Goal: Task Accomplishment & Management: Manage account settings

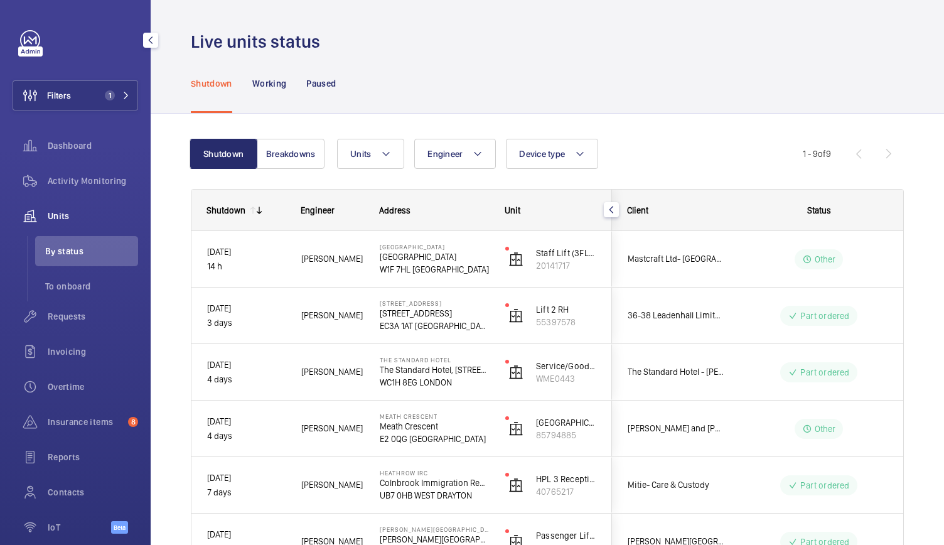
click at [70, 326] on div "Requests" at bounding box center [75, 316] width 125 height 30
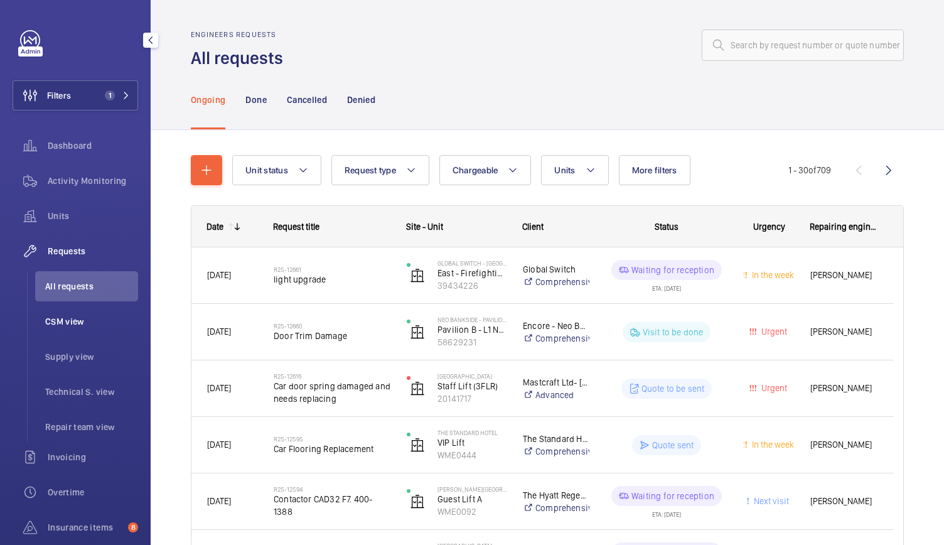
click at [82, 313] on li "CSM view" at bounding box center [86, 321] width 103 height 30
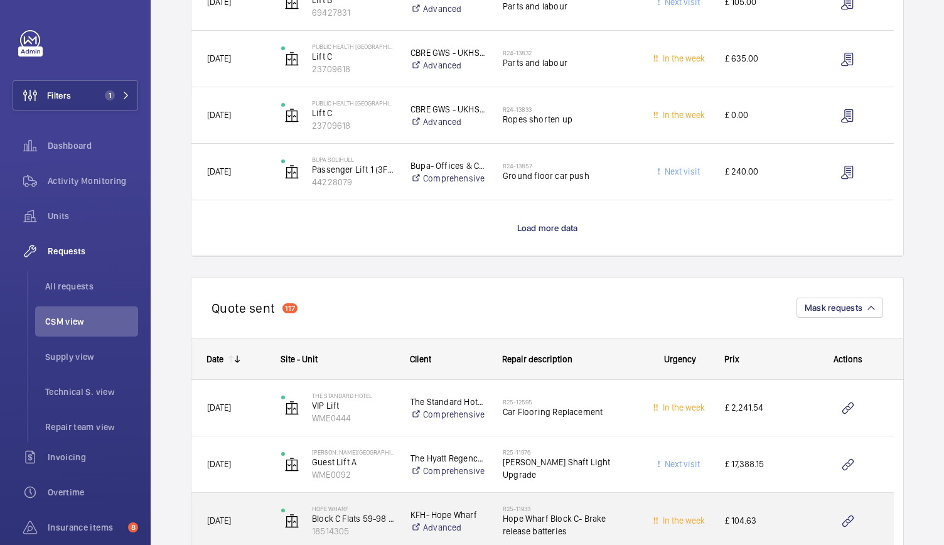
scroll to position [1161, 0]
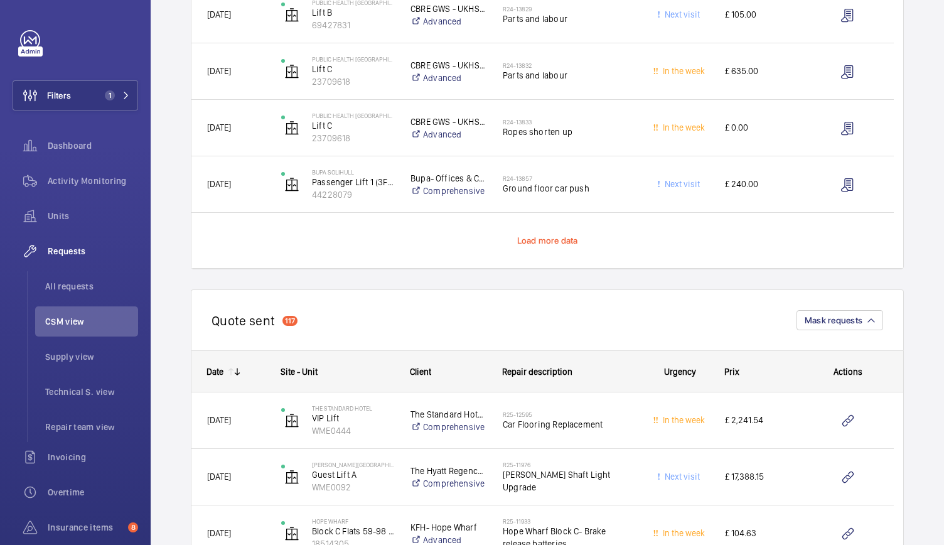
click at [571, 240] on span "Load more data" at bounding box center [547, 240] width 61 height 10
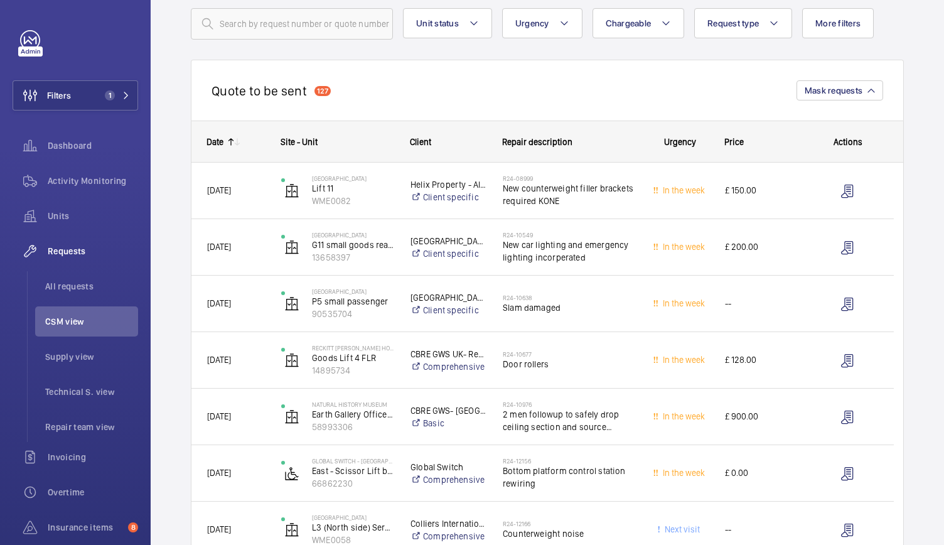
scroll to position [0, 0]
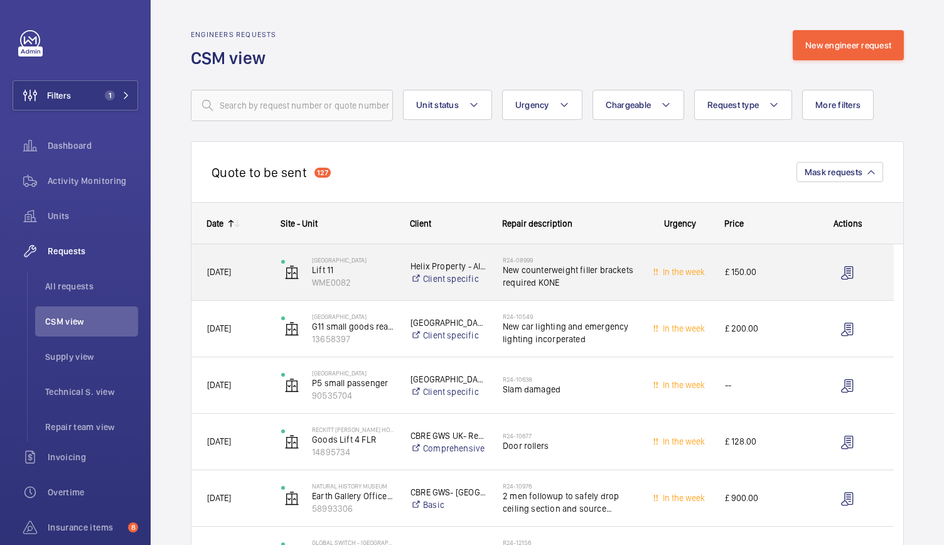
click at [764, 290] on div "£ 150.00" at bounding box center [755, 272] width 91 height 40
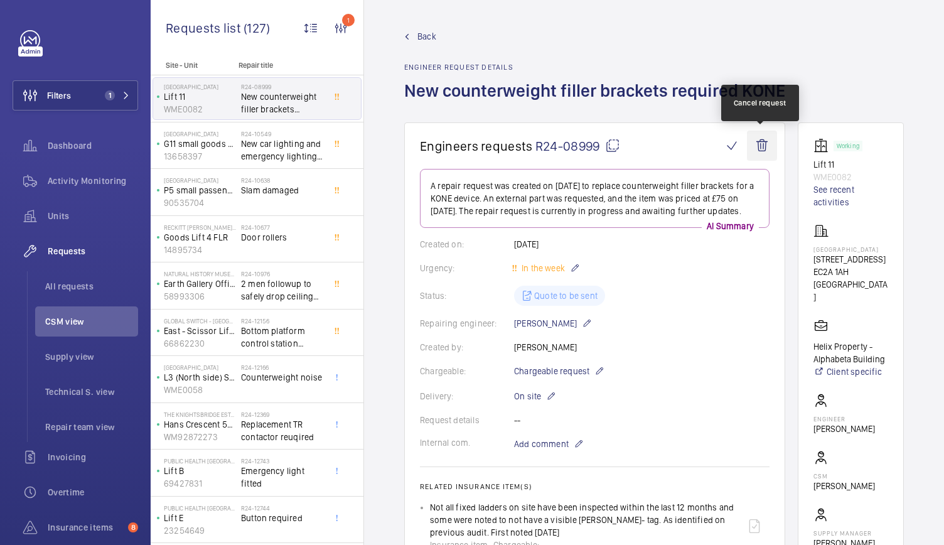
click at [759, 144] on wm-front-icon-button at bounding box center [762, 145] width 30 height 30
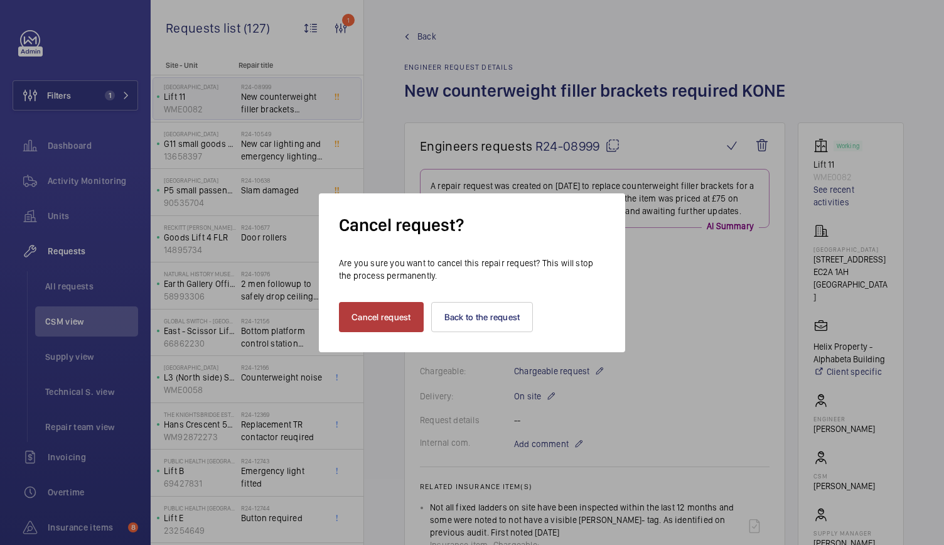
click at [389, 314] on button "Cancel request" at bounding box center [381, 317] width 85 height 30
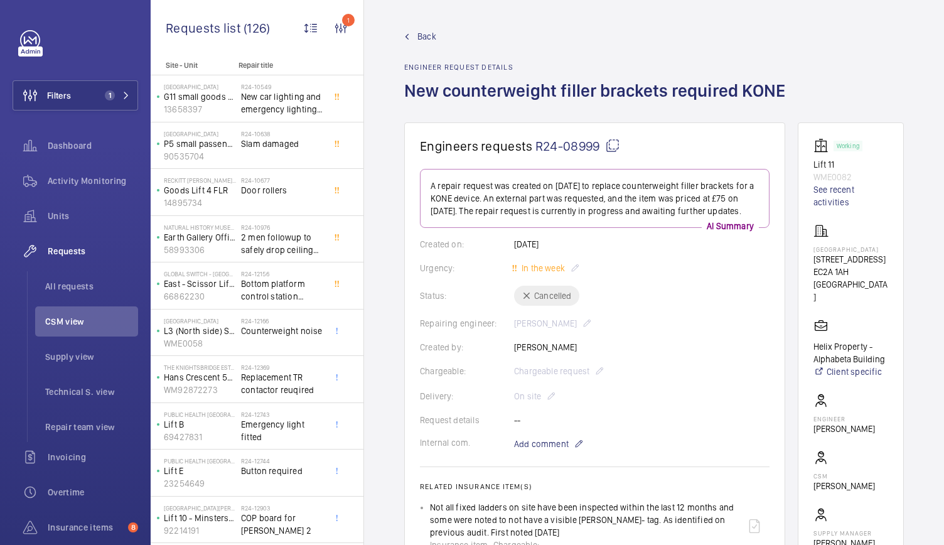
click at [413, 26] on wm-front-admin-header "Back Engineer request details New counterweight filler brackets required KONE" at bounding box center [654, 61] width 580 height 122
click at [417, 36] on link "Back" at bounding box center [598, 36] width 388 height 13
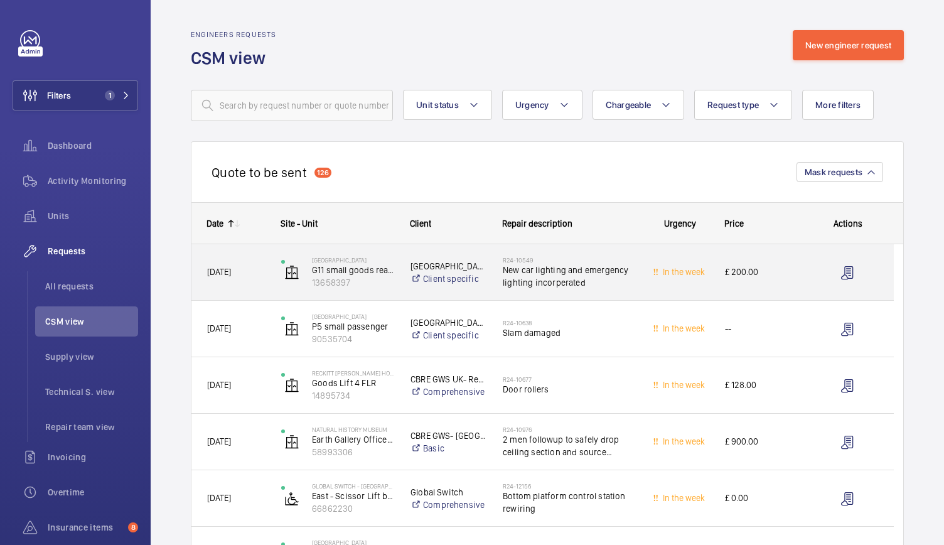
click at [386, 289] on div "EASTGATE SHOPPING CENTRE G11 small goods rear of security 13658397" at bounding box center [330, 272] width 128 height 51
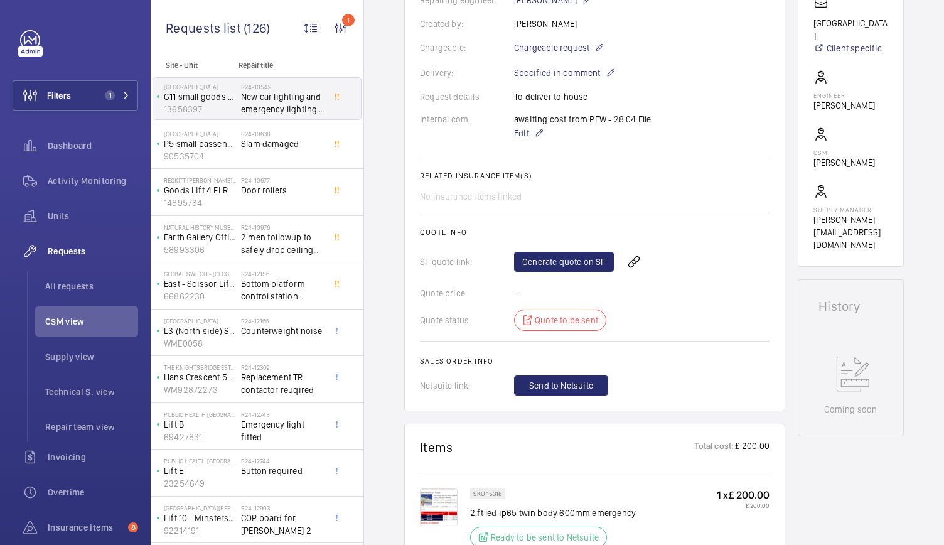
scroll to position [346, 0]
click at [542, 266] on link "Generate quote on SF" at bounding box center [564, 262] width 100 height 20
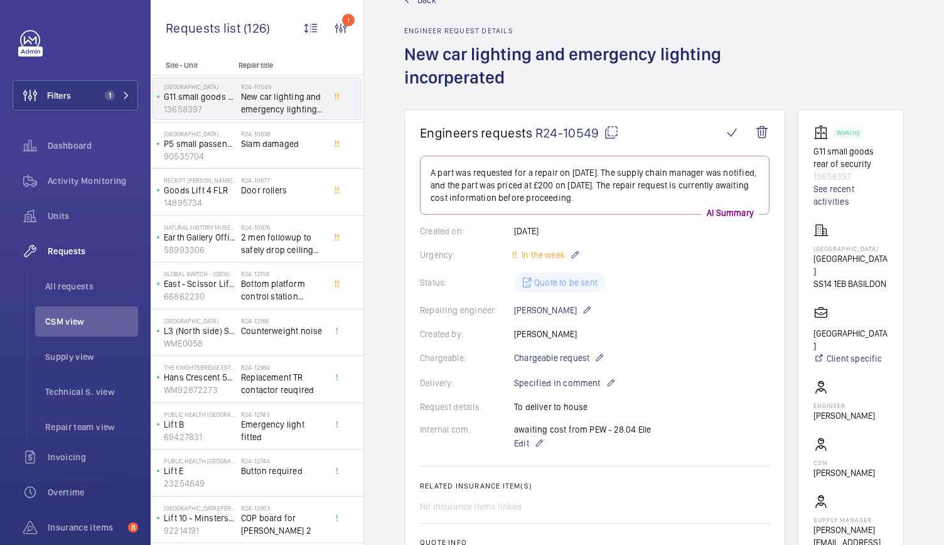
scroll to position [36, 0]
click at [417, 3] on span "Back" at bounding box center [426, 0] width 19 height 13
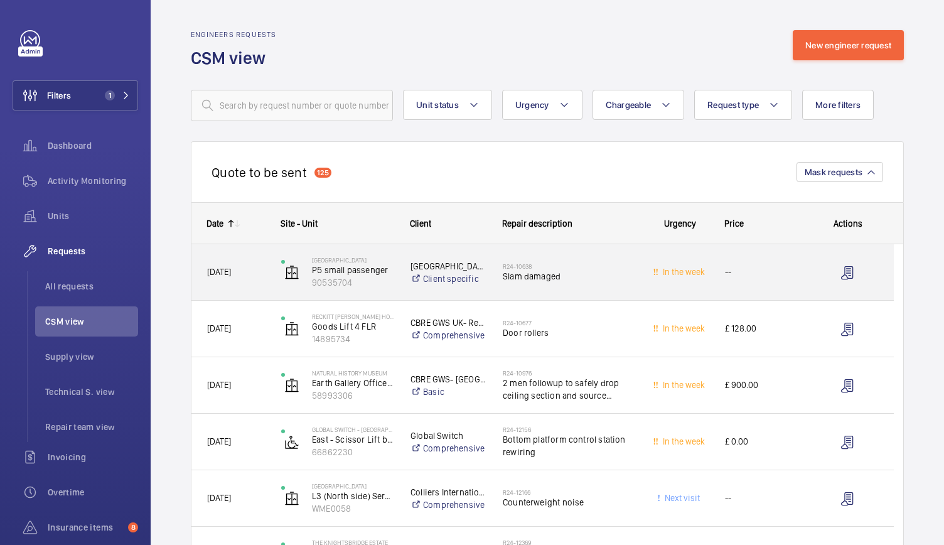
click at [595, 280] on span "Slam damaged" at bounding box center [568, 276] width 132 height 13
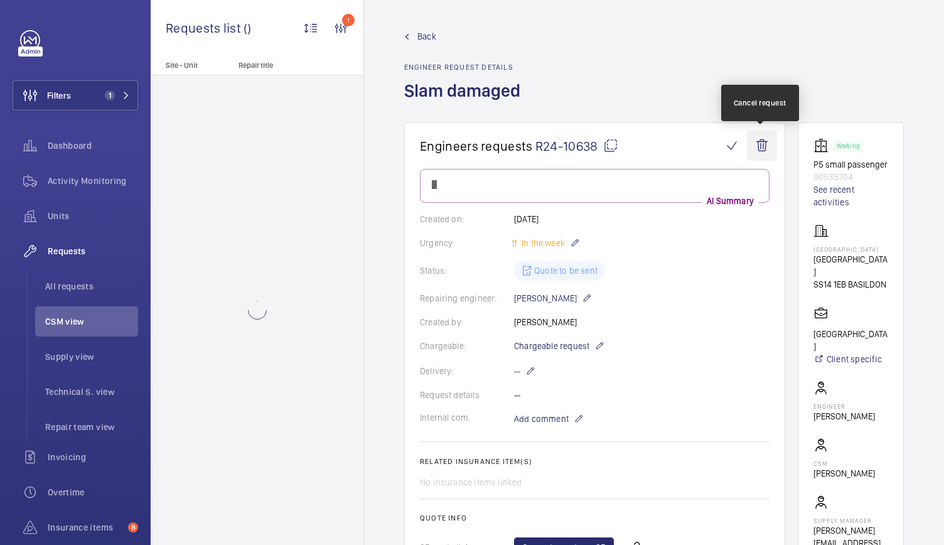
click at [760, 143] on wm-front-icon-button at bounding box center [762, 145] width 30 height 30
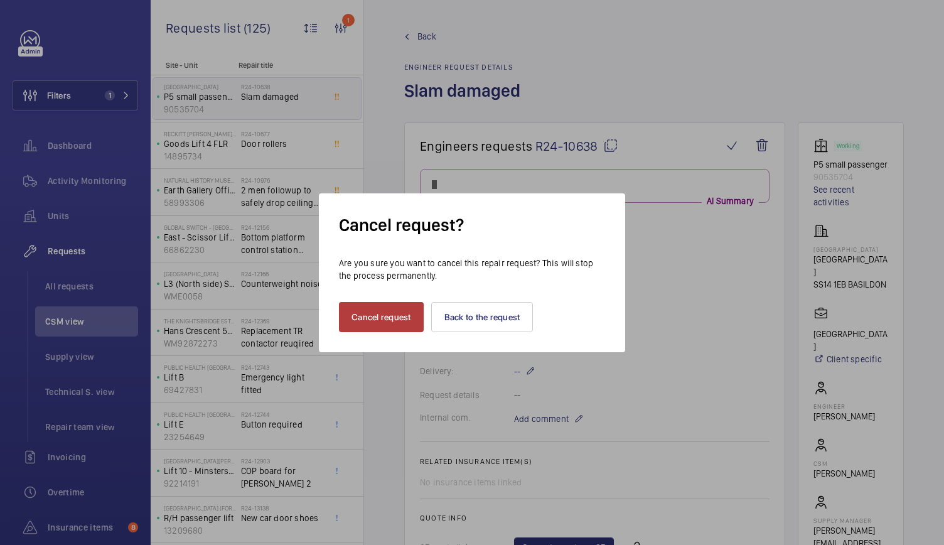
click at [373, 328] on button "Cancel request" at bounding box center [381, 317] width 85 height 30
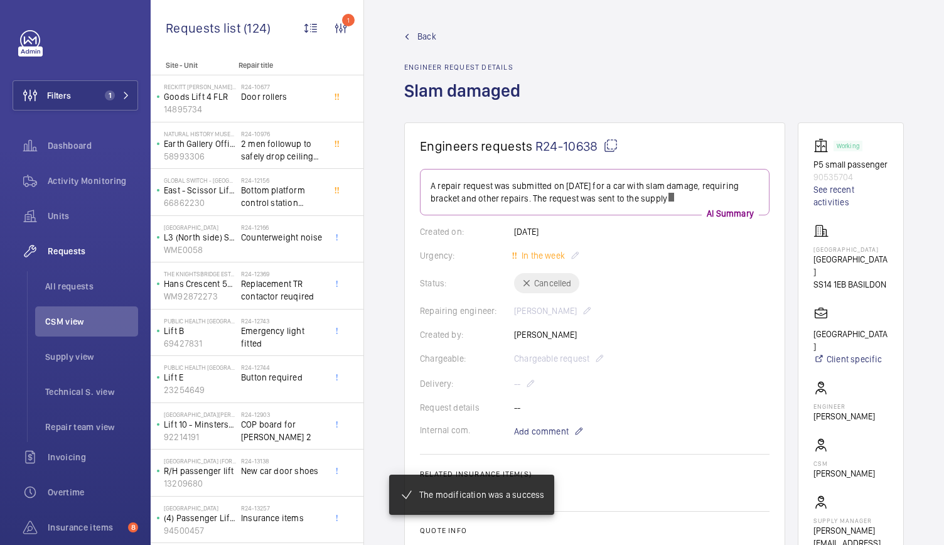
click at [427, 33] on span "Back" at bounding box center [426, 36] width 19 height 13
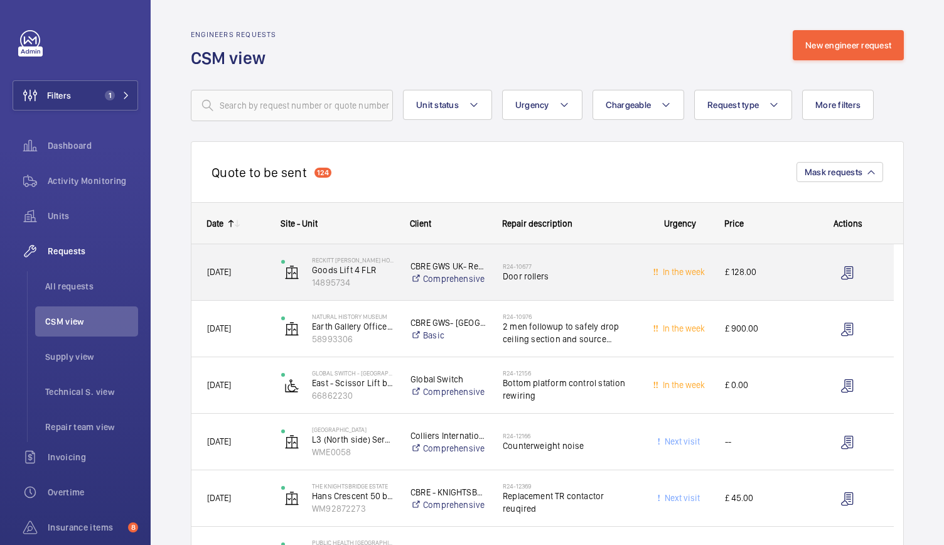
click at [629, 290] on div "R24-10677 Door rollers" at bounding box center [560, 272] width 147 height 56
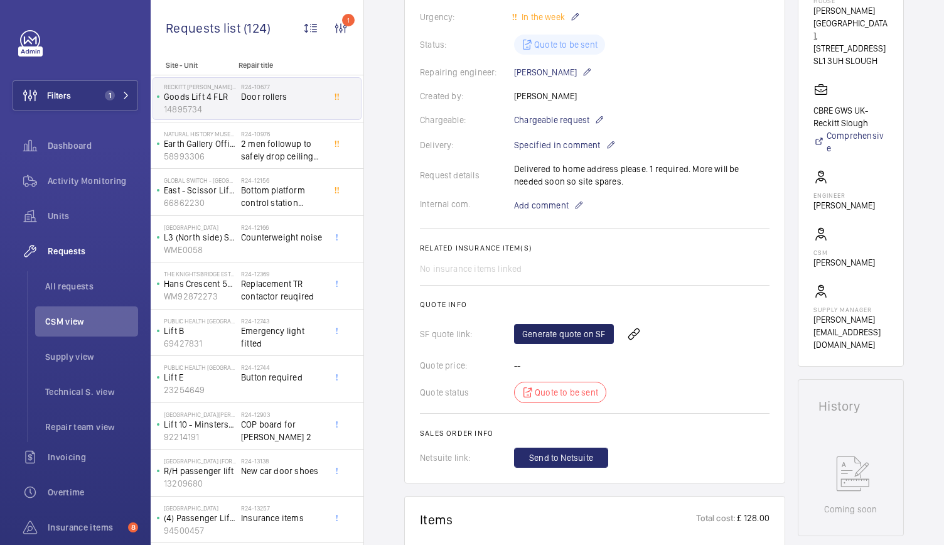
scroll to position [264, 0]
click at [550, 333] on link "Generate quote on SF" at bounding box center [564, 333] width 100 height 20
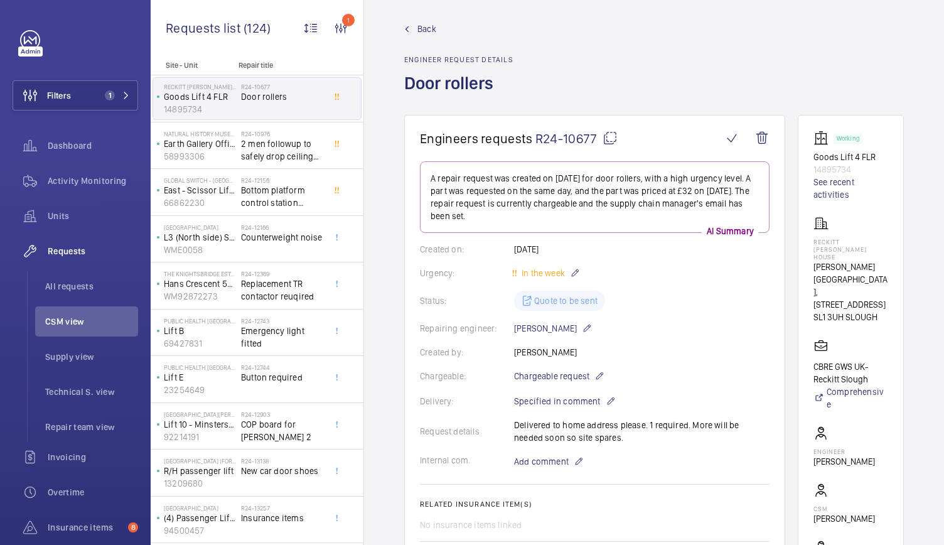
scroll to position [0, 0]
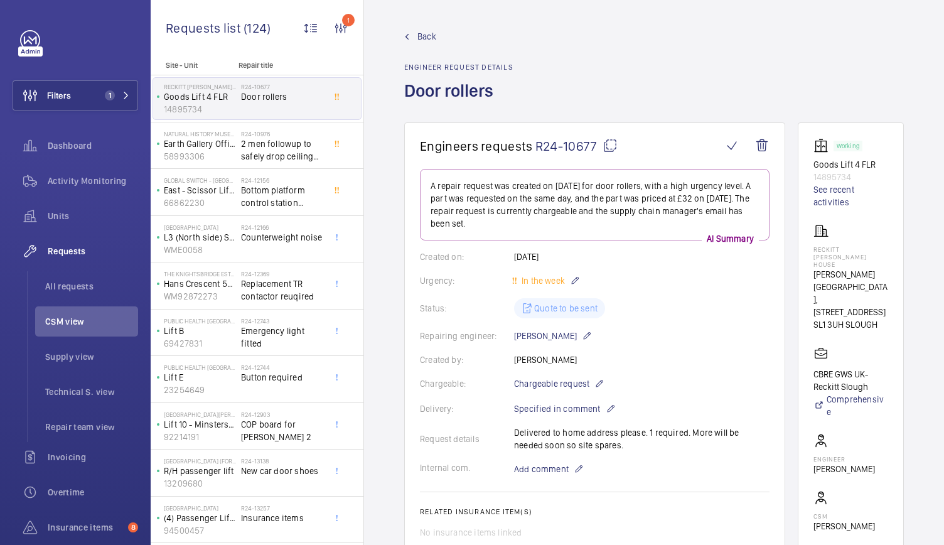
click at [427, 36] on span "Back" at bounding box center [426, 36] width 19 height 13
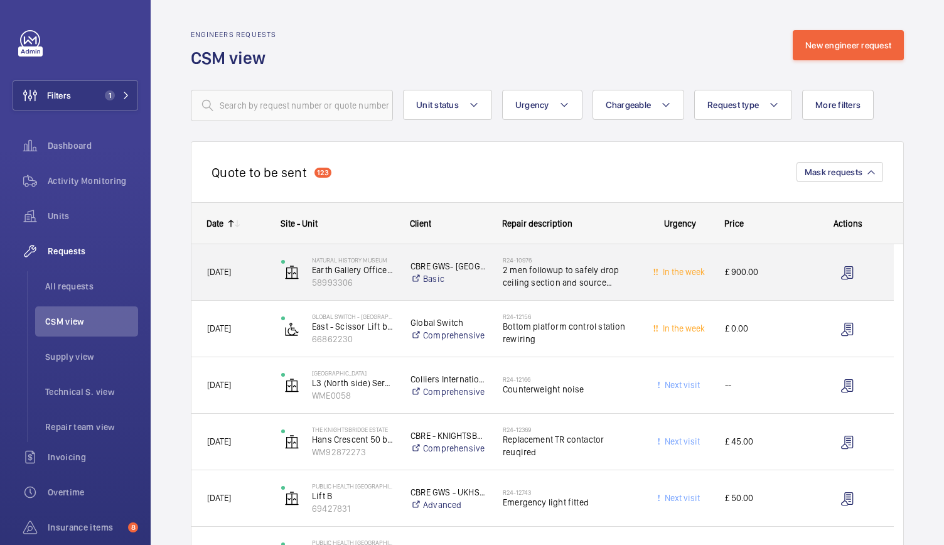
click at [482, 289] on div "CBRE GWS- Natural History Museum Basic" at bounding box center [440, 272] width 91 height 50
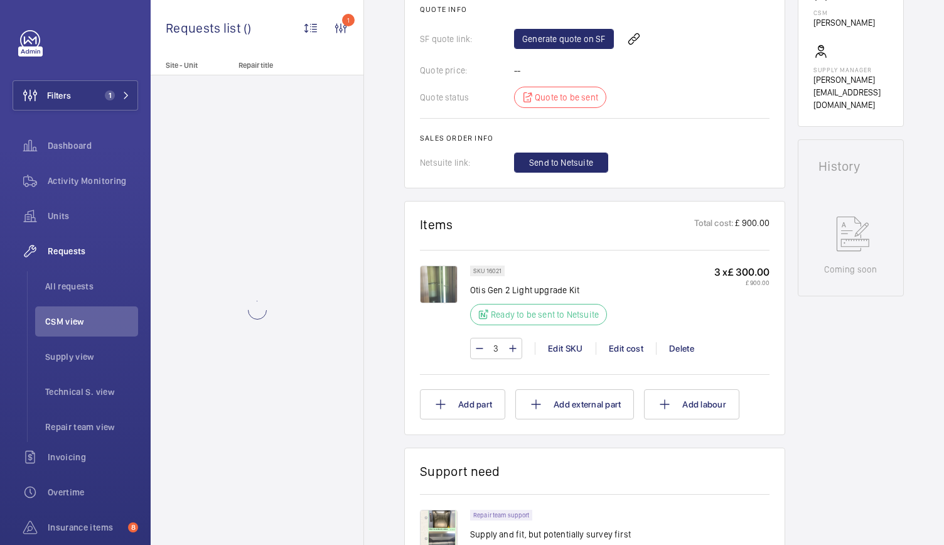
scroll to position [532, 0]
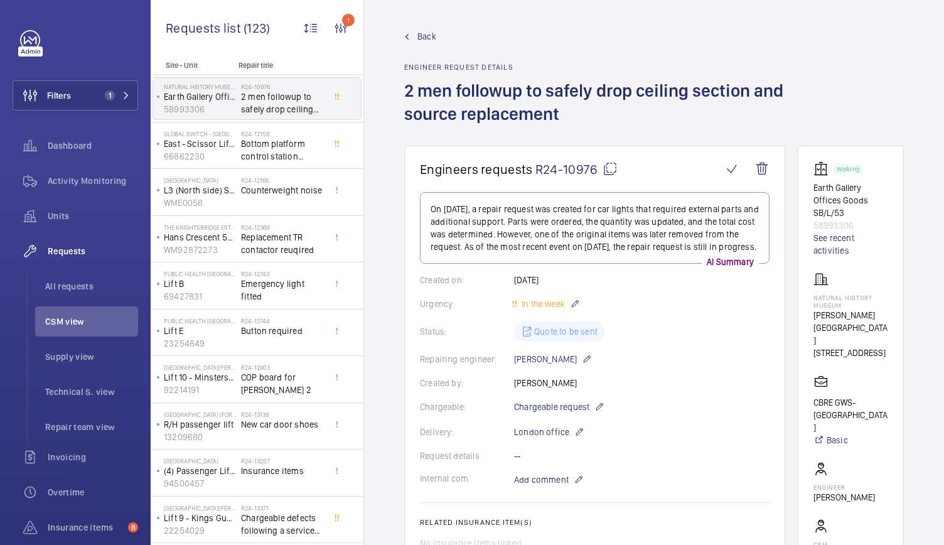
click at [424, 30] on span "Back" at bounding box center [426, 36] width 19 height 13
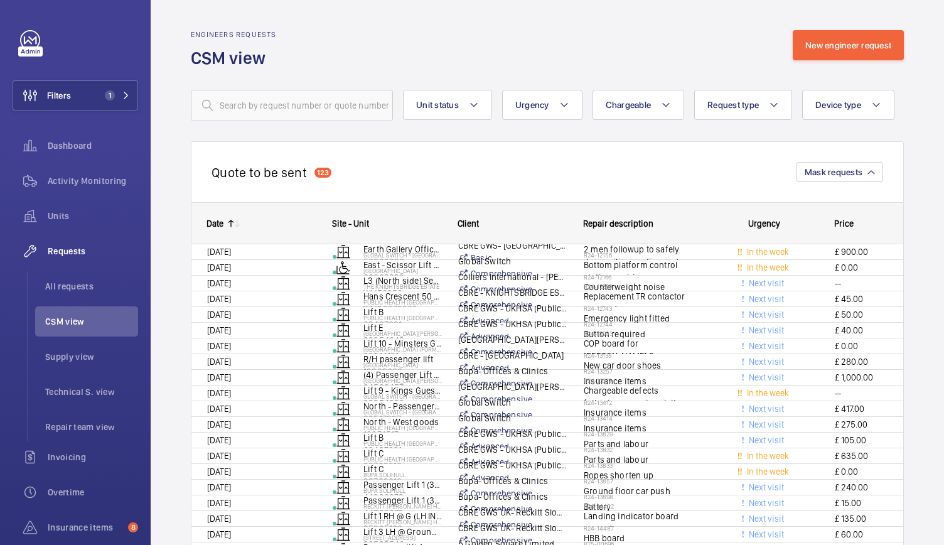
click at [424, 40] on div "Engineers requests CSM view New engineer request" at bounding box center [547, 50] width 713 height 40
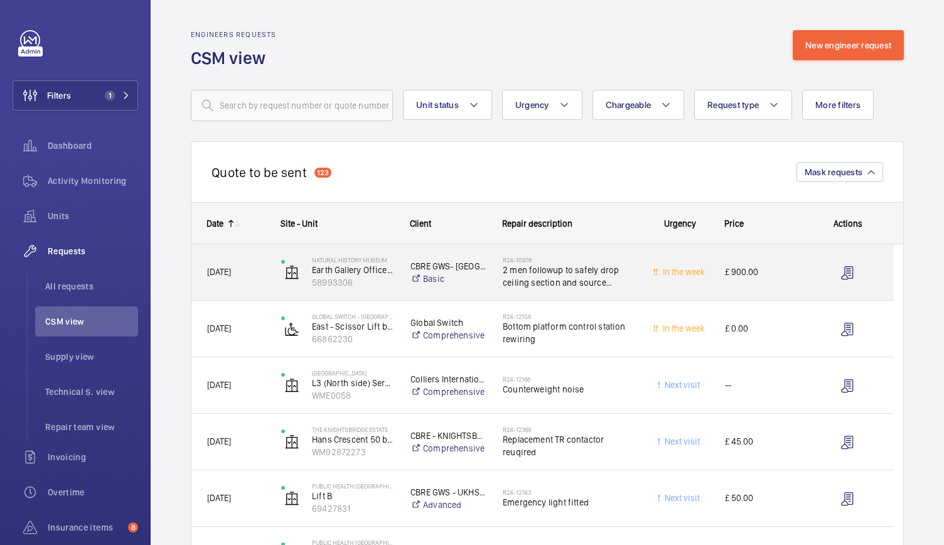
click at [487, 299] on div "R24-10976 2 men followup to safely drop ceiling section and source replacement" at bounding box center [561, 272] width 148 height 56
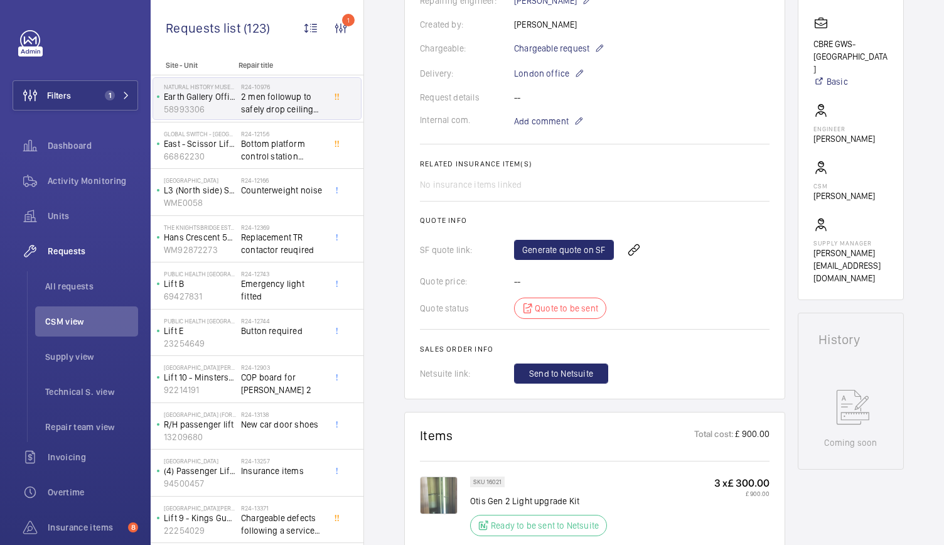
scroll to position [358, 0]
click at [543, 260] on link "Generate quote on SF" at bounding box center [564, 250] width 100 height 20
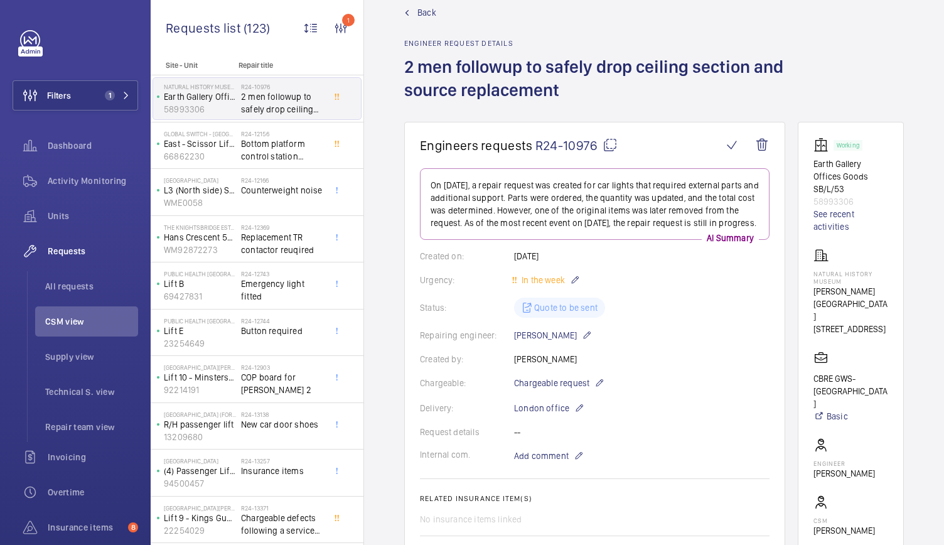
scroll to position [21, 0]
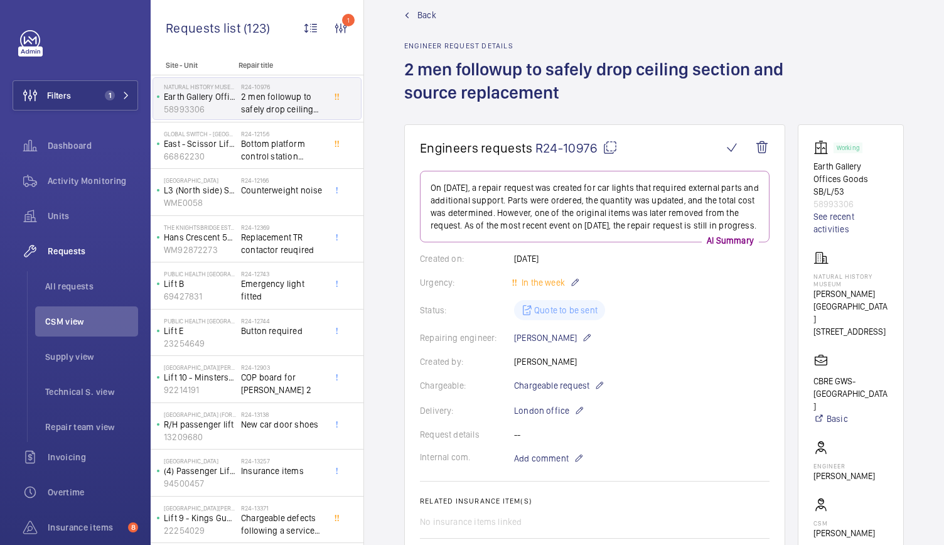
click at [427, 21] on span "Back" at bounding box center [426, 15] width 19 height 13
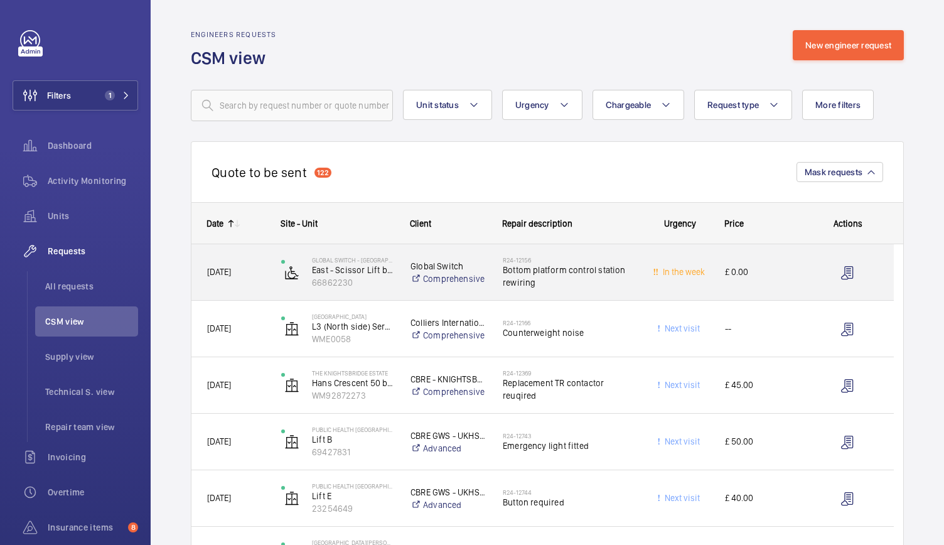
click at [609, 297] on div "R24-12156 Bottom platform control station rewiring" at bounding box center [560, 272] width 147 height 56
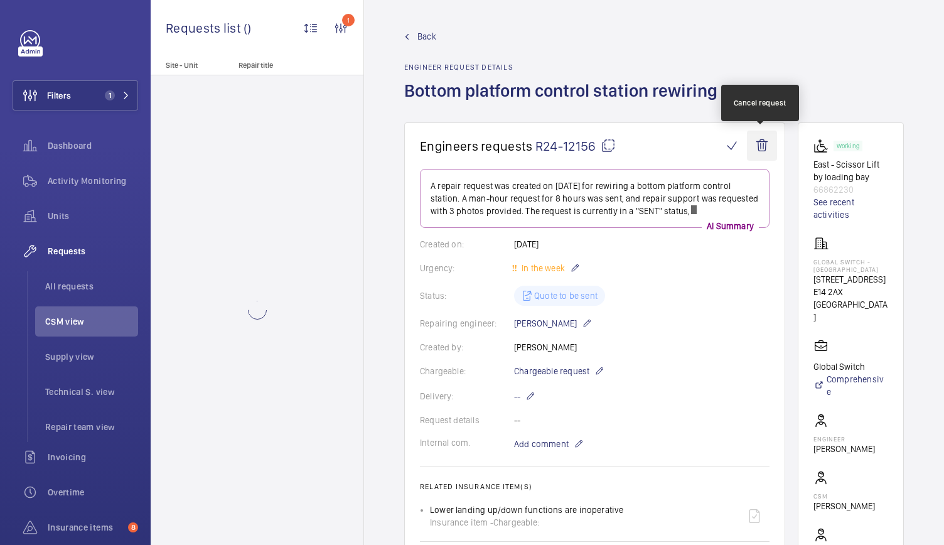
click at [759, 147] on wm-front-icon-button at bounding box center [762, 145] width 30 height 30
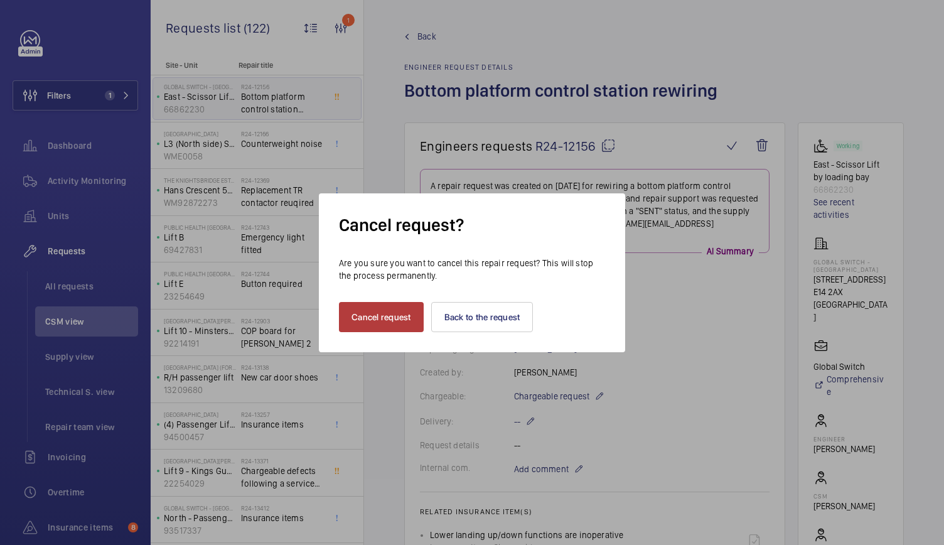
click at [378, 310] on button "Cancel request" at bounding box center [381, 317] width 85 height 30
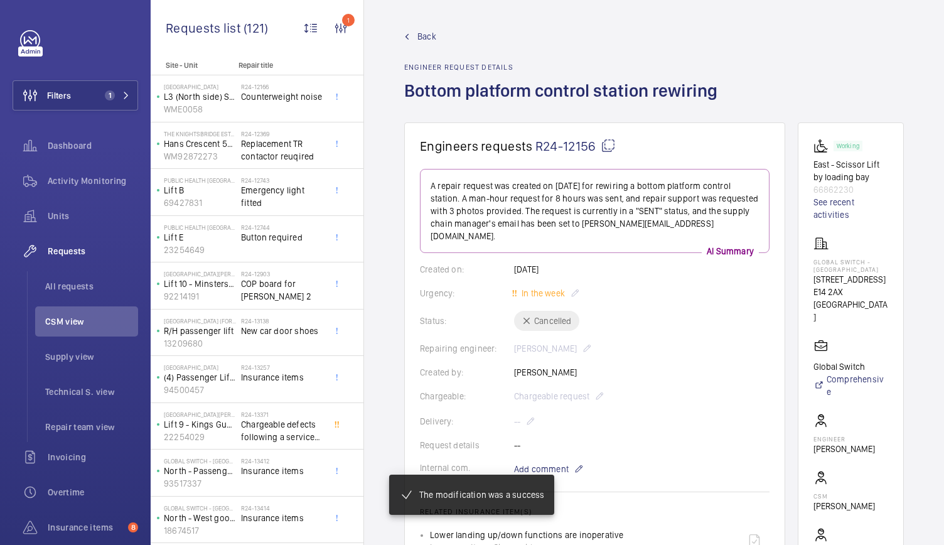
click at [426, 34] on span "Back" at bounding box center [426, 36] width 19 height 13
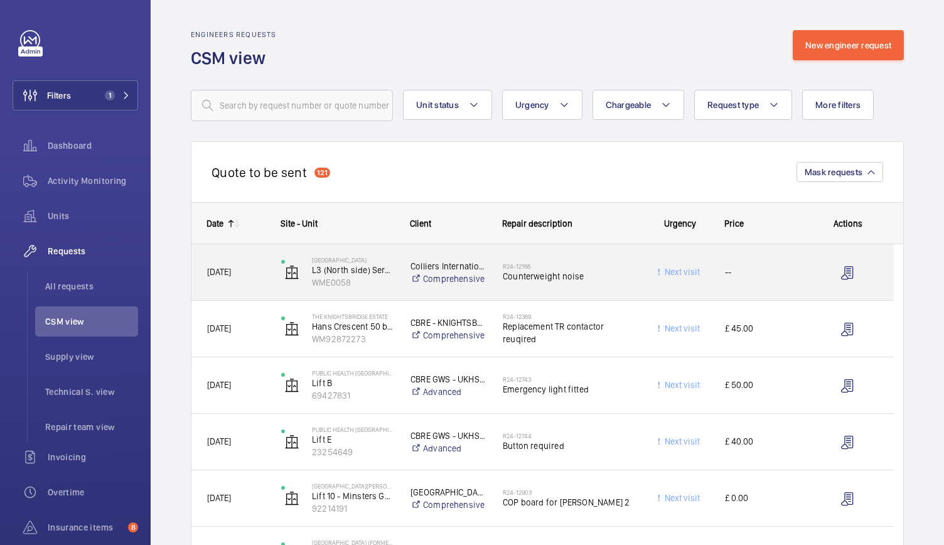
click at [531, 287] on div "R24-12166 Counterweight noise" at bounding box center [568, 272] width 132 height 36
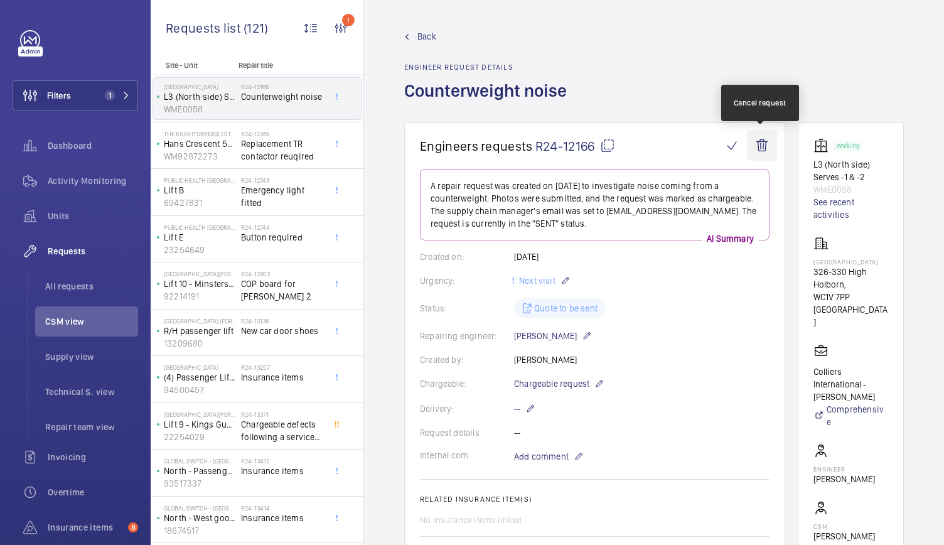
click at [765, 141] on wm-front-icon-button at bounding box center [762, 145] width 30 height 30
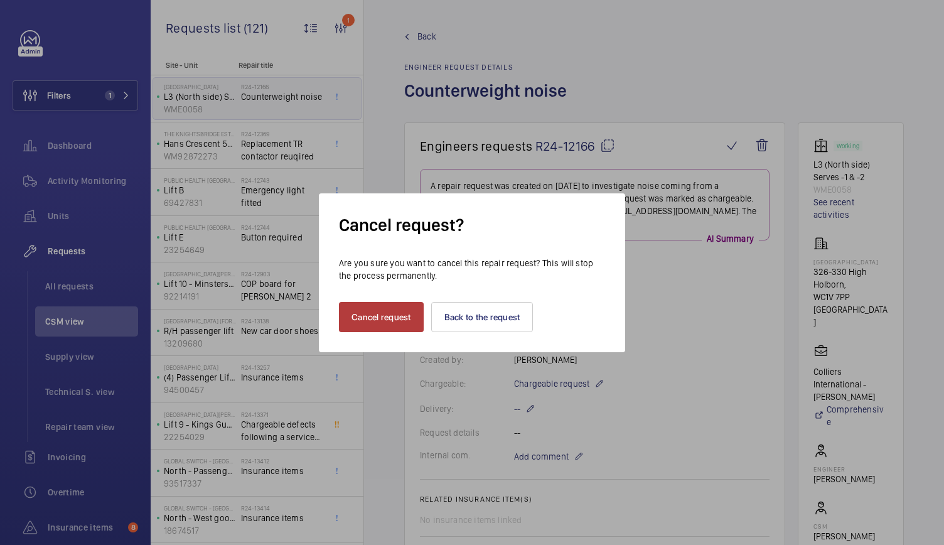
click at [391, 321] on button "Cancel request" at bounding box center [381, 317] width 85 height 30
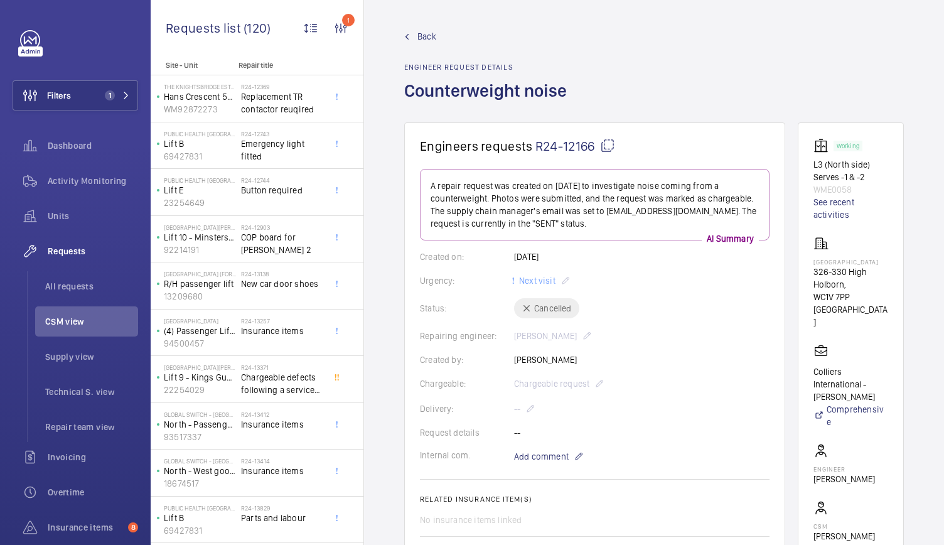
click at [427, 37] on span "Back" at bounding box center [426, 36] width 19 height 13
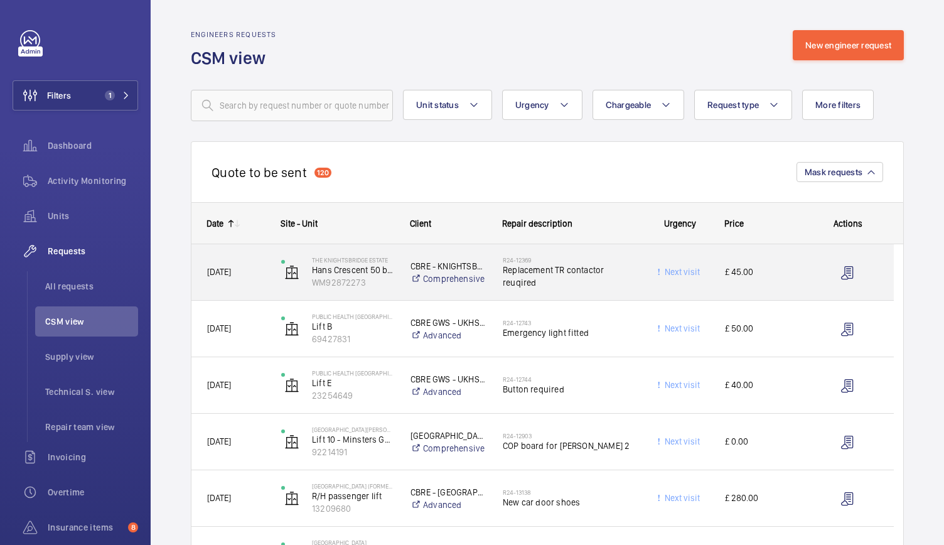
click at [636, 294] on div "Next visit" at bounding box center [672, 272] width 74 height 56
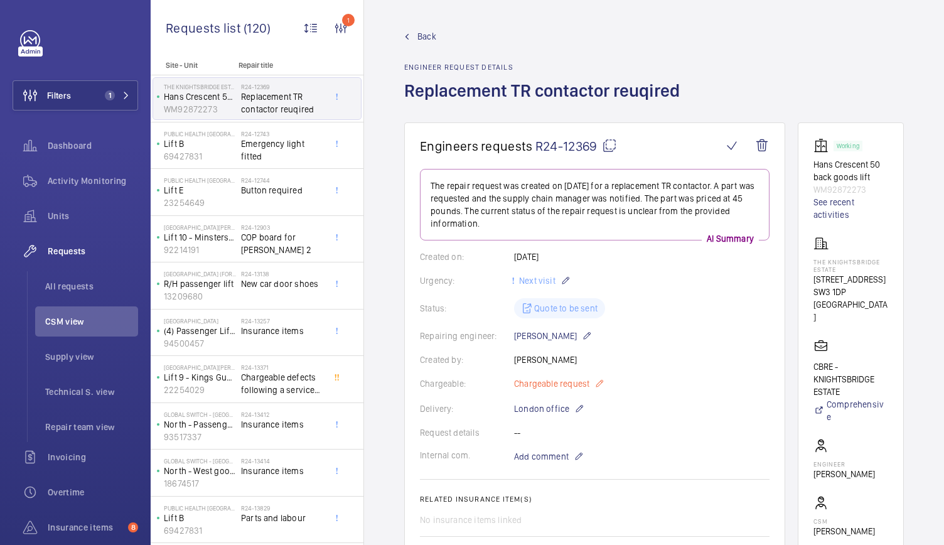
click at [597, 379] on mat-icon at bounding box center [599, 383] width 10 height 15
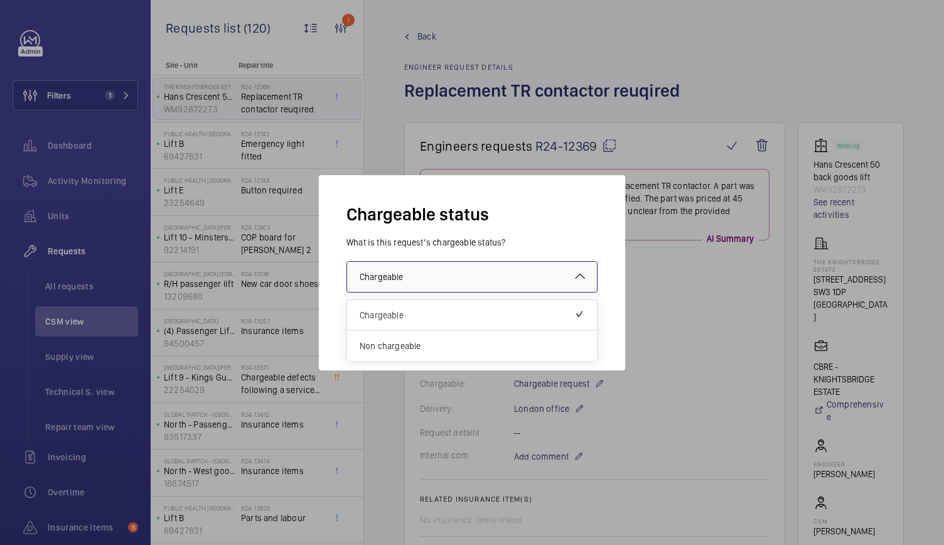
click at [499, 288] on div at bounding box center [472, 277] width 250 height 30
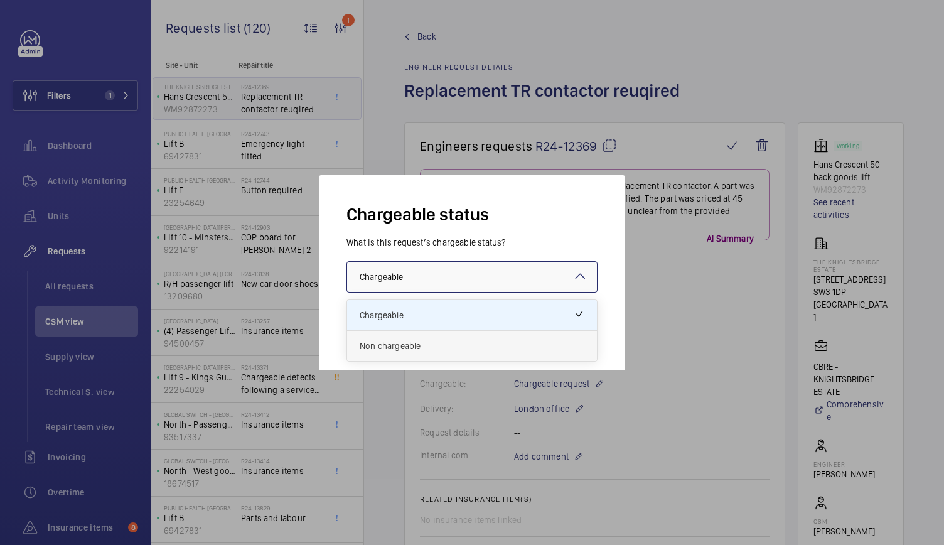
click at [427, 347] on span "Non chargeable" at bounding box center [471, 345] width 225 height 13
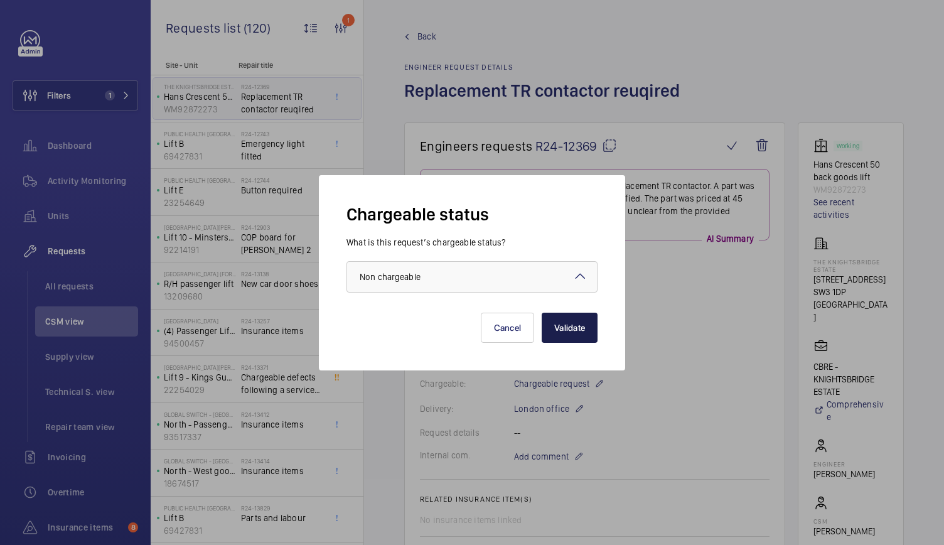
click at [590, 326] on button "Validate" at bounding box center [569, 327] width 56 height 30
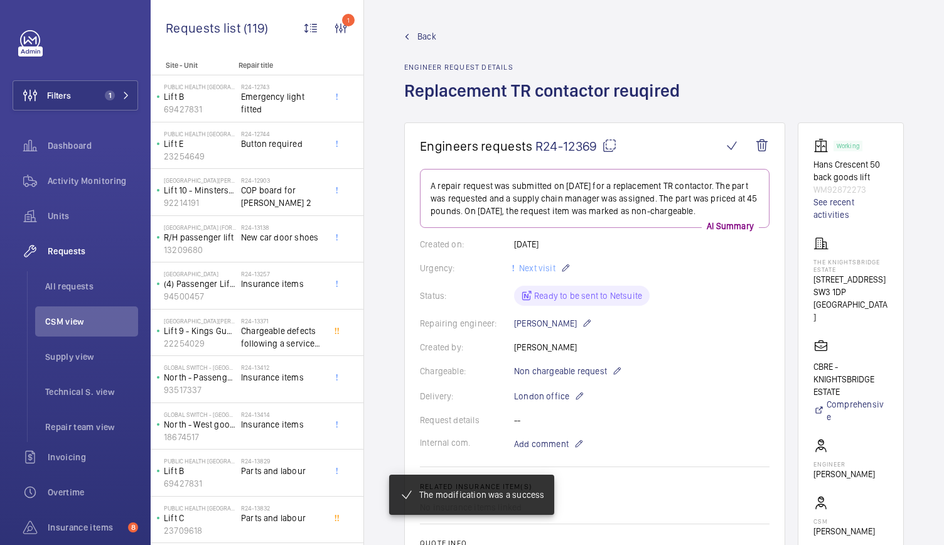
click at [429, 35] on span "Back" at bounding box center [426, 36] width 19 height 13
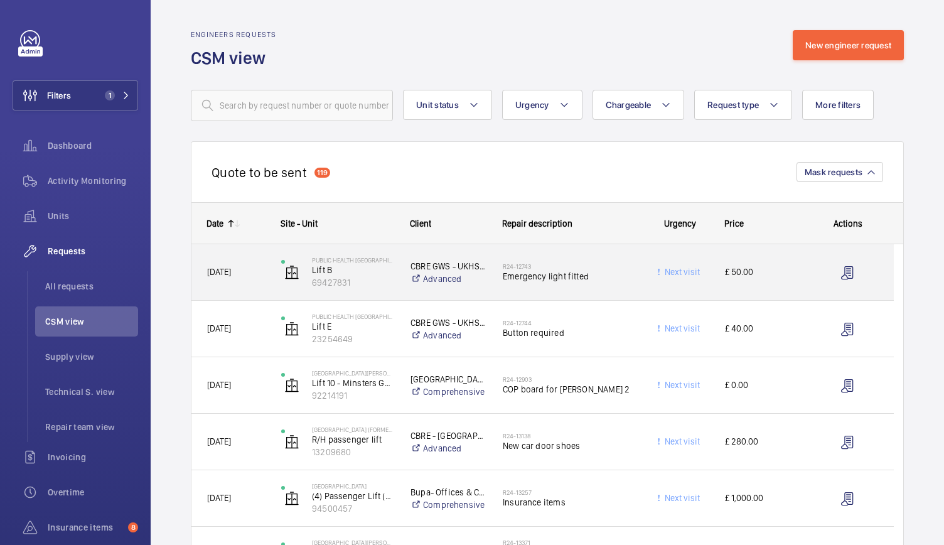
click at [626, 294] on div "R24-12743 Emergency light fitted" at bounding box center [560, 272] width 147 height 56
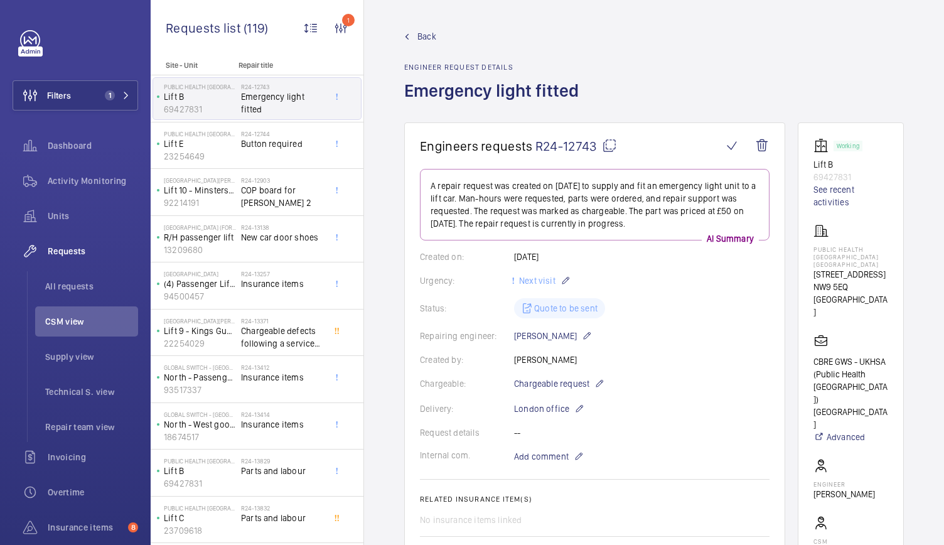
click at [670, 340] on div "Repairing engineer: Ian Thompson" at bounding box center [594, 335] width 349 height 15
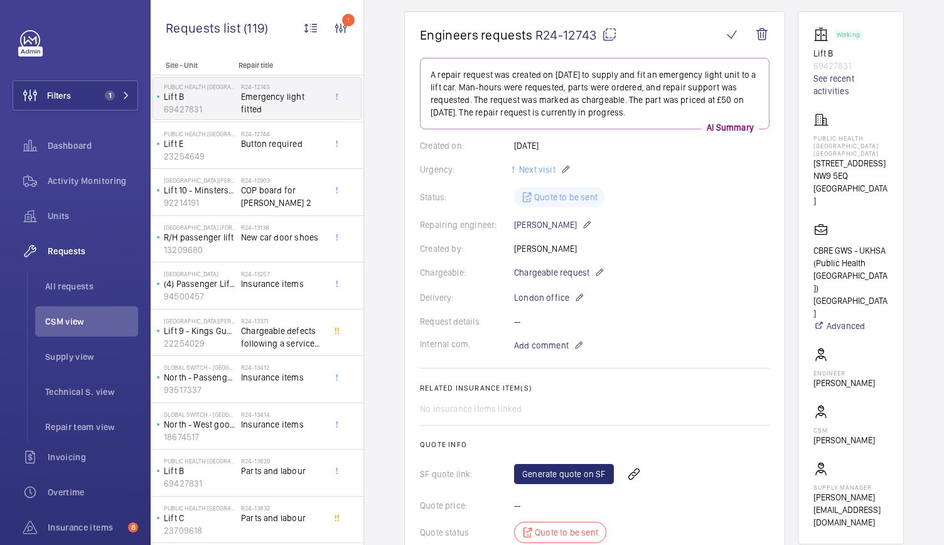
scroll to position [104, 0]
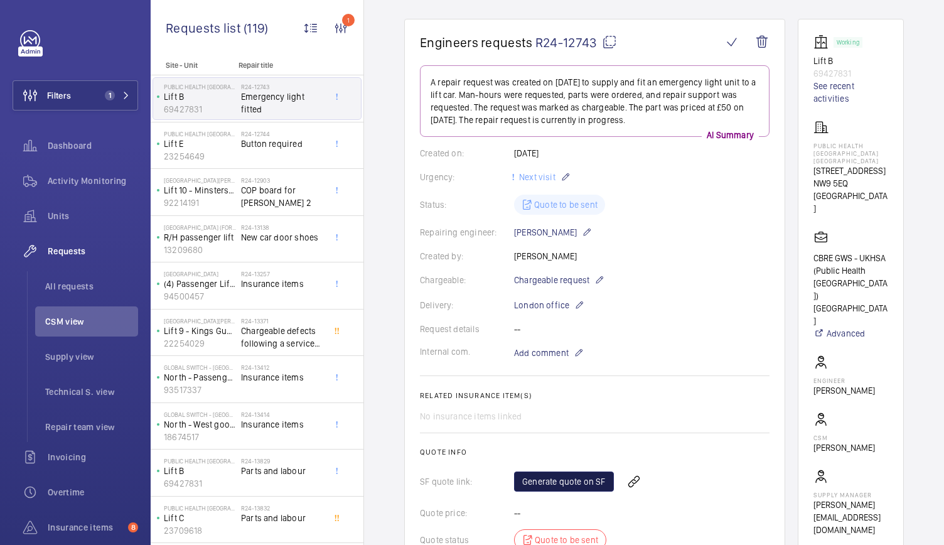
click at [552, 480] on link "Generate quote on SF" at bounding box center [564, 481] width 100 height 20
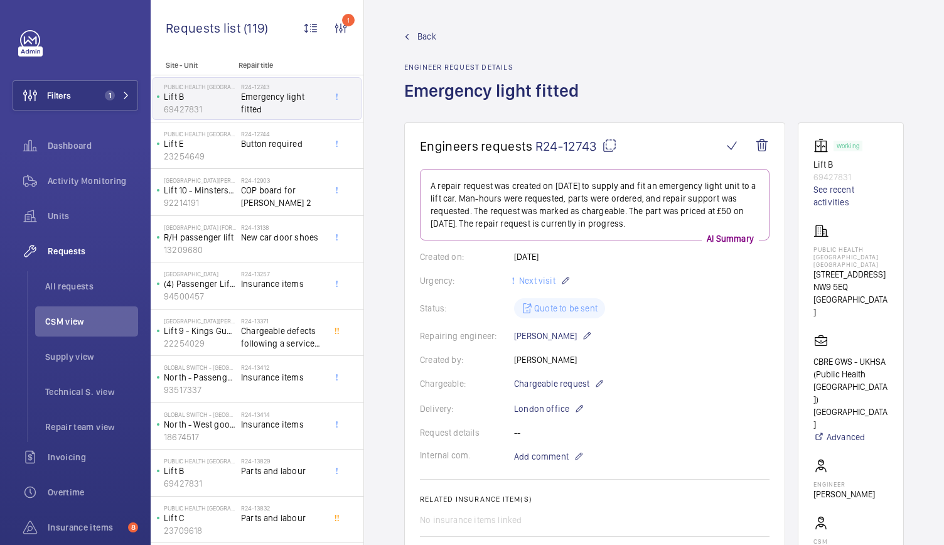
click at [423, 36] on span "Back" at bounding box center [426, 36] width 19 height 13
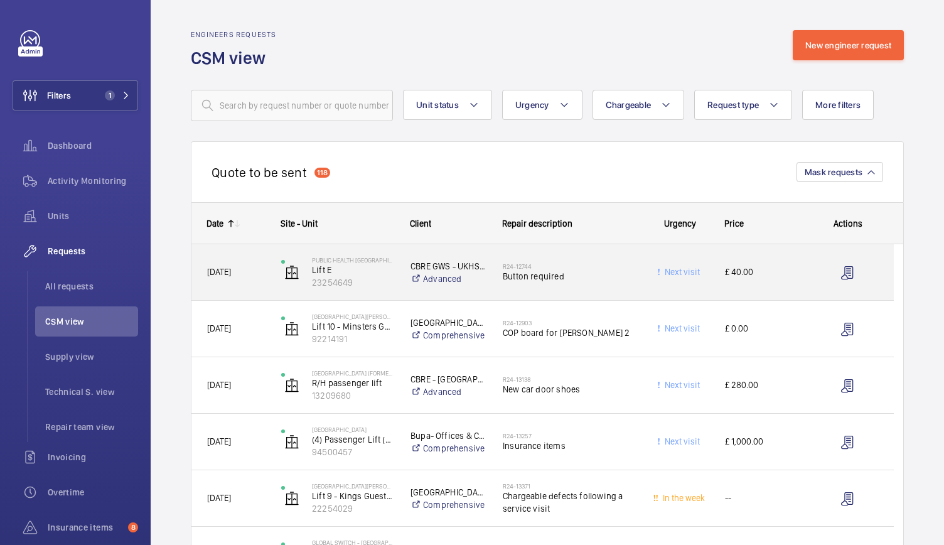
click at [794, 279] on div "£ 40.00" at bounding box center [755, 272] width 91 height 40
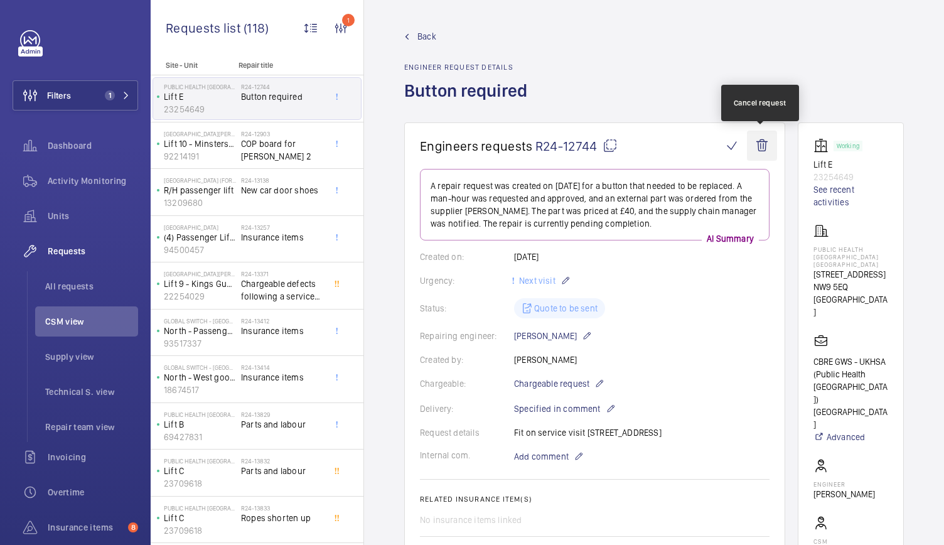
click at [765, 145] on wm-front-icon-button at bounding box center [762, 145] width 30 height 30
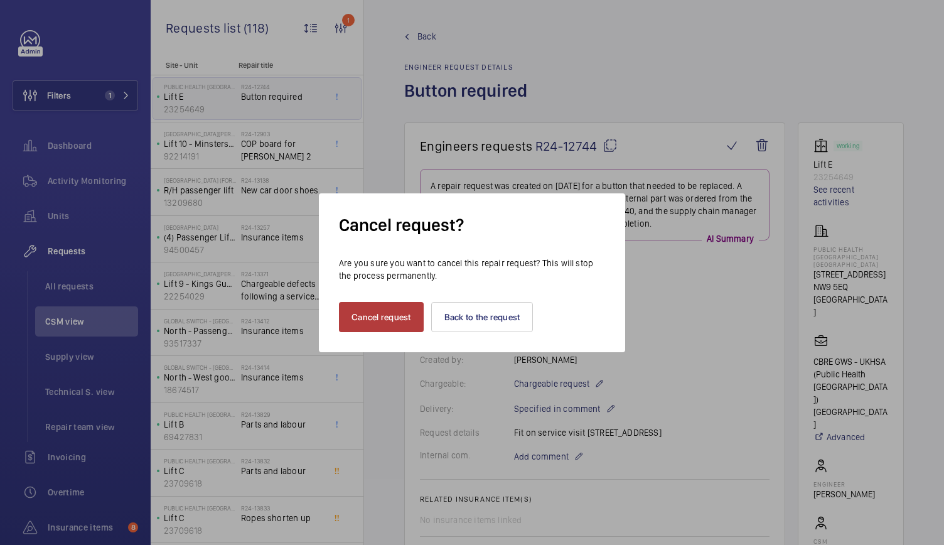
click at [371, 318] on button "Cancel request" at bounding box center [381, 317] width 85 height 30
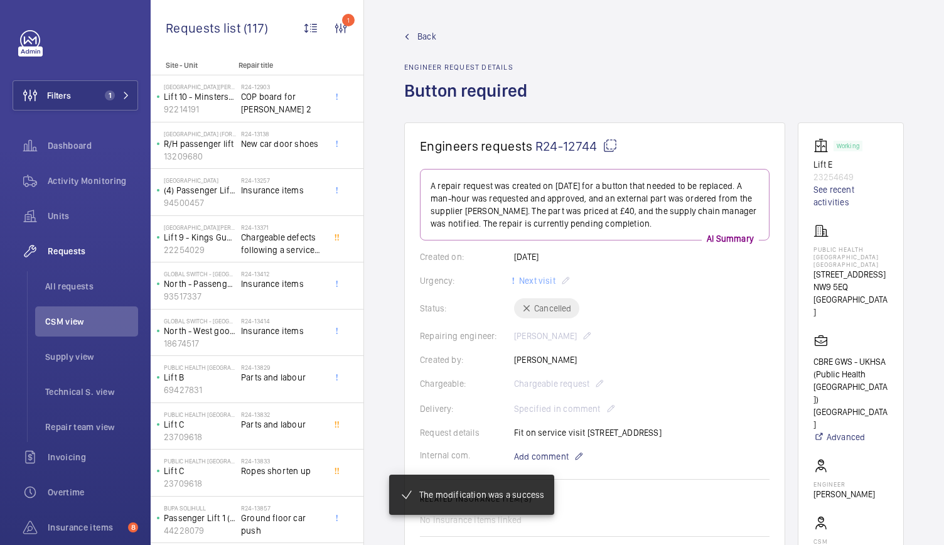
click at [425, 32] on span "Back" at bounding box center [426, 36] width 19 height 13
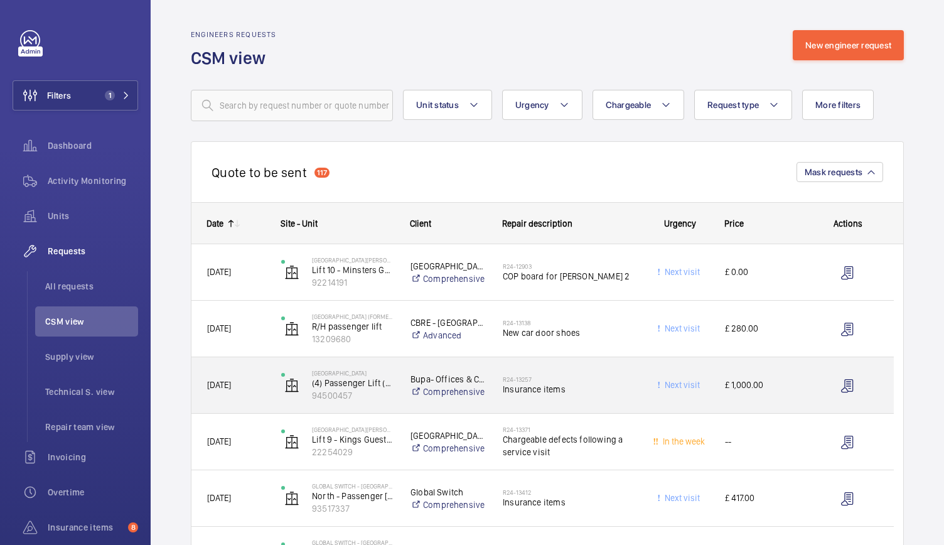
click at [637, 393] on div "Next visit" at bounding box center [671, 385] width 73 height 40
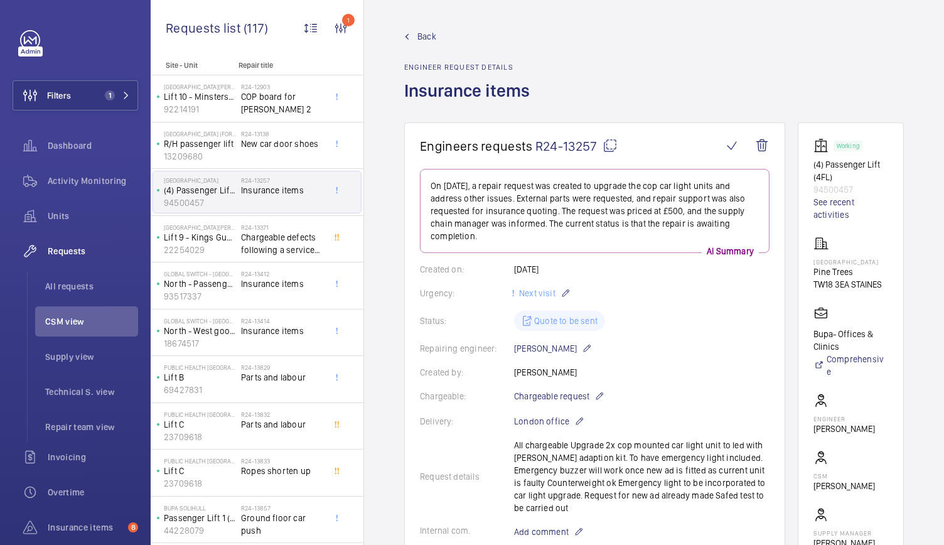
click at [422, 35] on span "Back" at bounding box center [426, 36] width 19 height 13
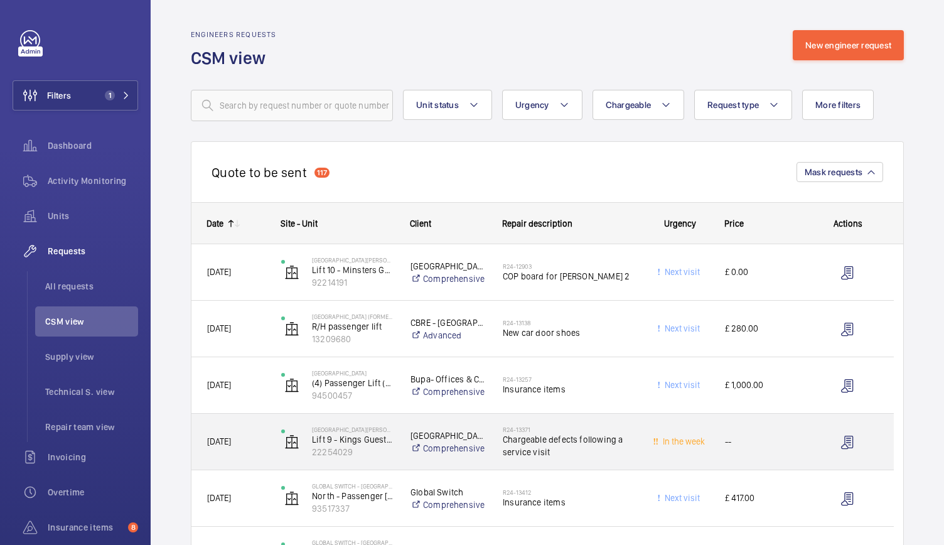
click at [590, 458] on div "R24-13371 Chargeable defects following a service visit" at bounding box center [568, 441] width 132 height 36
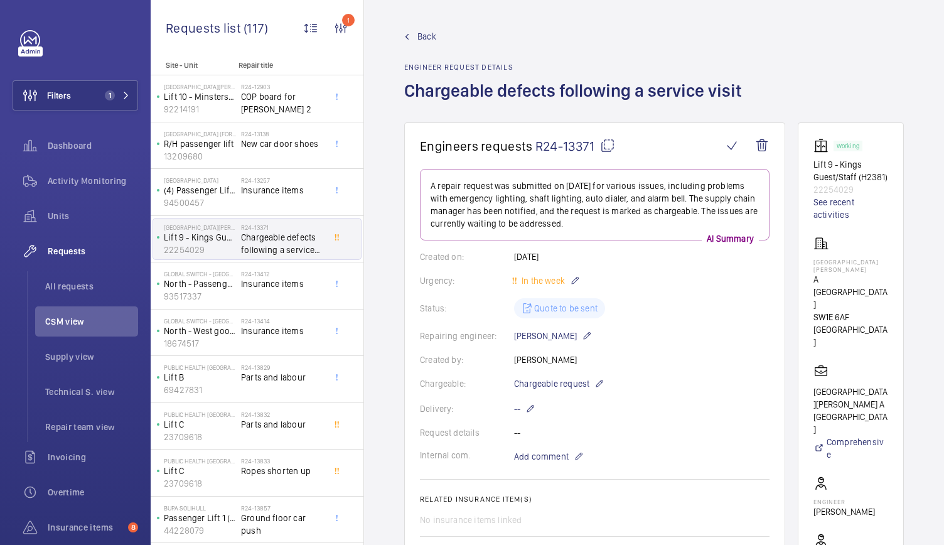
click at [427, 36] on span "Back" at bounding box center [426, 36] width 19 height 13
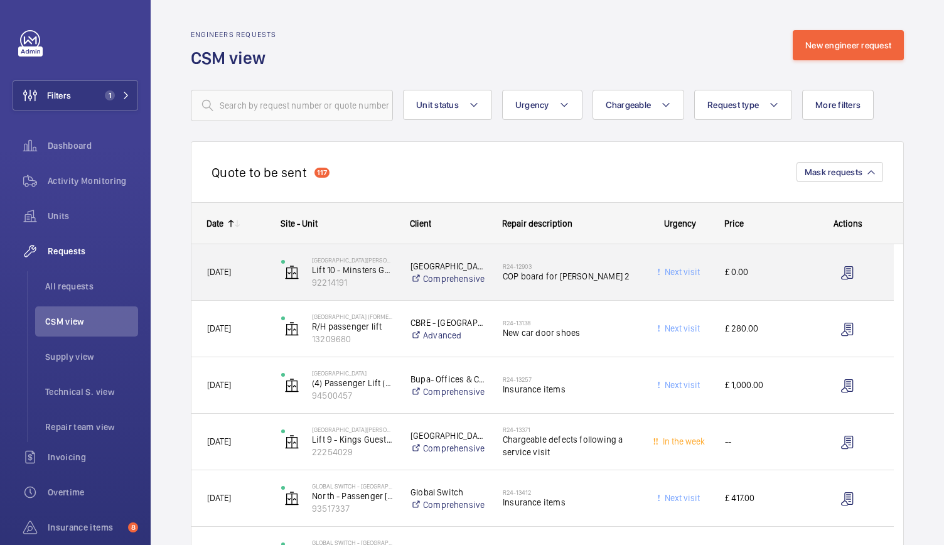
click at [434, 295] on div "St James Court Hotel A Taj Hotel Comprehensive" at bounding box center [440, 272] width 91 height 50
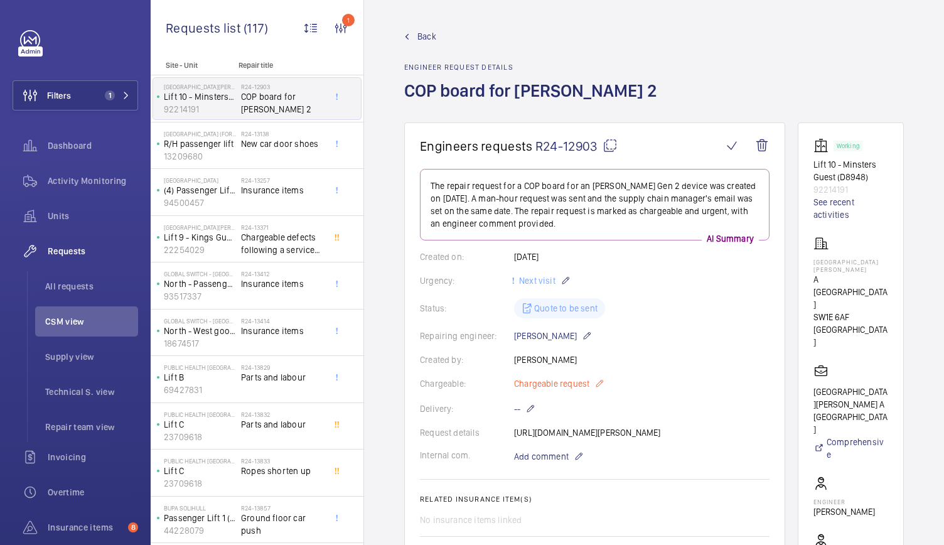
click at [596, 383] on mat-icon at bounding box center [599, 383] width 10 height 15
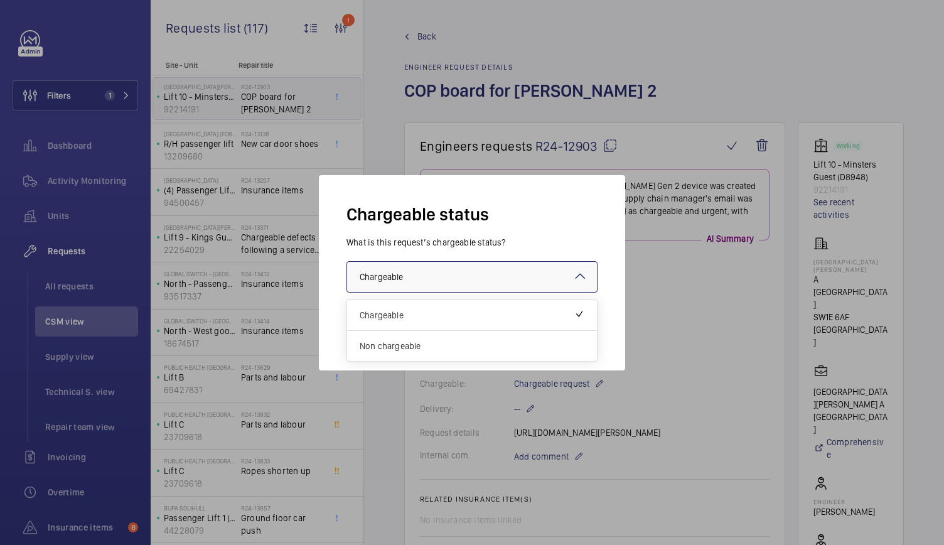
click at [493, 269] on div at bounding box center [472, 277] width 250 height 30
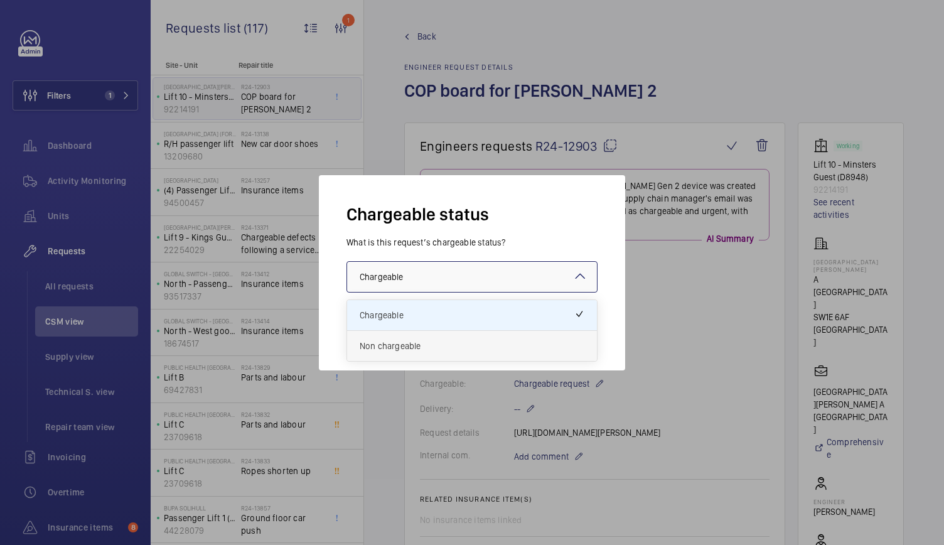
click at [398, 349] on span "Non chargeable" at bounding box center [471, 345] width 225 height 13
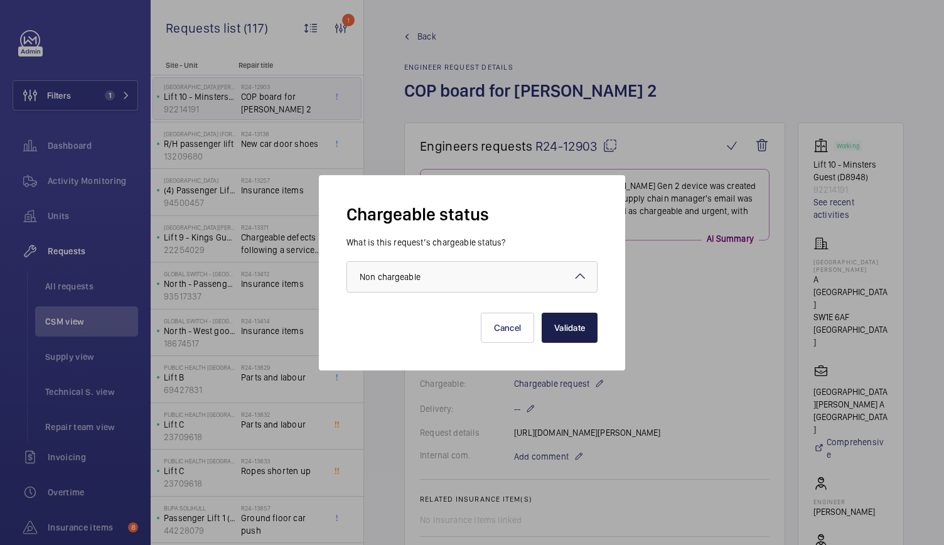
click at [573, 315] on button "Validate" at bounding box center [569, 327] width 56 height 30
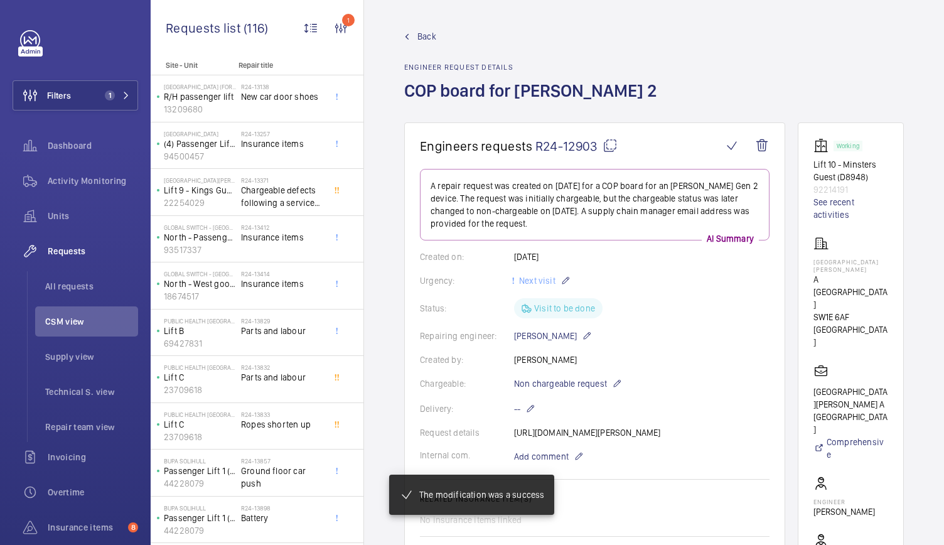
click at [423, 41] on span "Back" at bounding box center [426, 36] width 19 height 13
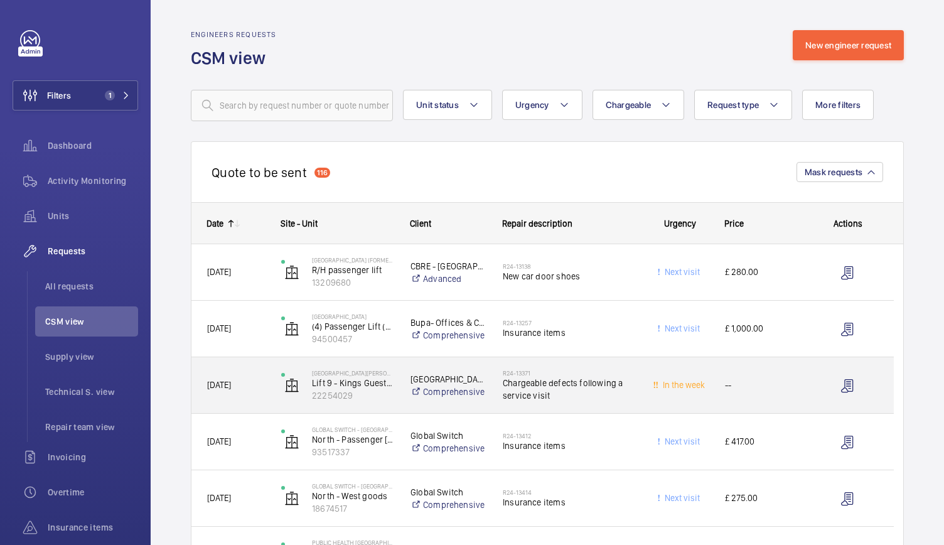
scroll to position [189, 0]
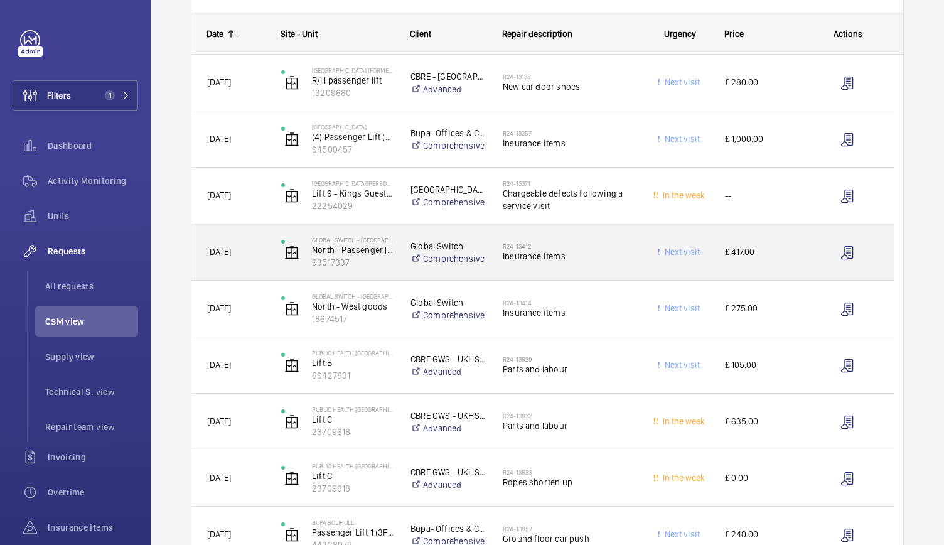
click at [631, 272] on div "R24-13412 Insurance items" at bounding box center [560, 252] width 147 height 56
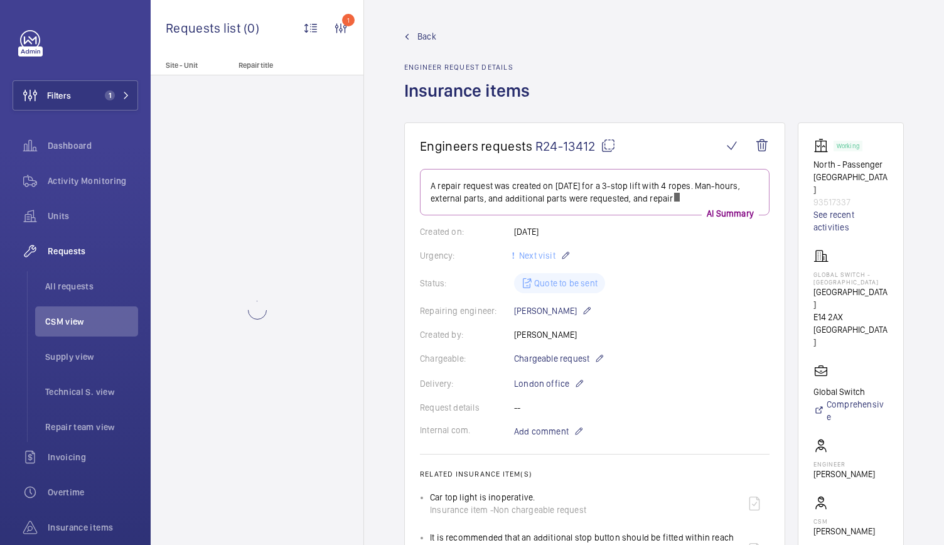
scroll to position [149, 0]
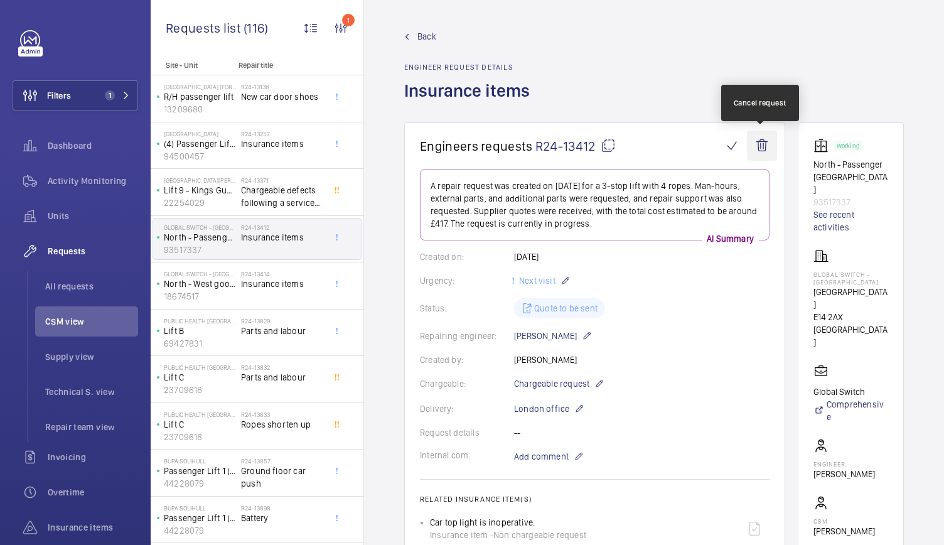
click at [761, 136] on wm-front-icon-button at bounding box center [762, 145] width 30 height 30
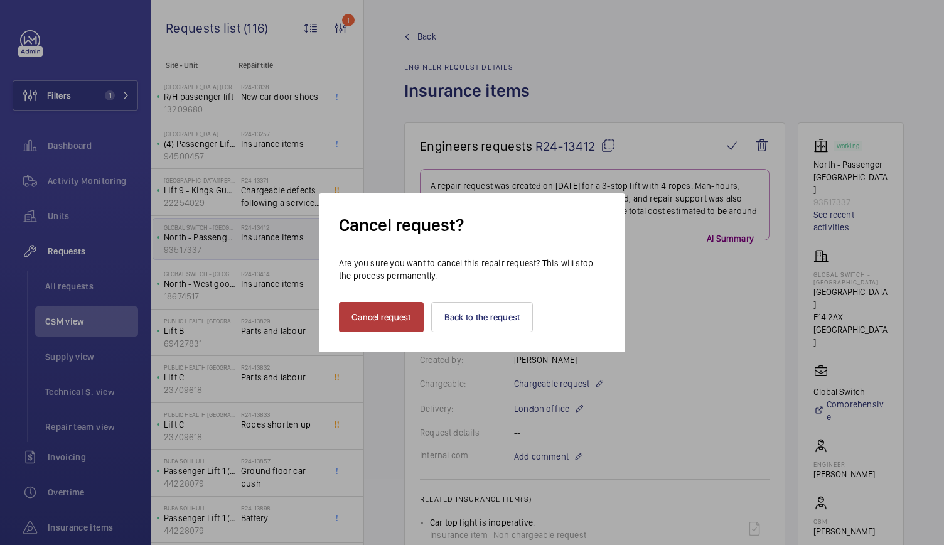
click at [365, 315] on button "Cancel request" at bounding box center [381, 317] width 85 height 30
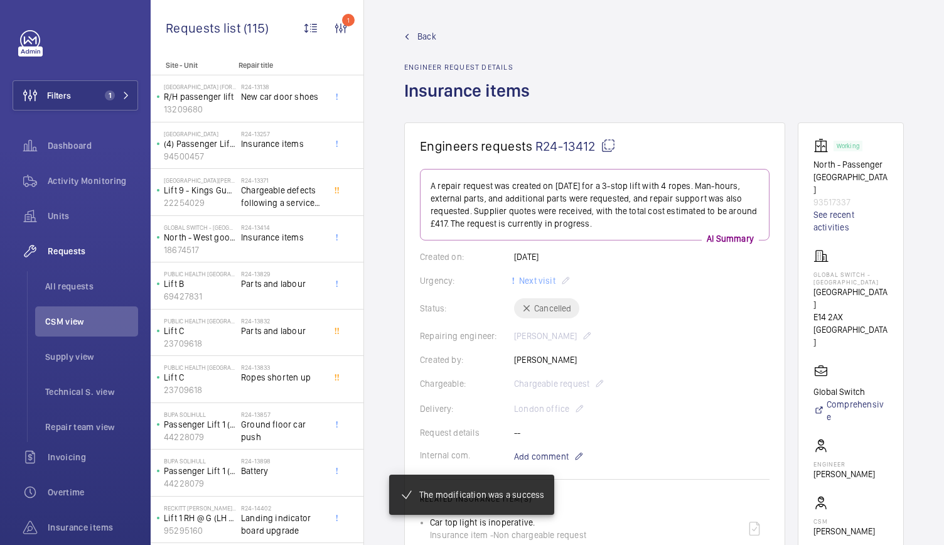
click at [423, 37] on span "Back" at bounding box center [426, 36] width 19 height 13
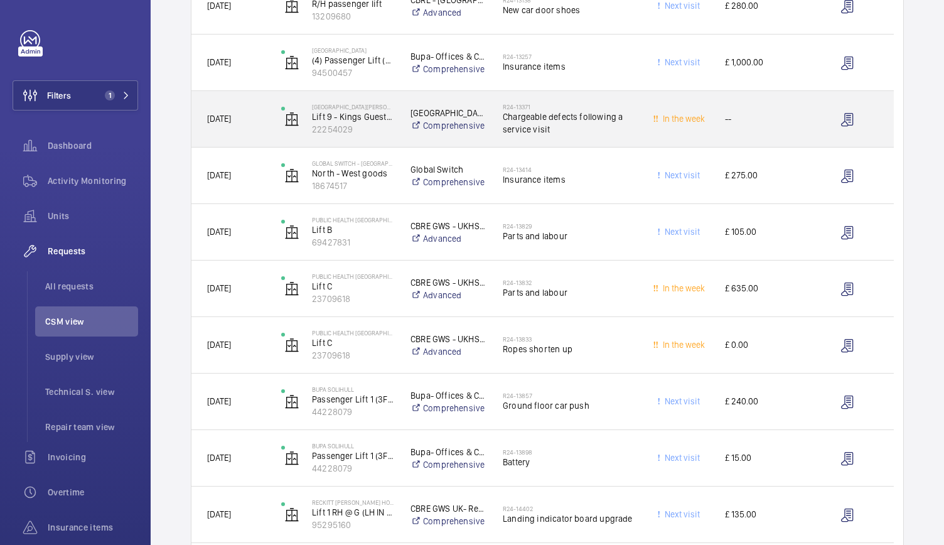
scroll to position [268, 0]
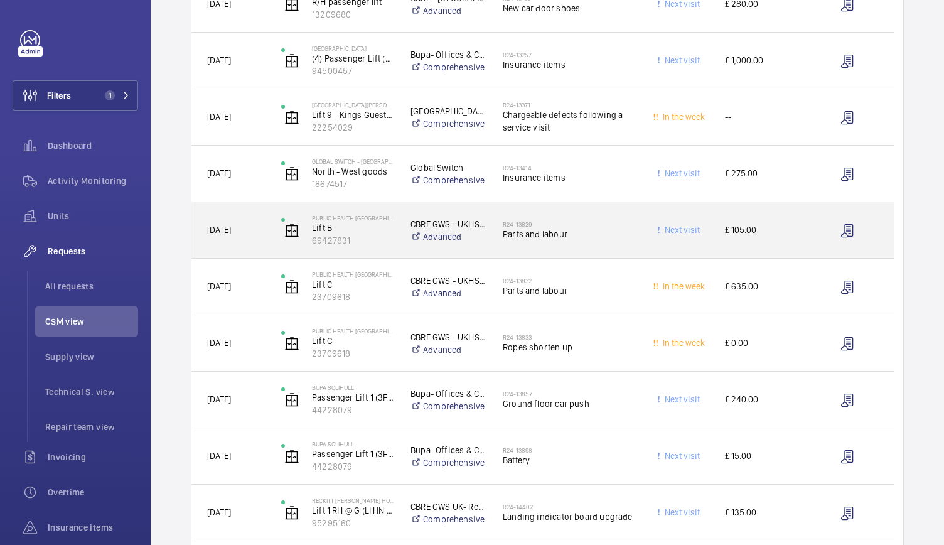
click at [613, 252] on div "R24-13829 Parts and labour" at bounding box center [560, 230] width 147 height 56
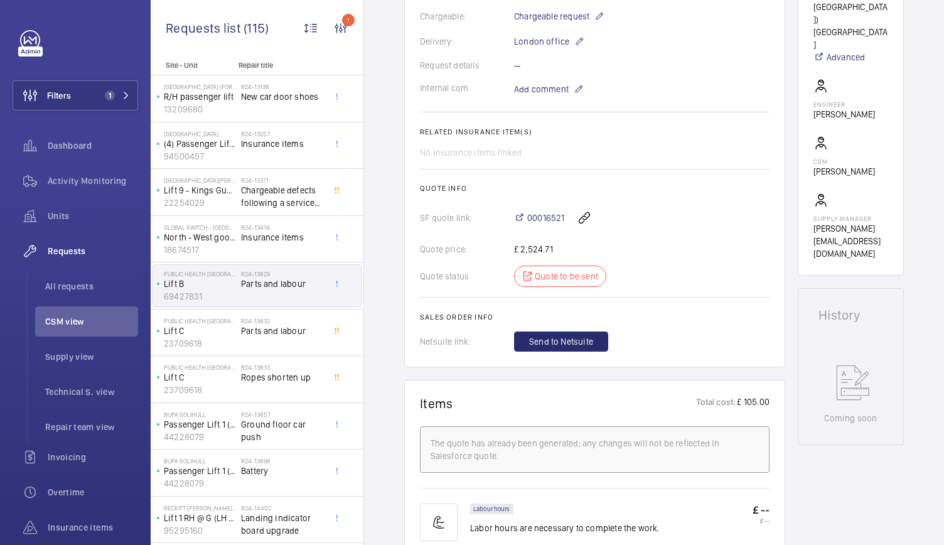
scroll to position [378, 0]
click at [546, 220] on span "00016521" at bounding box center [545, 219] width 37 height 13
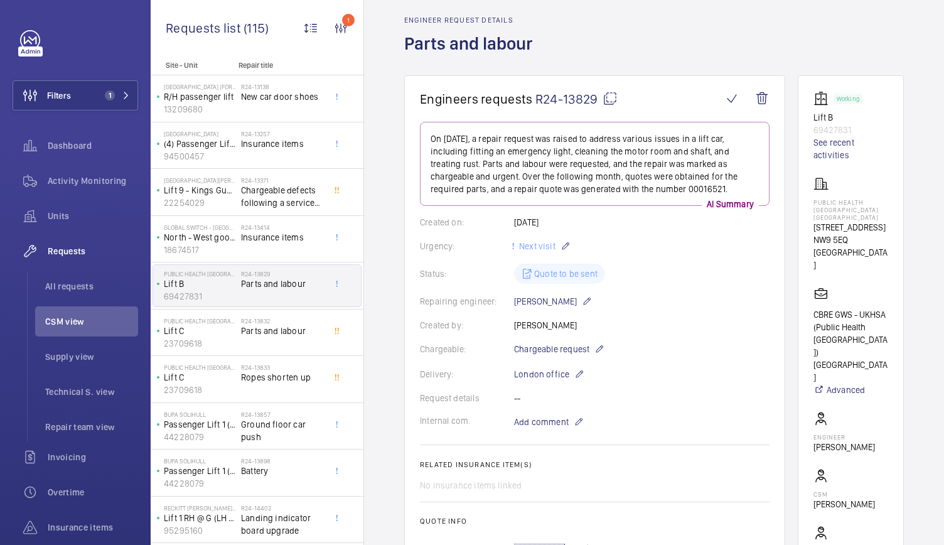
scroll to position [0, 0]
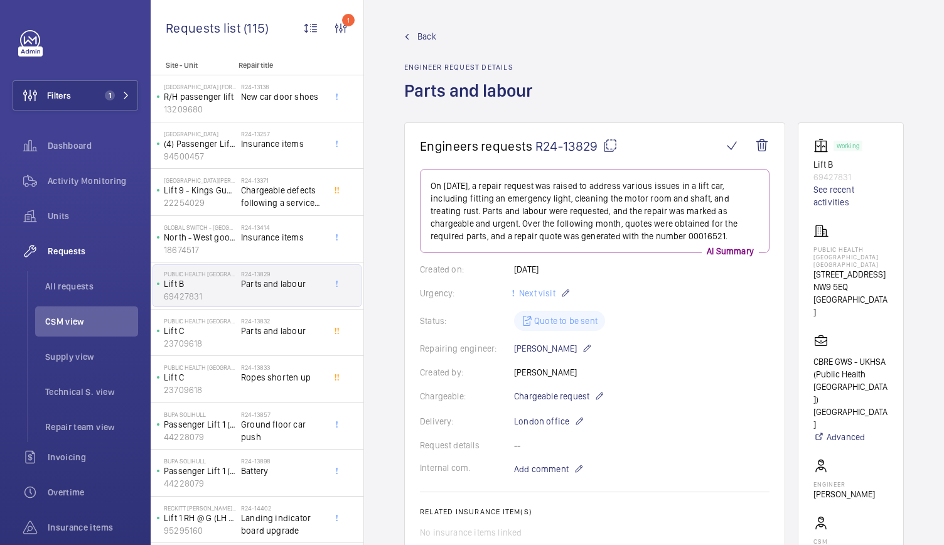
click at [421, 32] on span "Back" at bounding box center [426, 36] width 19 height 13
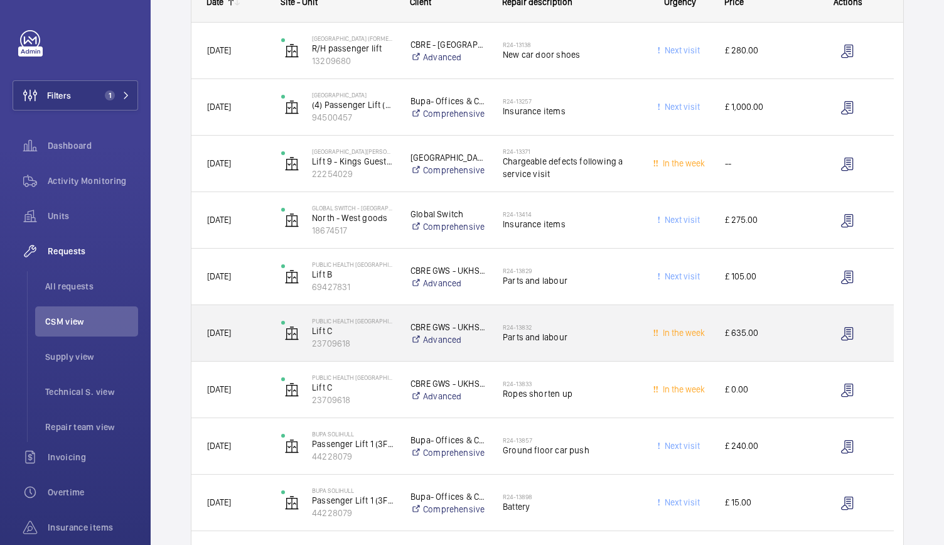
scroll to position [235, 0]
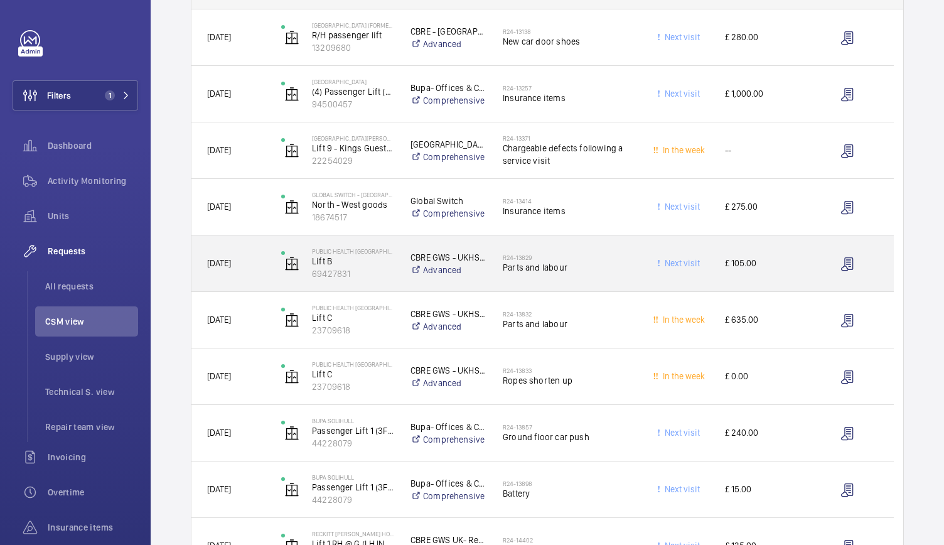
click at [642, 289] on div "Next visit" at bounding box center [672, 263] width 74 height 56
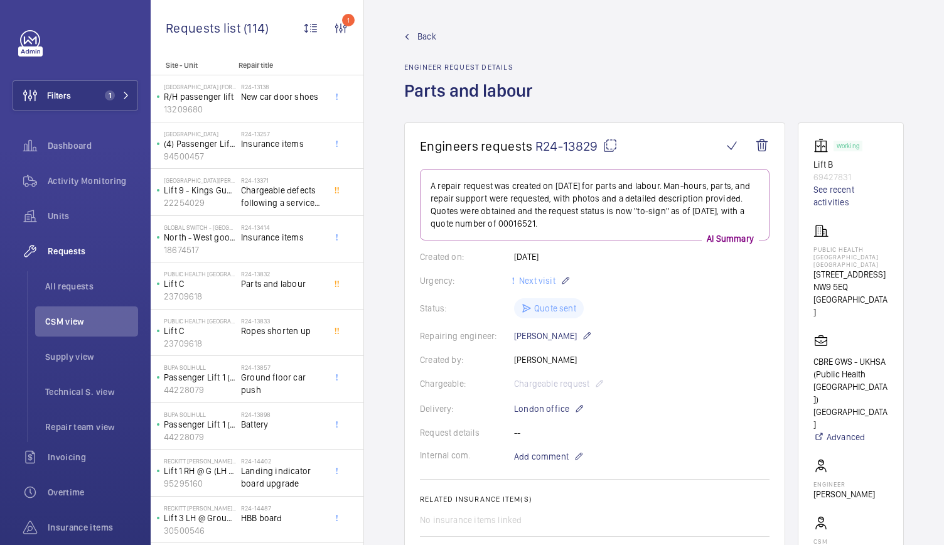
click at [423, 40] on span "Back" at bounding box center [426, 36] width 19 height 13
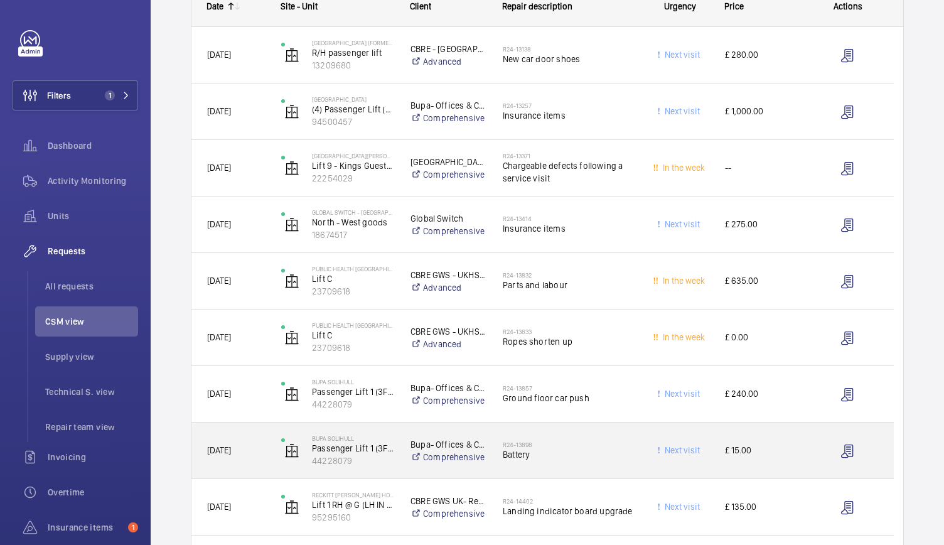
scroll to position [282, 0]
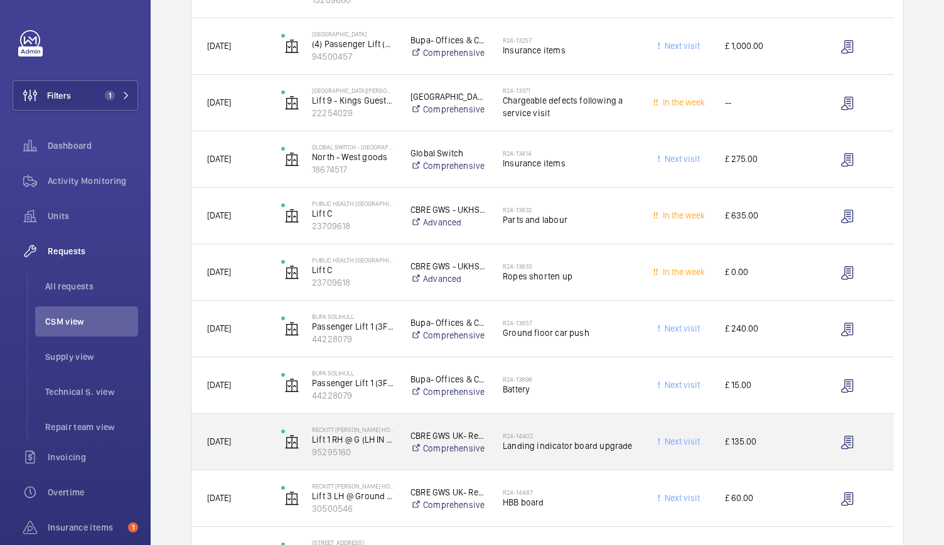
click at [592, 459] on div "R24-14402 Landing indicator board upgrade" at bounding box center [568, 441] width 132 height 36
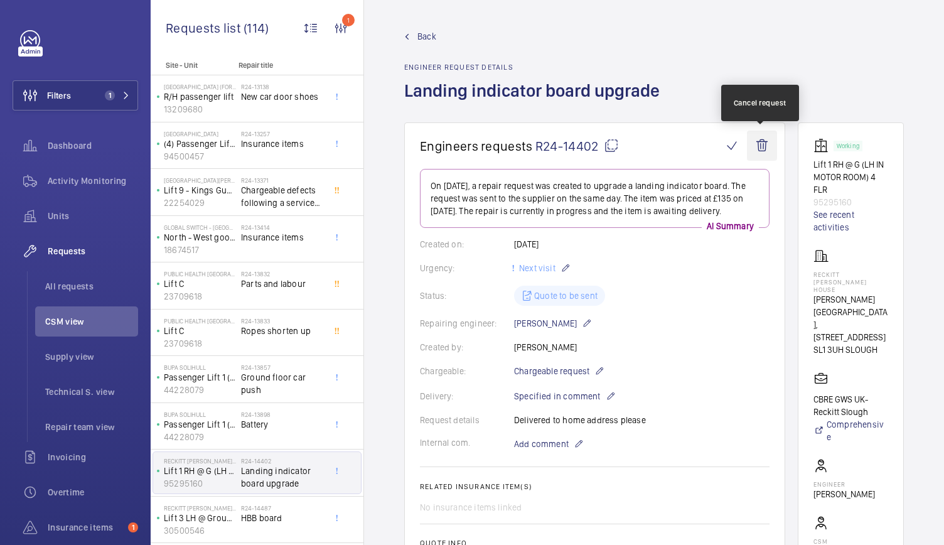
click at [759, 151] on wm-front-icon-button at bounding box center [762, 145] width 30 height 30
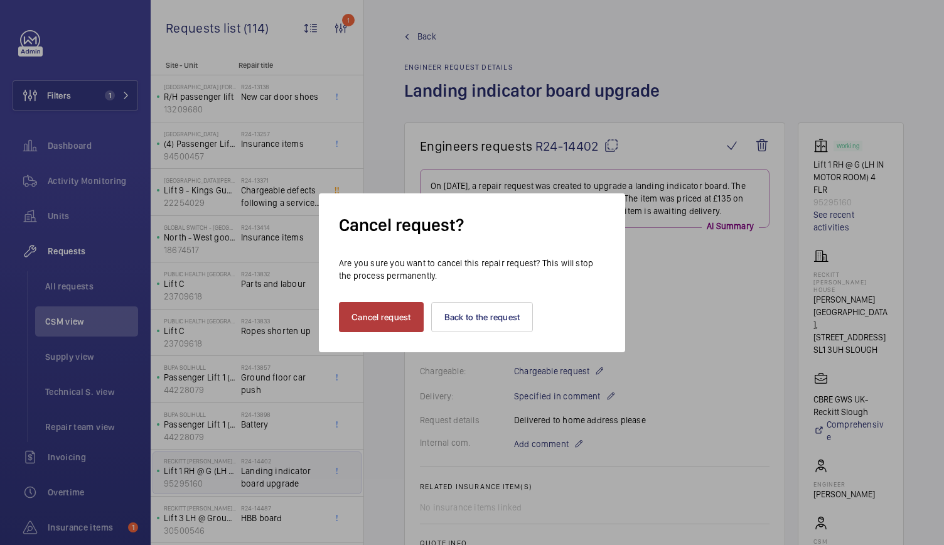
click at [374, 314] on button "Cancel request" at bounding box center [381, 317] width 85 height 30
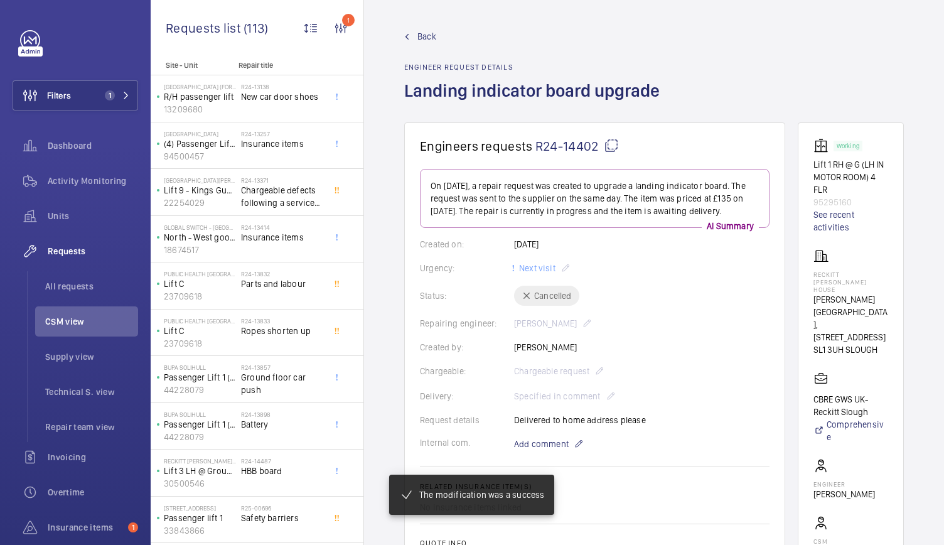
click at [432, 41] on span "Back" at bounding box center [426, 36] width 19 height 13
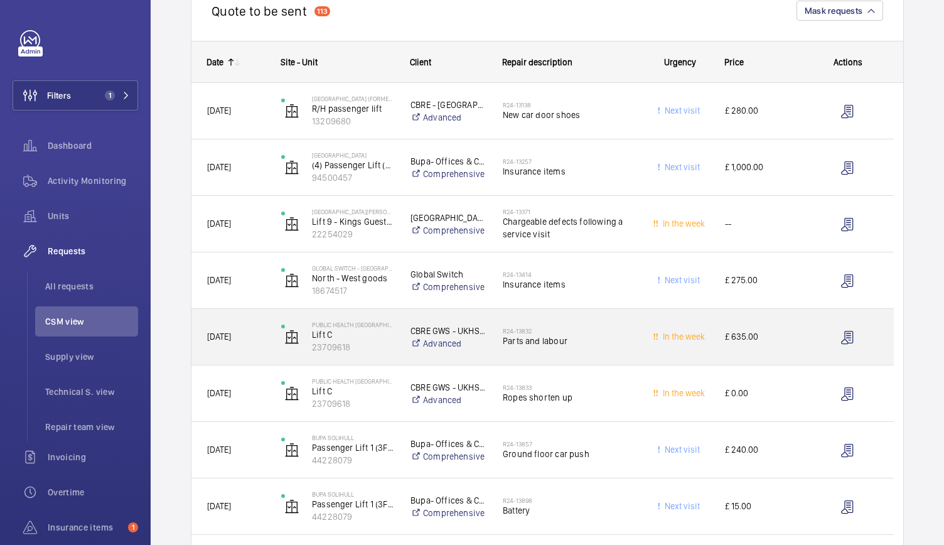
scroll to position [162, 0]
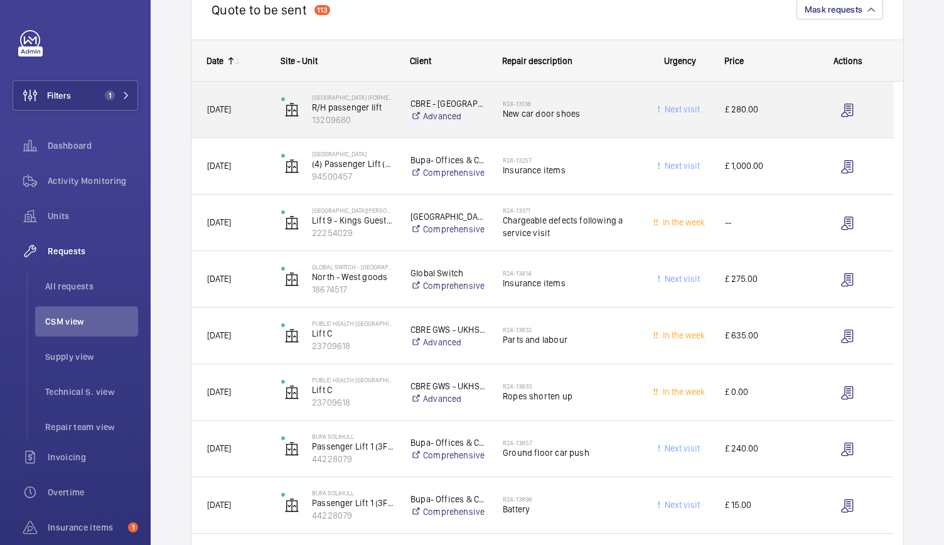
drag, startPoint x: 620, startPoint y: 143, endPoint x: 629, endPoint y: 129, distance: 16.7
click at [629, 129] on div "R24-13138 New car door shoes" at bounding box center [560, 110] width 147 height 56
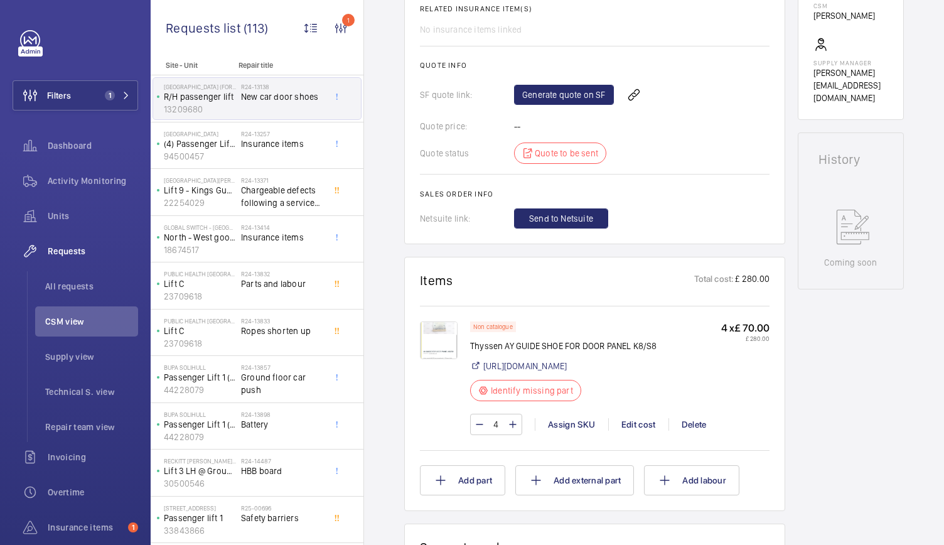
scroll to position [491, 0]
click at [563, 90] on link "Generate quote on SF" at bounding box center [564, 94] width 100 height 20
click at [387, 90] on div "Engineers requests R24-13138 The repair request was created on 2024-11-25 for a…" at bounding box center [654, 324] width 580 height 1384
click at [667, 95] on span "Refresh page" at bounding box center [653, 94] width 64 height 15
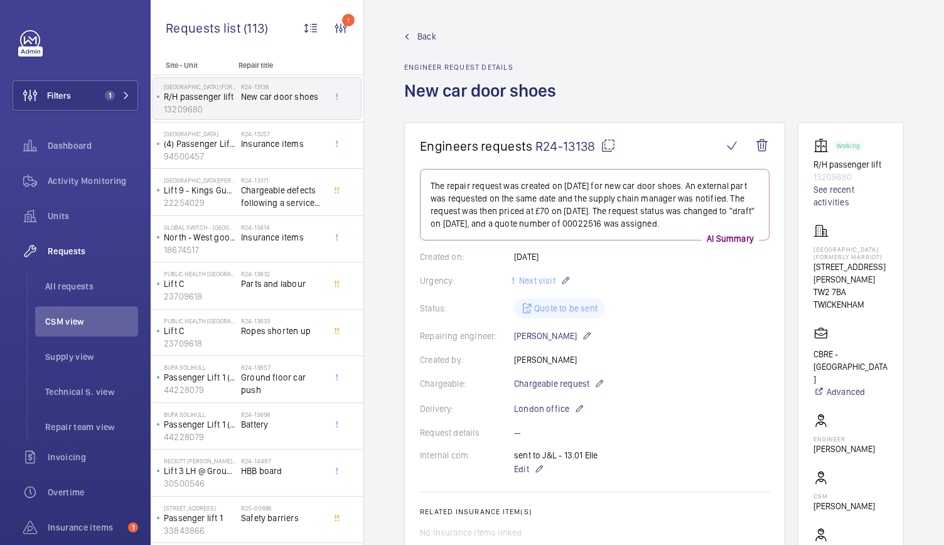
click at [423, 35] on span "Back" at bounding box center [426, 36] width 19 height 13
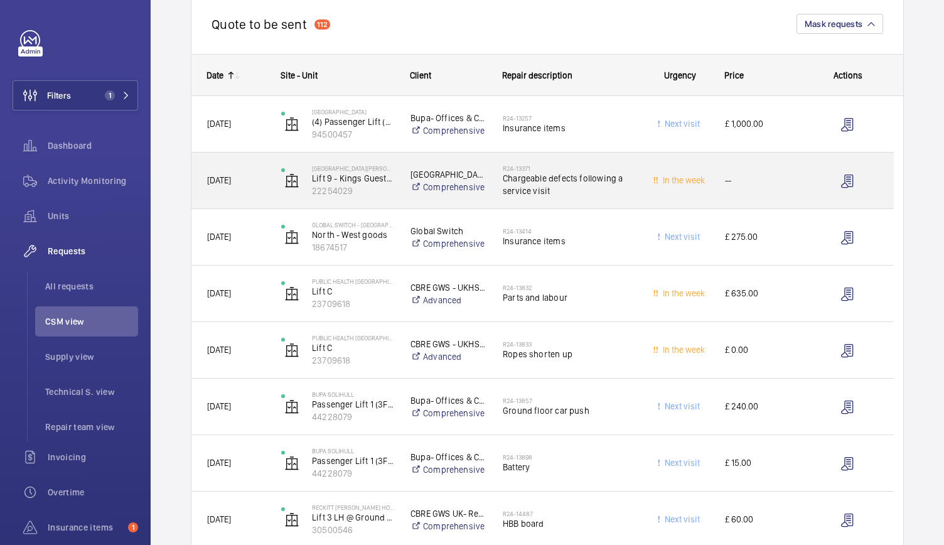
scroll to position [150, 0]
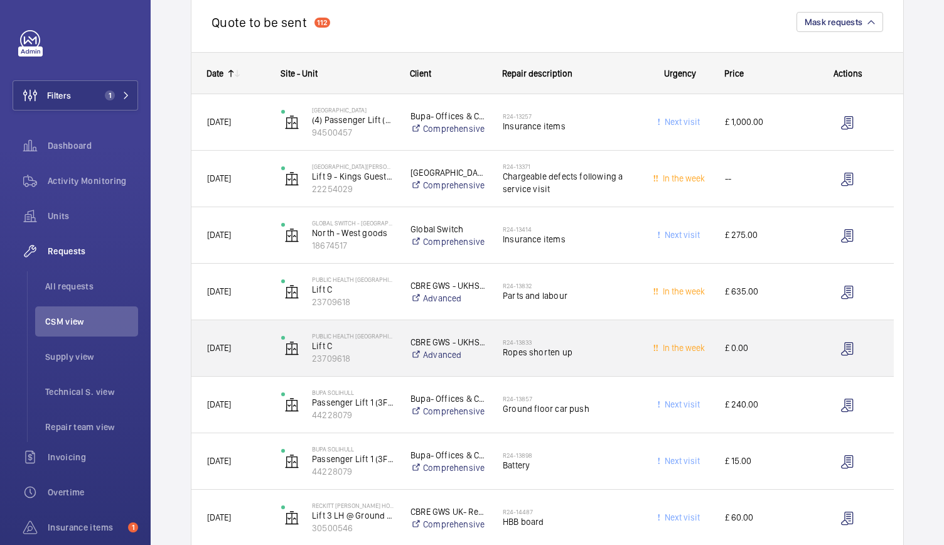
click at [635, 371] on div "In the week" at bounding box center [672, 348] width 74 height 56
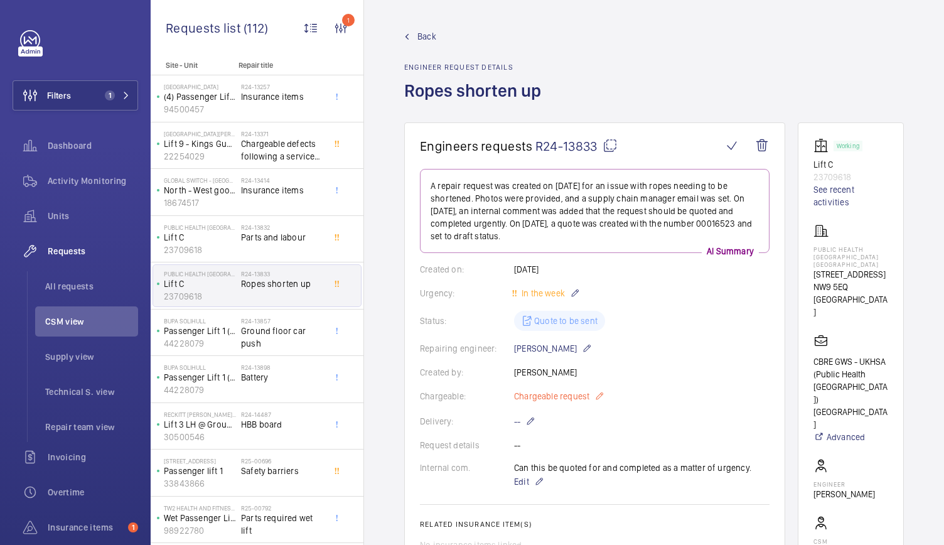
click at [588, 397] on span "Chargeable request" at bounding box center [551, 396] width 75 height 13
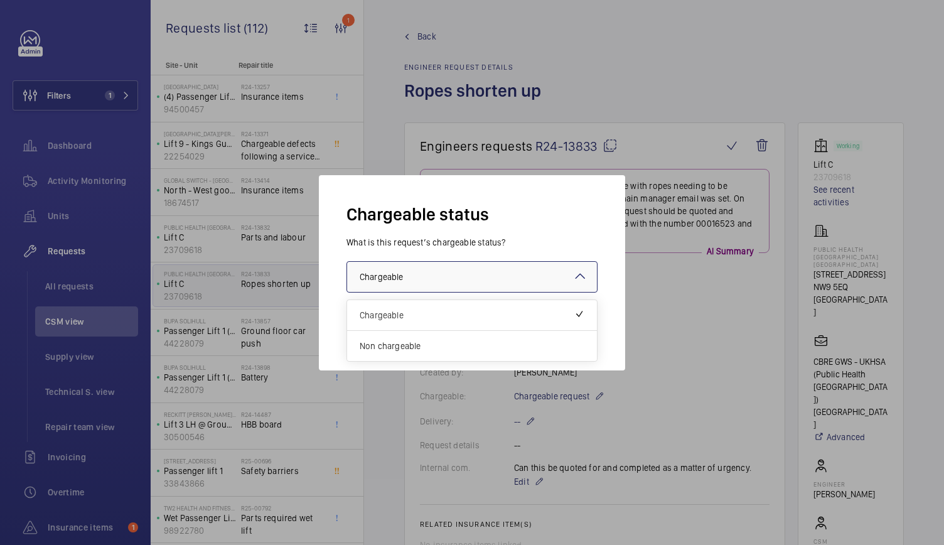
click at [499, 275] on div at bounding box center [472, 277] width 250 height 30
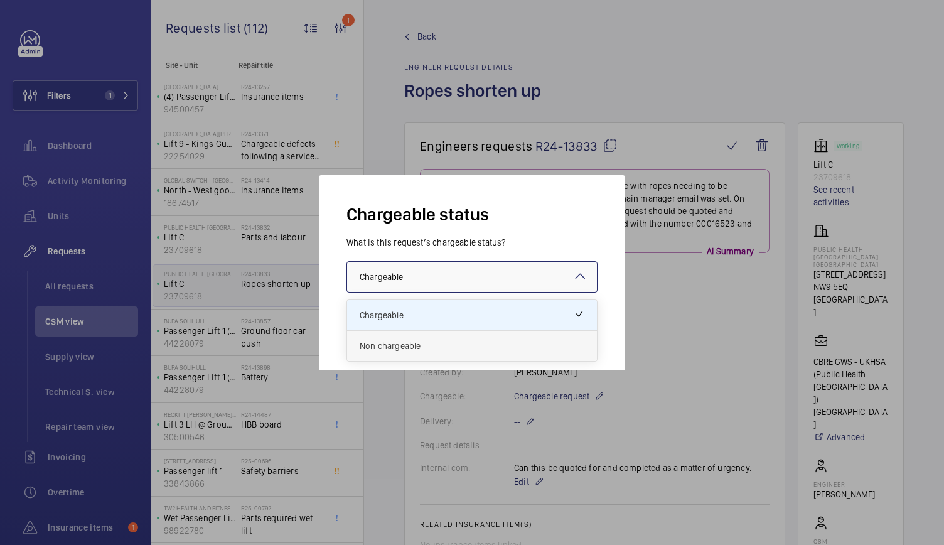
click at [438, 348] on span "Non chargeable" at bounding box center [471, 345] width 225 height 13
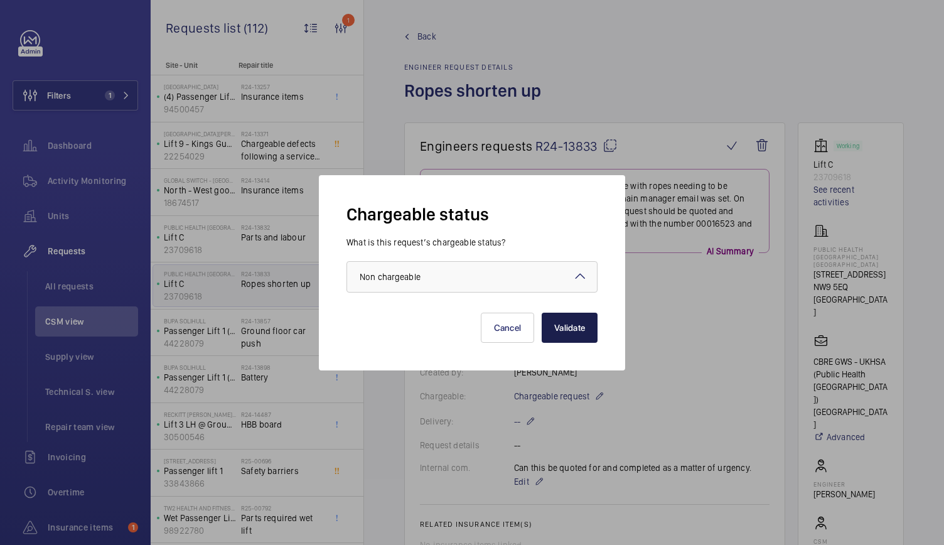
click at [579, 329] on button "Validate" at bounding box center [569, 327] width 56 height 30
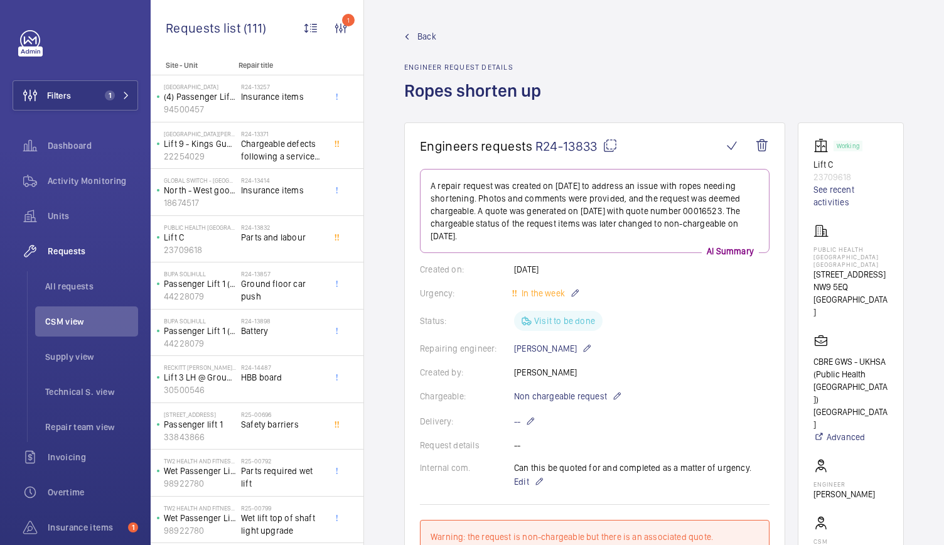
click at [418, 38] on span "Back" at bounding box center [426, 36] width 19 height 13
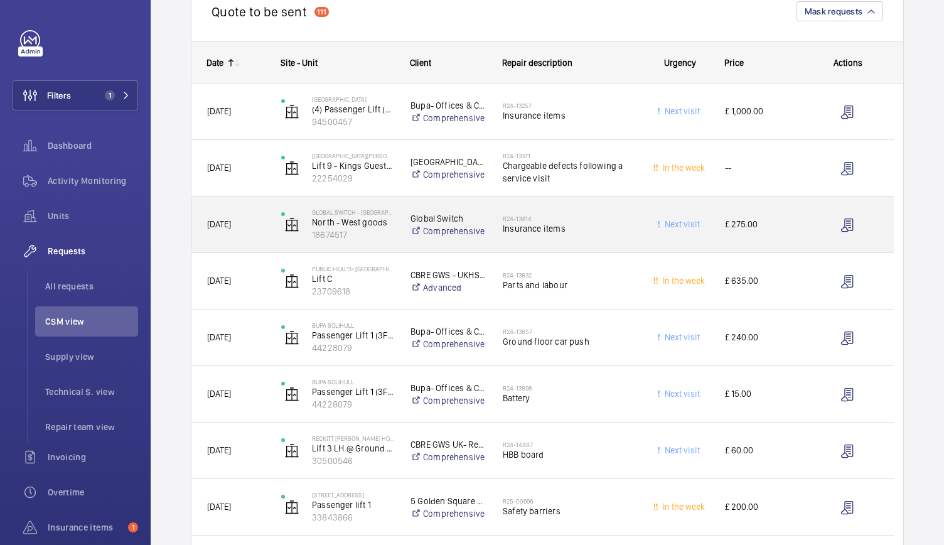
scroll to position [162, 0]
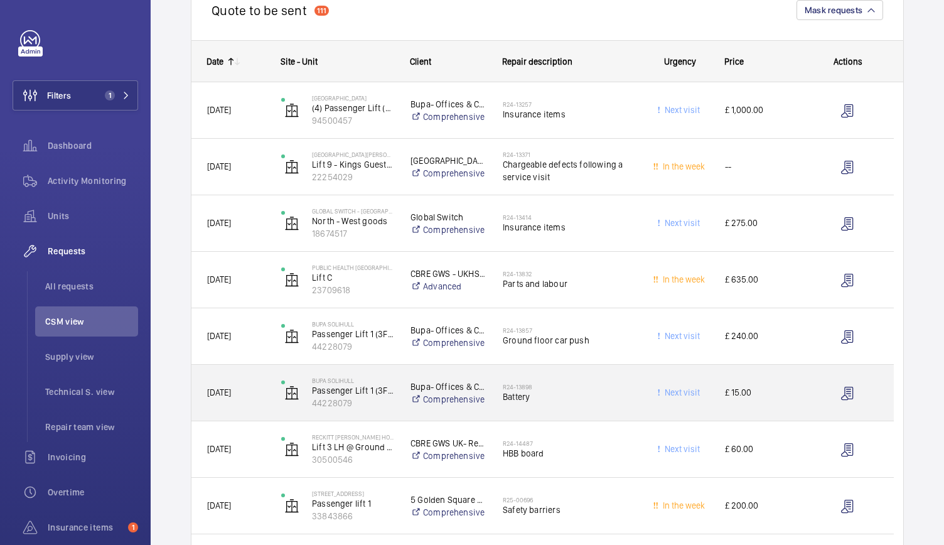
click at [584, 392] on span "Battery" at bounding box center [568, 396] width 132 height 13
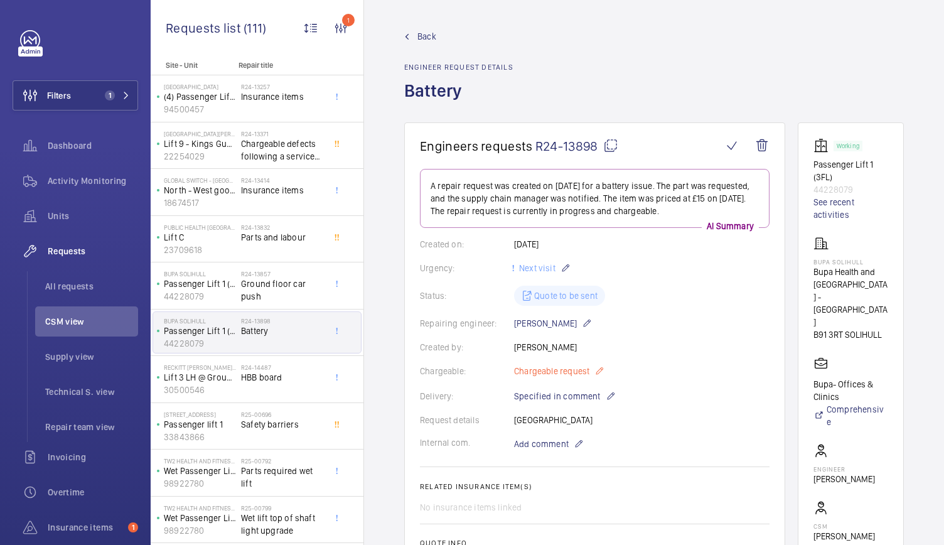
click at [598, 371] on mat-icon at bounding box center [599, 370] width 10 height 15
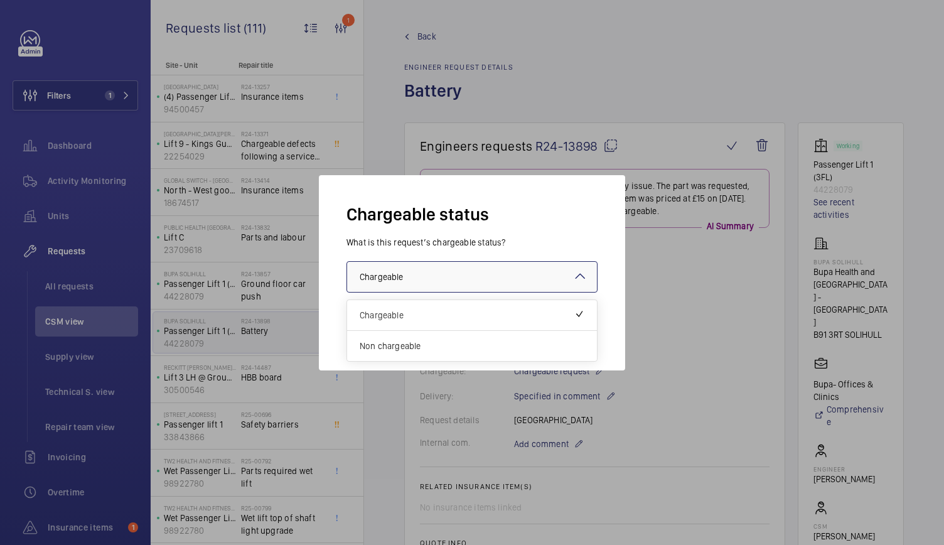
click at [512, 278] on div at bounding box center [472, 277] width 250 height 30
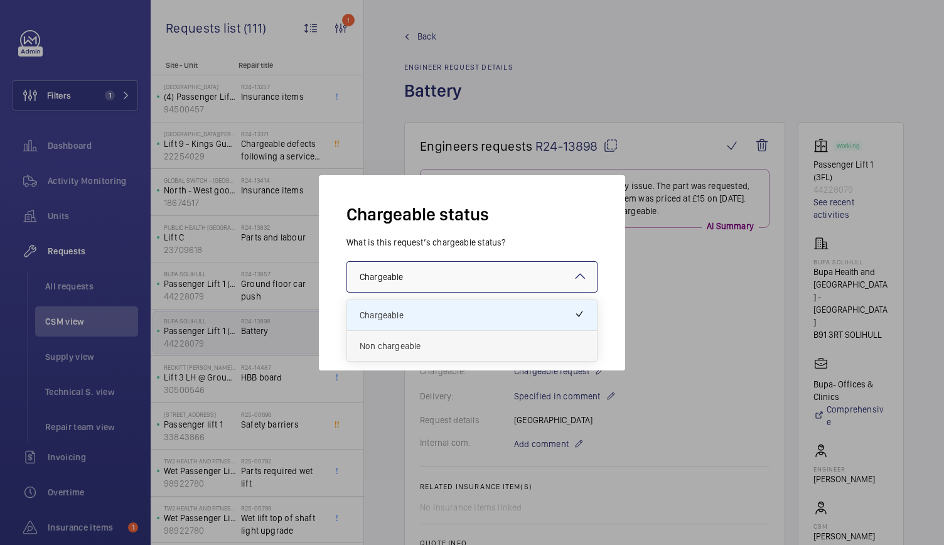
click at [428, 341] on span "Non chargeable" at bounding box center [471, 345] width 225 height 13
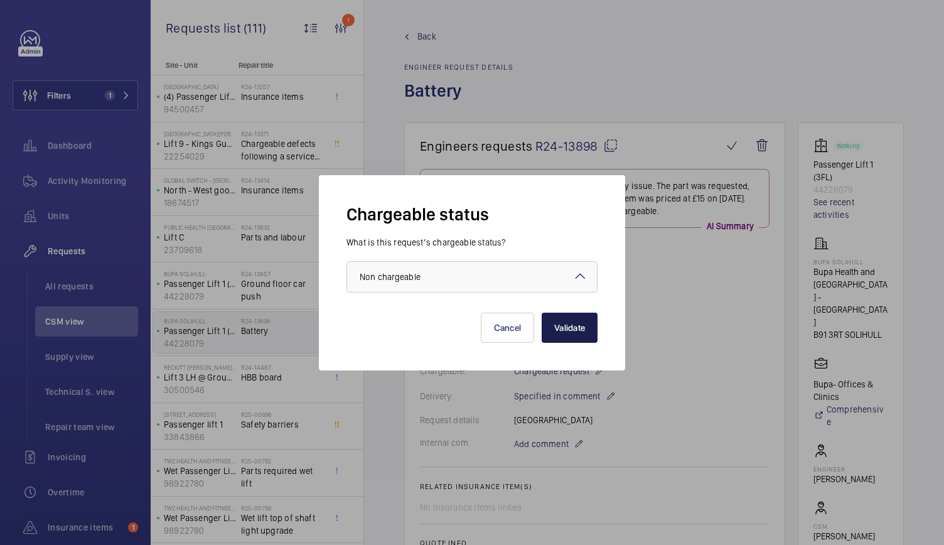
click at [578, 324] on button "Validate" at bounding box center [569, 327] width 56 height 30
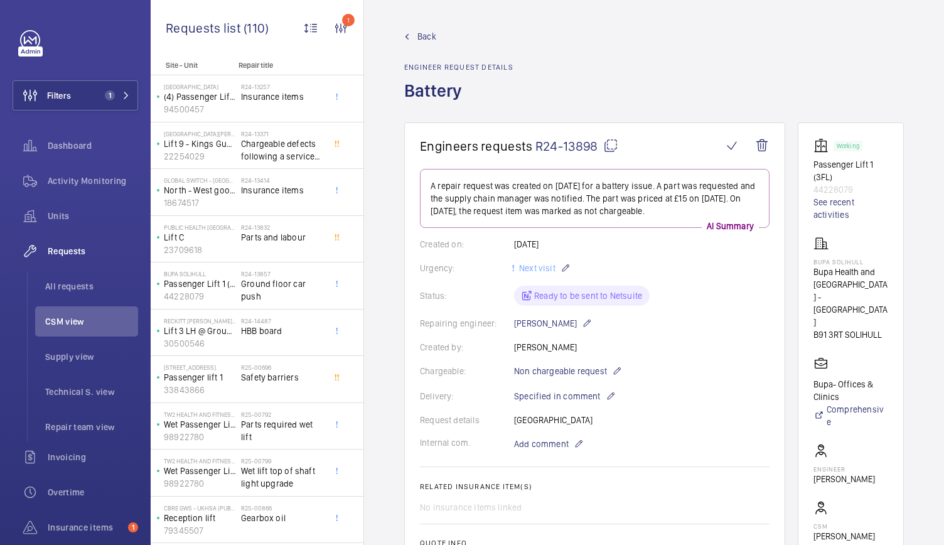
click at [423, 38] on span "Back" at bounding box center [426, 36] width 19 height 13
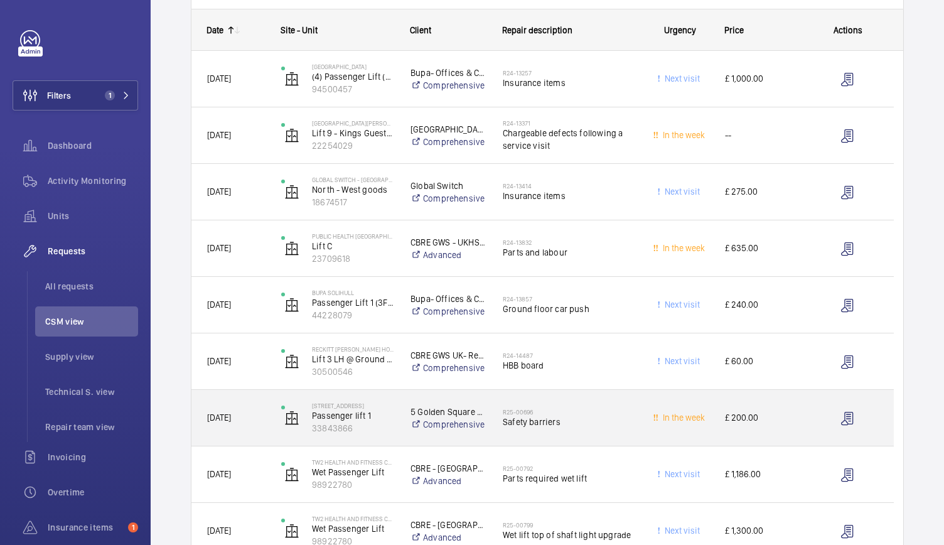
scroll to position [193, 0]
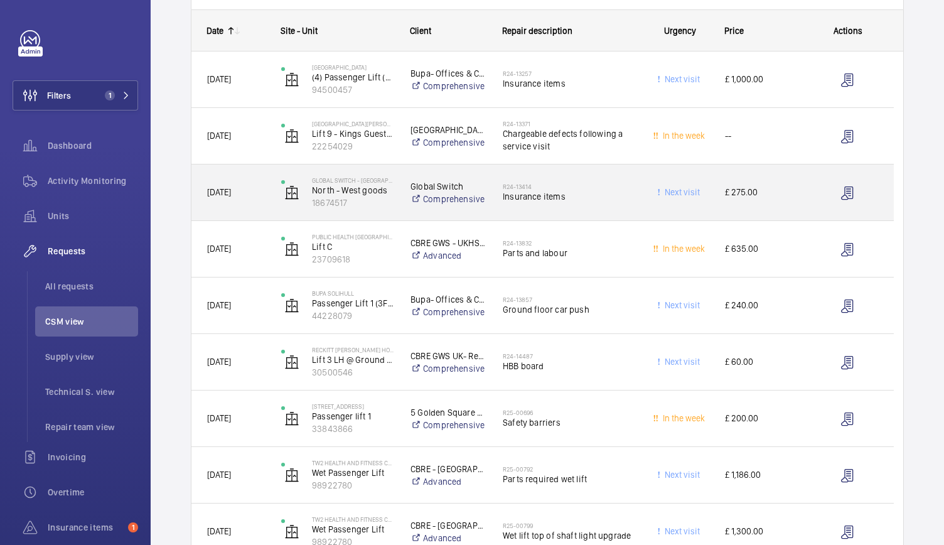
click at [622, 196] on span "Insurance items" at bounding box center [568, 196] width 132 height 13
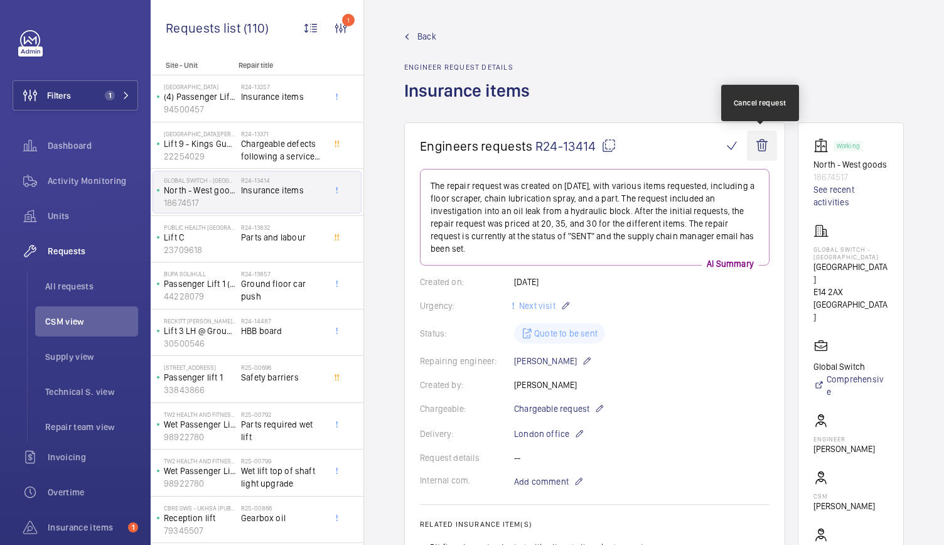
click at [755, 144] on wm-front-icon-button at bounding box center [762, 145] width 30 height 30
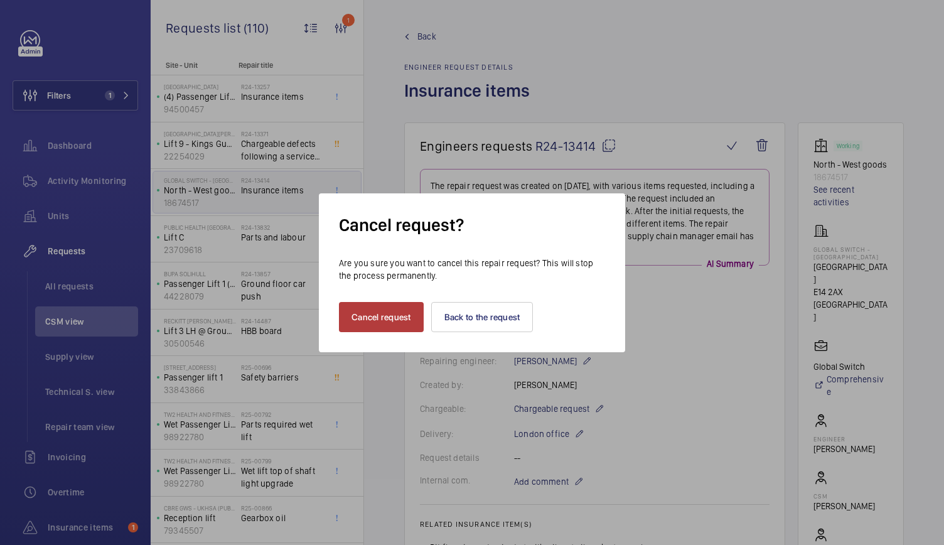
click at [365, 316] on button "Cancel request" at bounding box center [381, 317] width 85 height 30
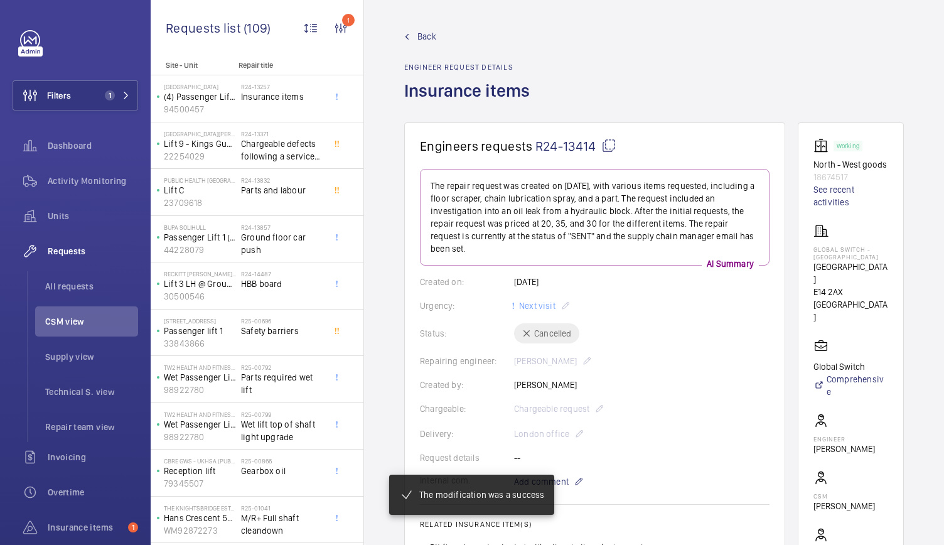
click at [435, 39] on span "Back" at bounding box center [426, 36] width 19 height 13
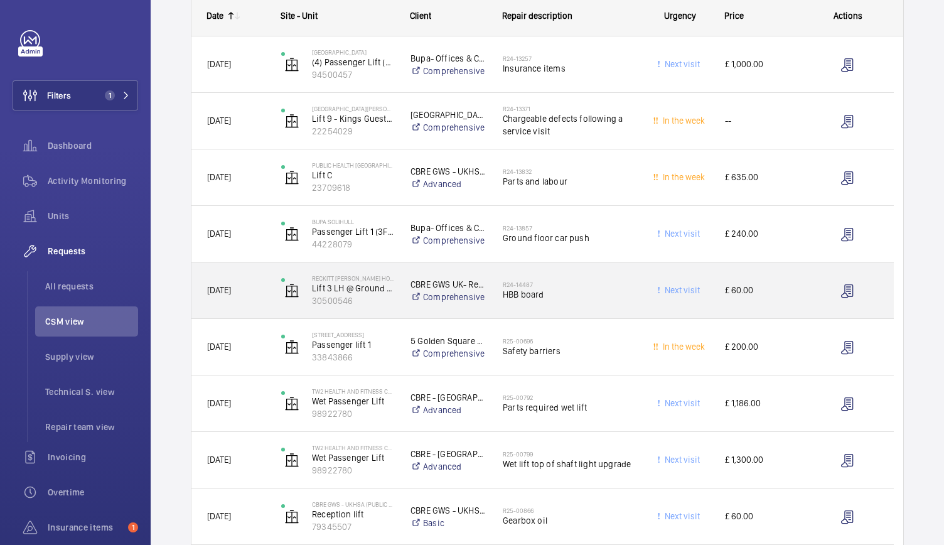
scroll to position [206, 0]
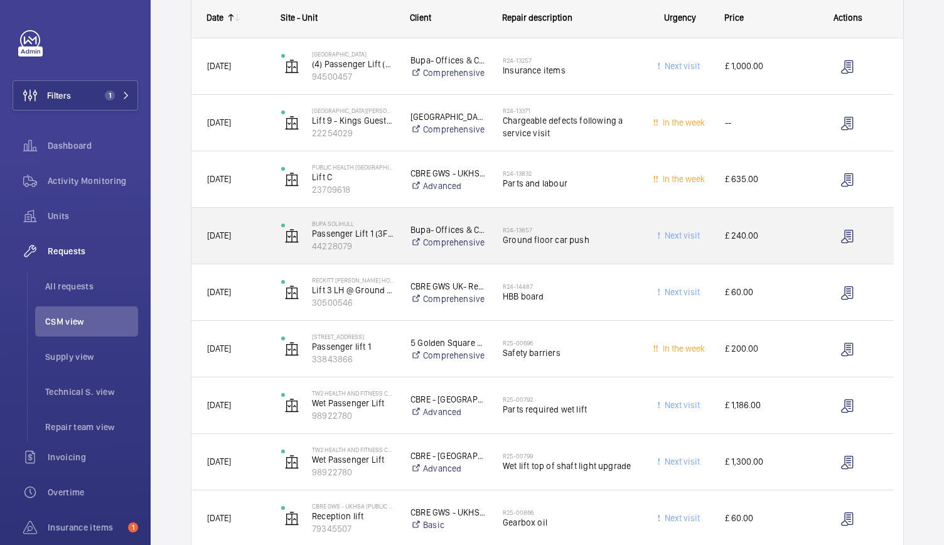
click at [622, 235] on span "Ground floor car push" at bounding box center [568, 239] width 132 height 13
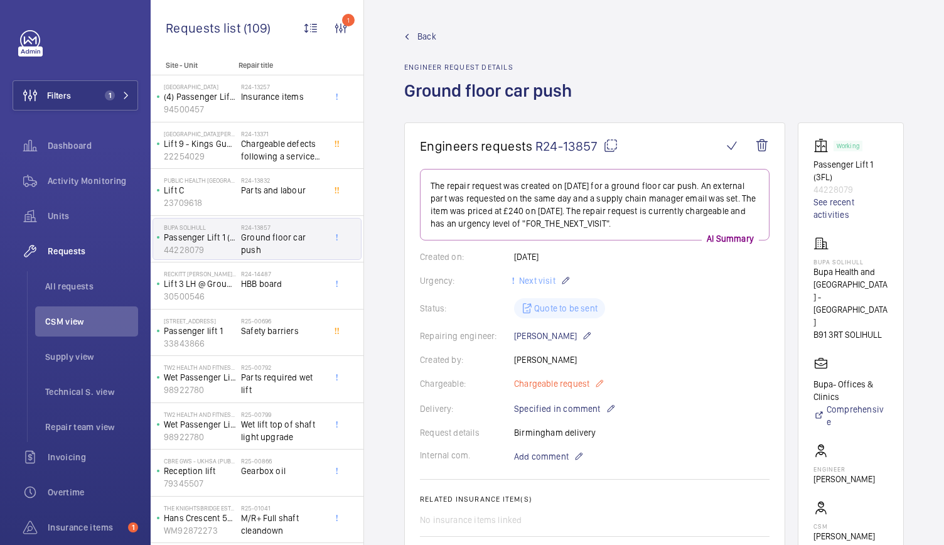
click at [597, 383] on mat-icon at bounding box center [599, 383] width 10 height 15
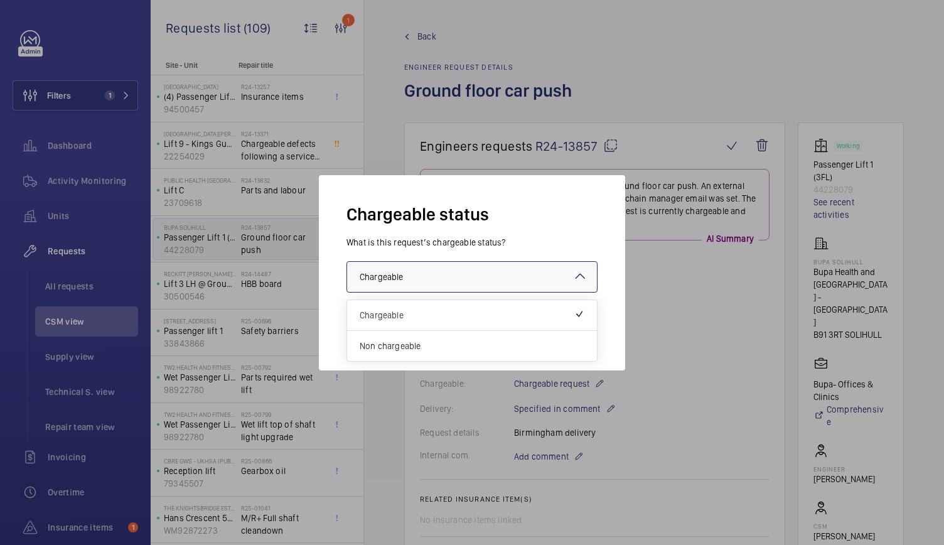
click at [526, 285] on div at bounding box center [472, 277] width 250 height 30
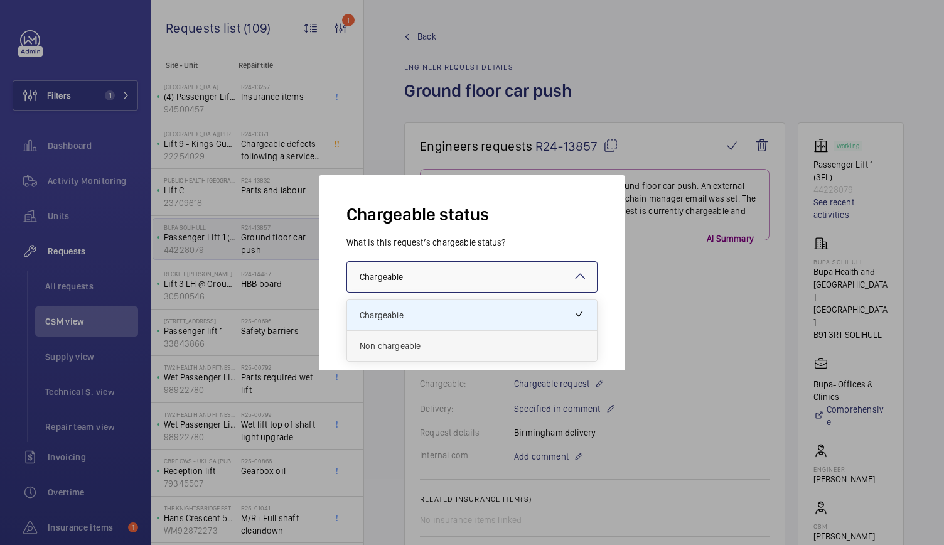
click at [427, 350] on span "Non chargeable" at bounding box center [471, 345] width 225 height 13
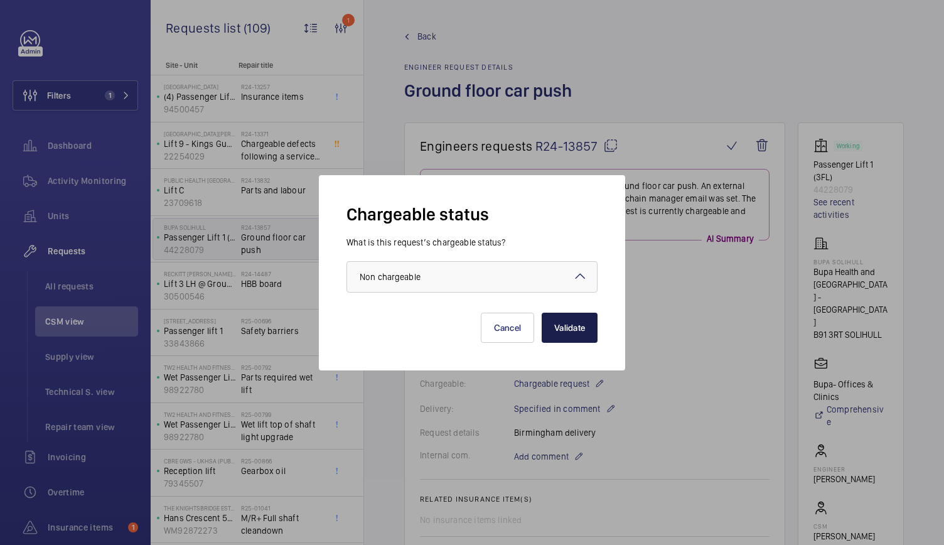
click at [578, 335] on button "Validate" at bounding box center [569, 327] width 56 height 30
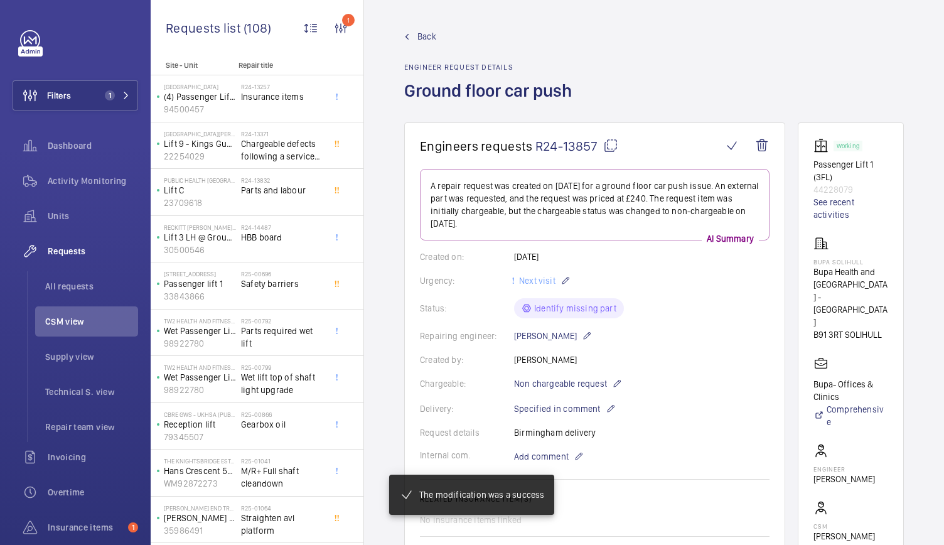
click at [424, 39] on span "Back" at bounding box center [426, 36] width 19 height 13
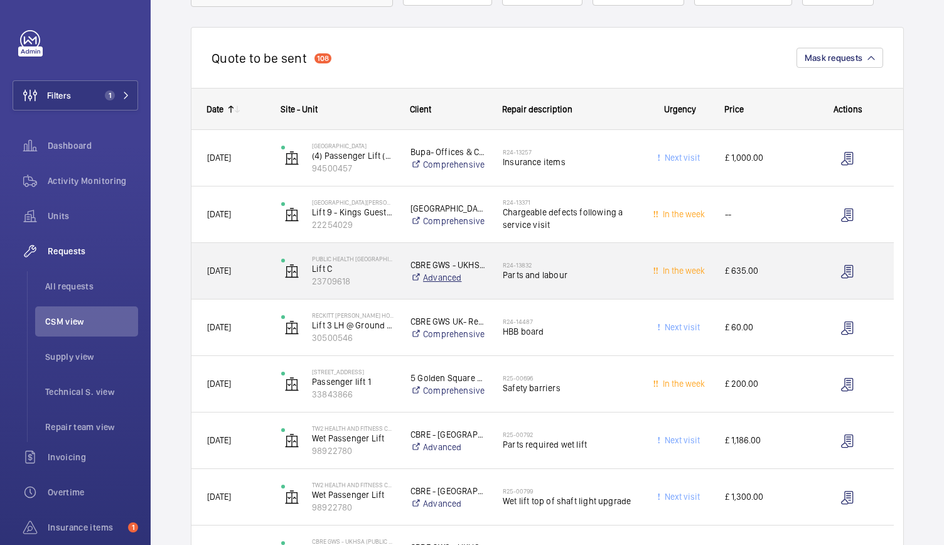
scroll to position [188, 0]
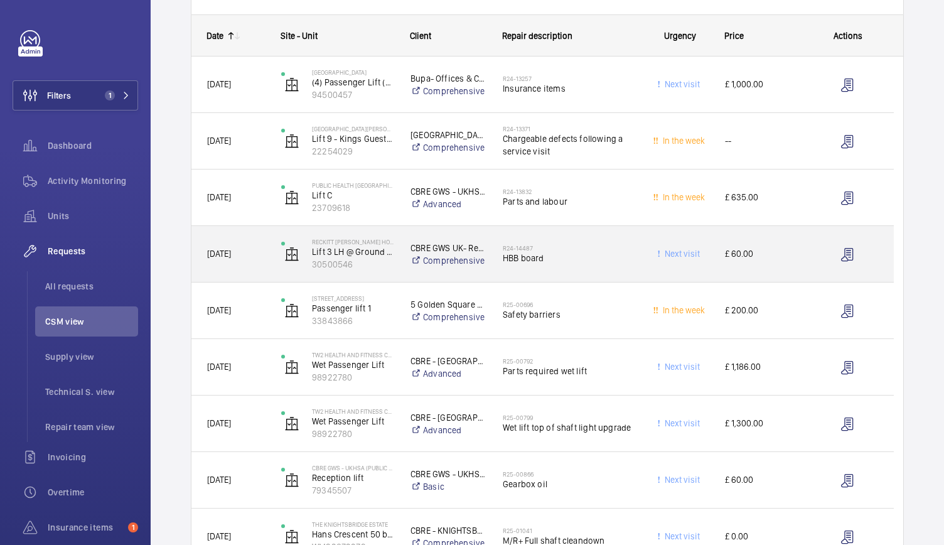
click at [484, 272] on div "CBRE GWS UK- Reckitt Slough Comprehensive" at bounding box center [440, 254] width 91 height 50
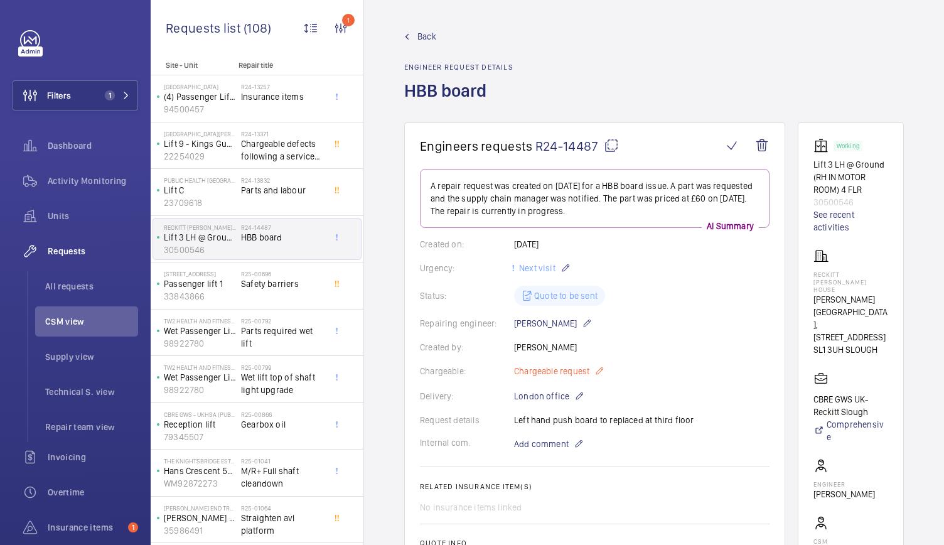
click at [593, 372] on p "Chargeable request" at bounding box center [559, 370] width 90 height 15
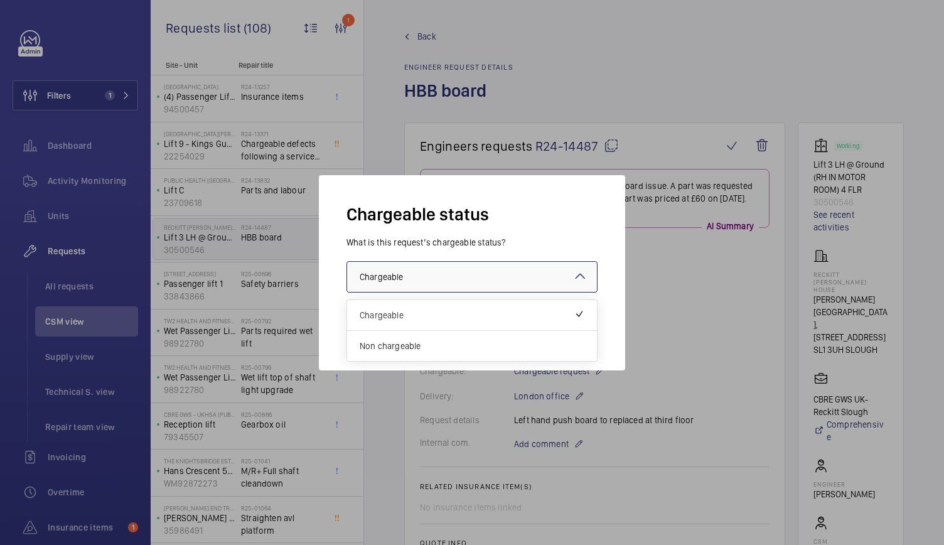
click at [468, 265] on div at bounding box center [472, 277] width 250 height 30
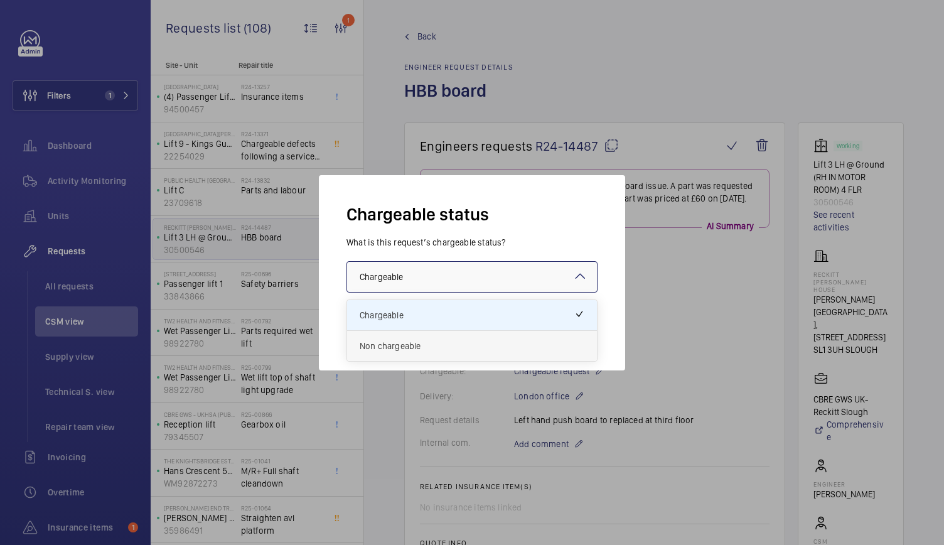
click at [385, 354] on div "Non chargeable" at bounding box center [472, 346] width 250 height 30
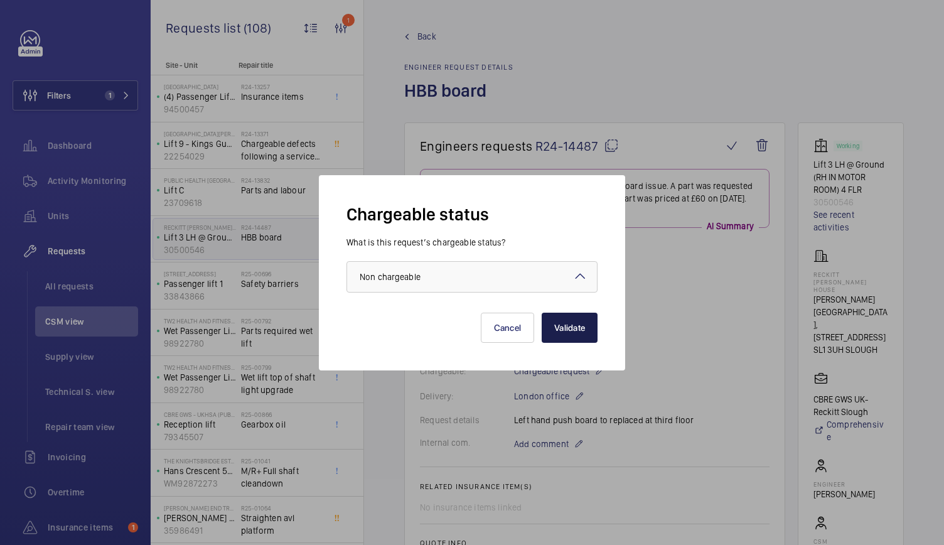
click at [578, 326] on button "Validate" at bounding box center [569, 327] width 56 height 30
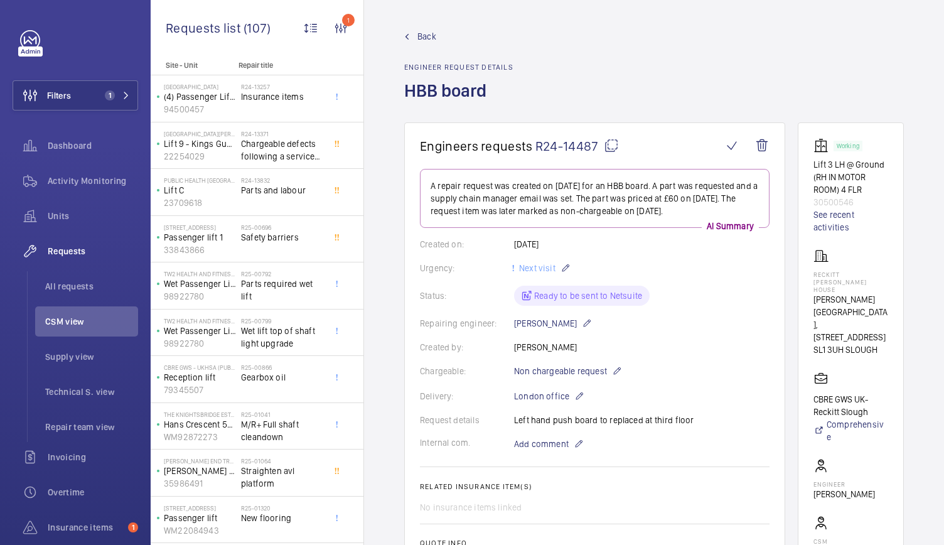
click at [417, 41] on span "Back" at bounding box center [426, 36] width 19 height 13
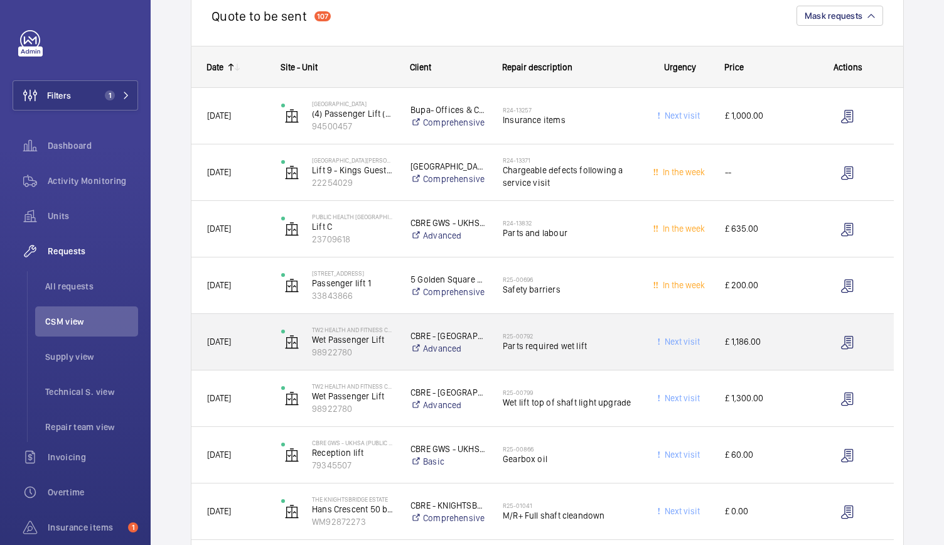
scroll to position [157, 0]
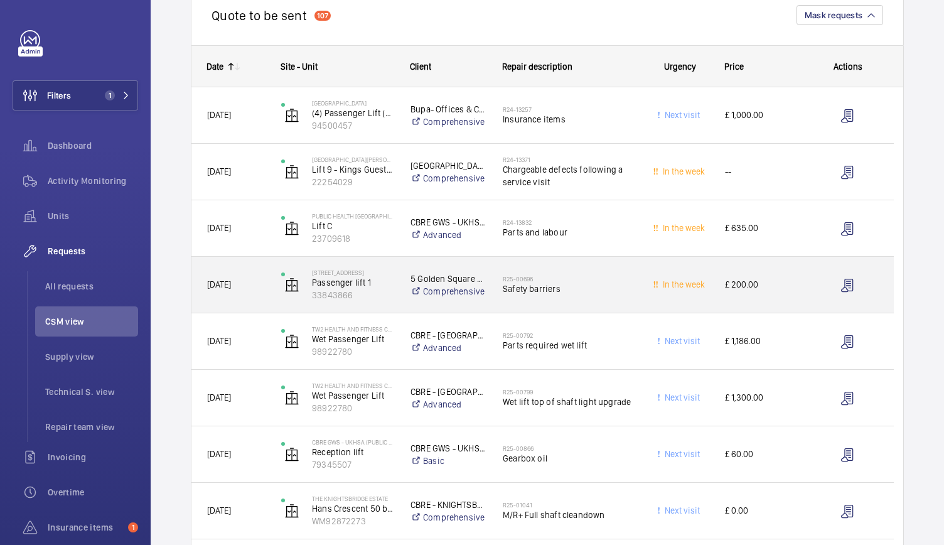
click at [604, 300] on div "R25-00696 Safety barriers" at bounding box center [568, 285] width 132 height 36
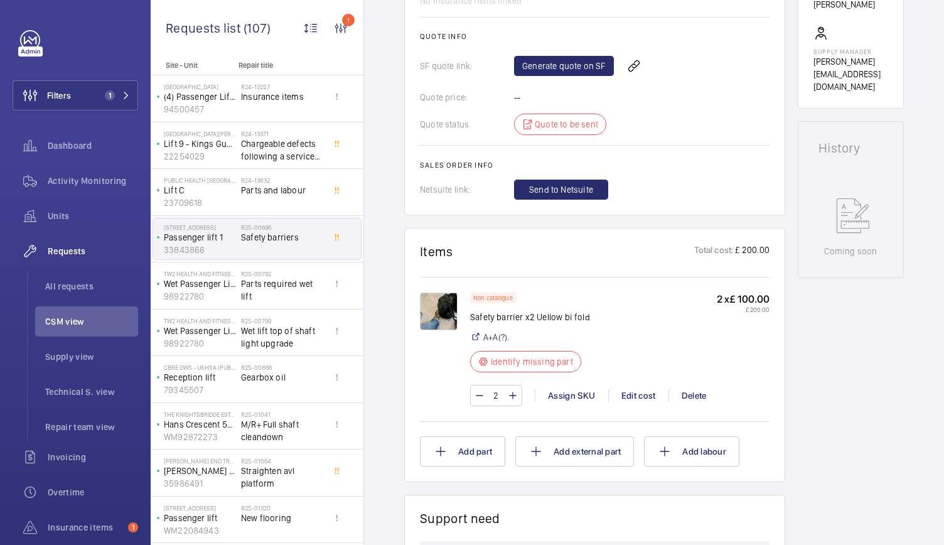
scroll to position [463, 0]
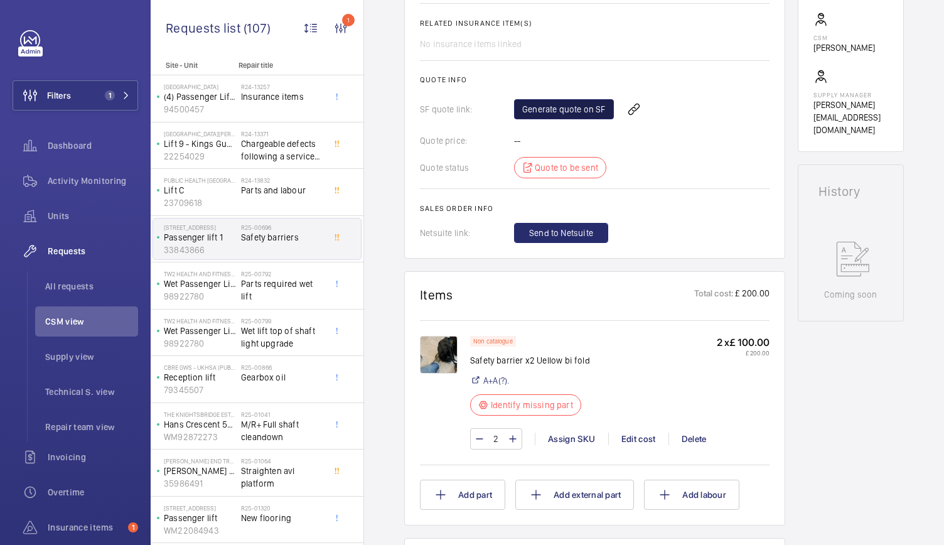
click at [552, 105] on link "Generate quote on SF" at bounding box center [564, 109] width 100 height 20
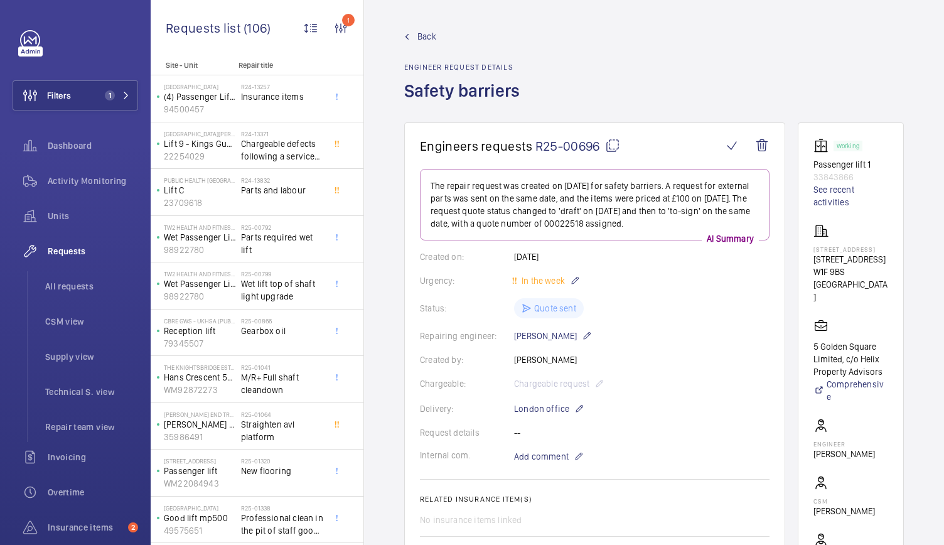
click at [428, 28] on wm-front-admin-header "Back Engineer request details Safety barriers" at bounding box center [654, 61] width 580 height 122
click at [427, 35] on span "Back" at bounding box center [426, 36] width 19 height 13
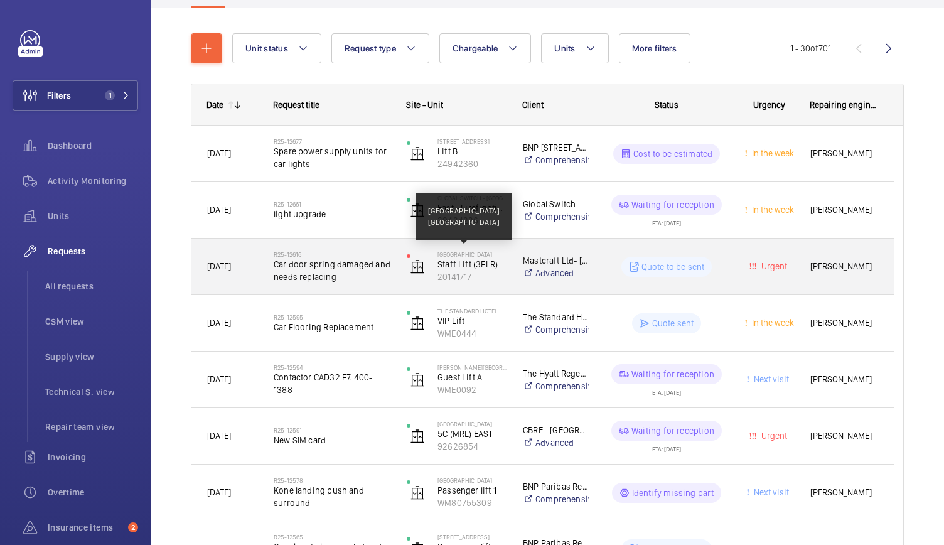
scroll to position [77, 0]
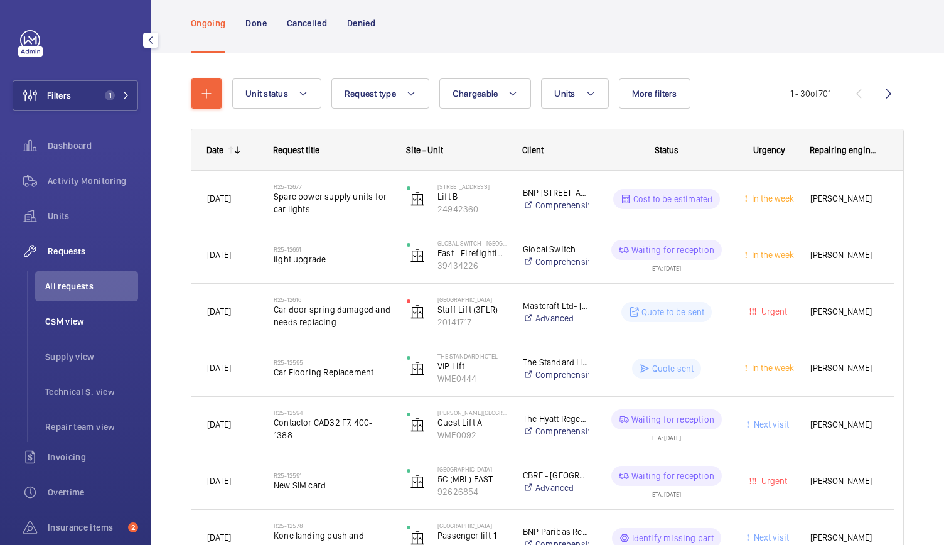
click at [82, 322] on span "CSM view" at bounding box center [91, 321] width 93 height 13
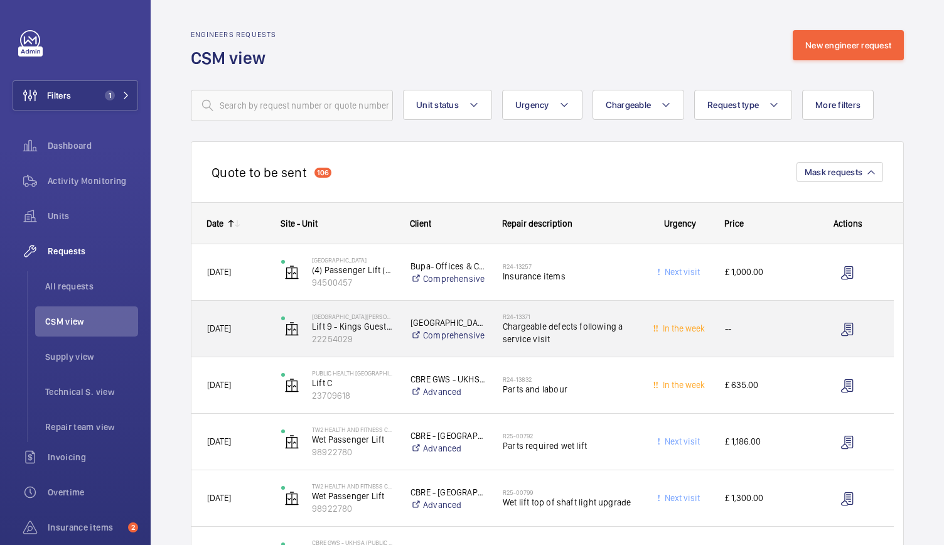
click at [610, 340] on span "Chargeable defects following a service visit" at bounding box center [568, 332] width 132 height 25
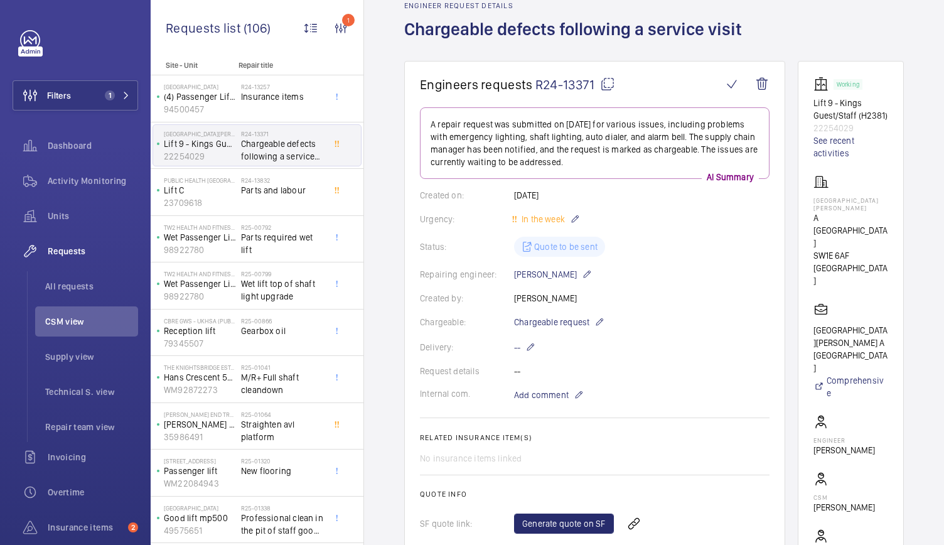
scroll to position [21, 0]
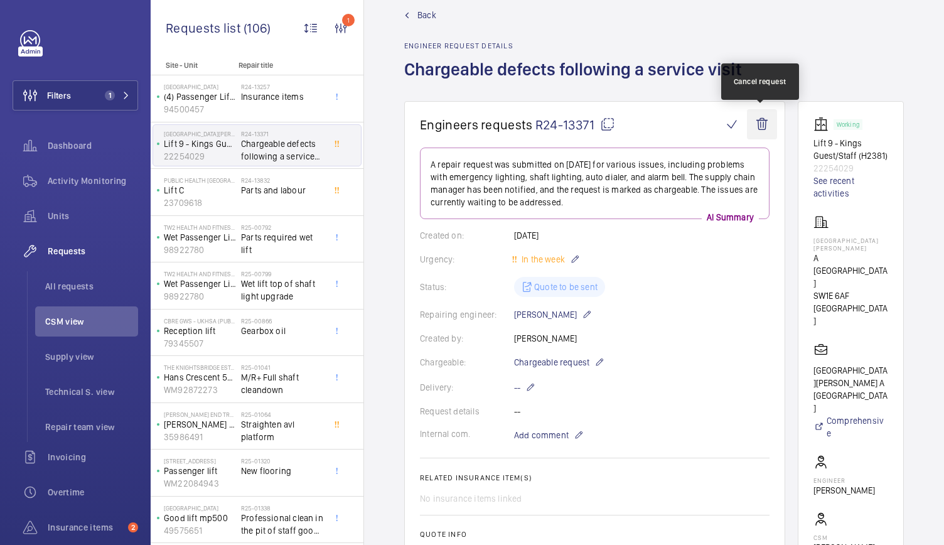
click at [765, 123] on wm-front-icon-button at bounding box center [762, 124] width 30 height 30
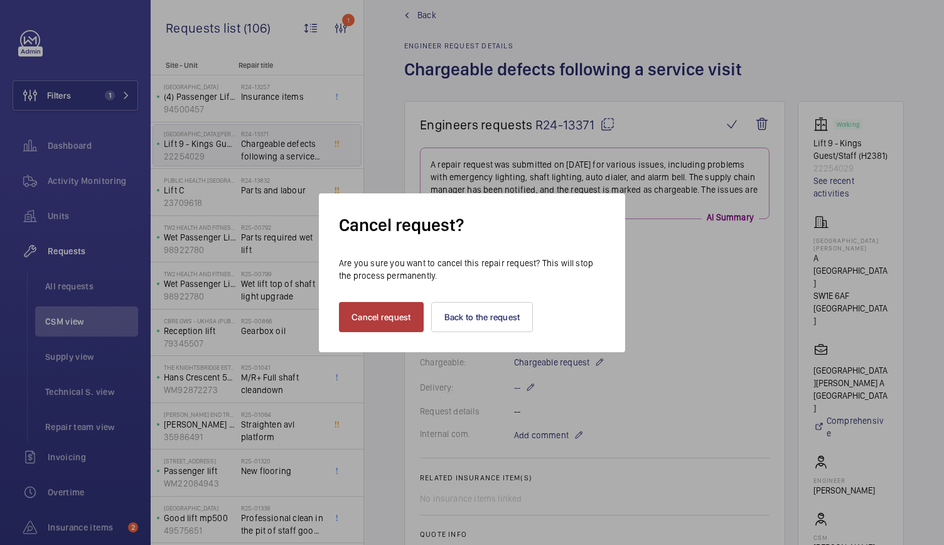
click at [376, 313] on button "Cancel request" at bounding box center [381, 317] width 85 height 30
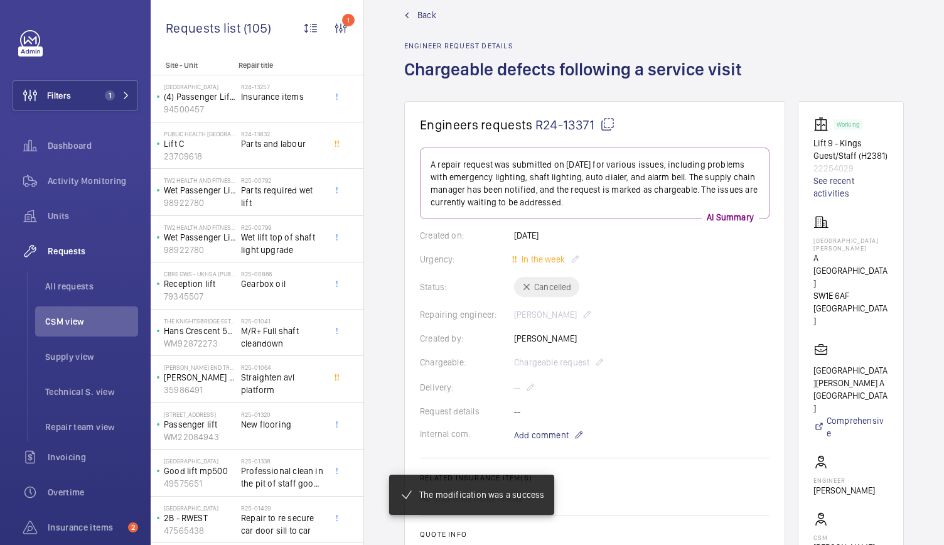
click at [417, 15] on span "Back" at bounding box center [426, 15] width 19 height 13
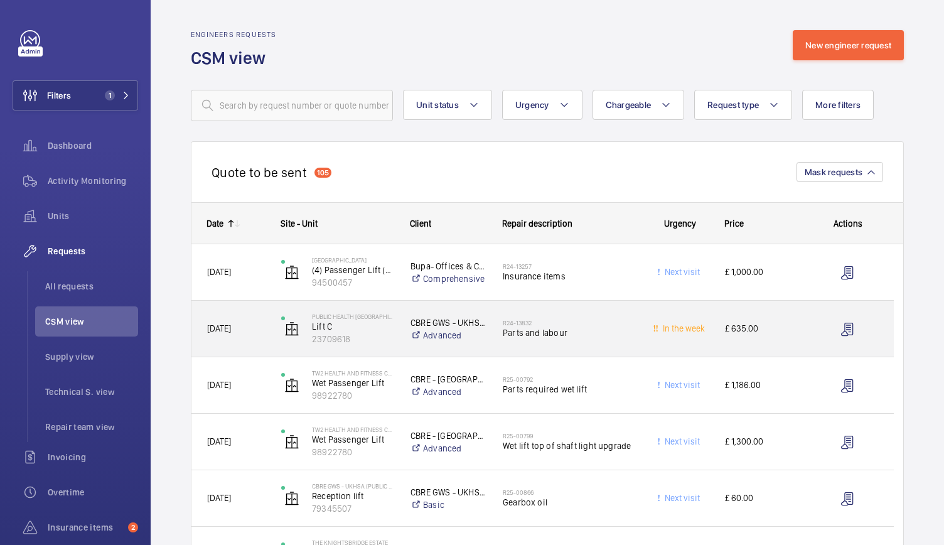
click at [614, 350] on div "R24-13832 Parts and labour" at bounding box center [560, 328] width 147 height 56
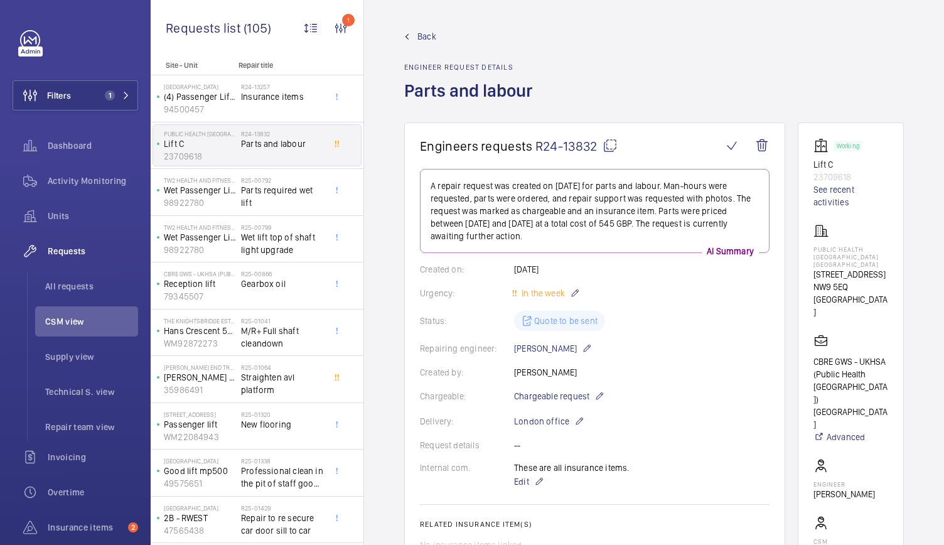
click at [430, 35] on span "Back" at bounding box center [426, 36] width 19 height 13
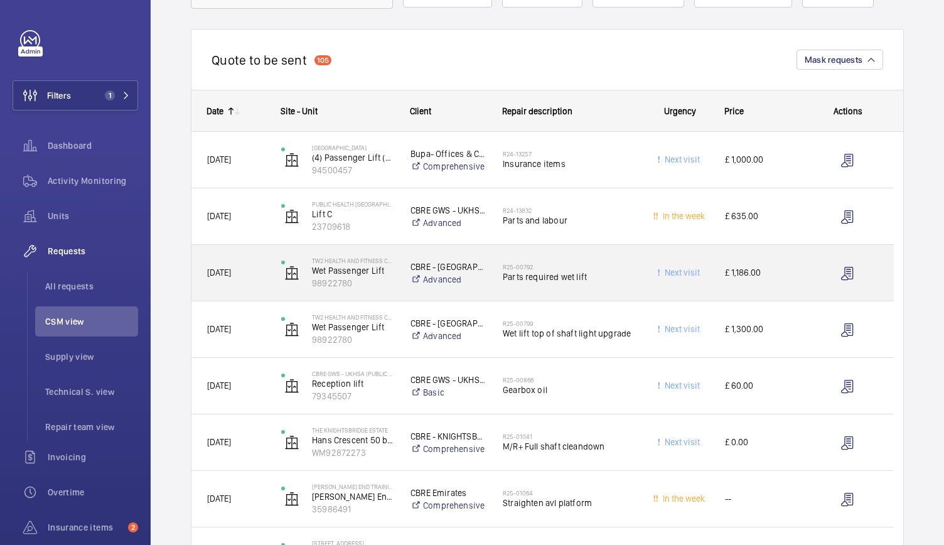
scroll to position [113, 0]
click at [612, 292] on div "R25-00792 Parts required wet lift" at bounding box center [560, 272] width 147 height 56
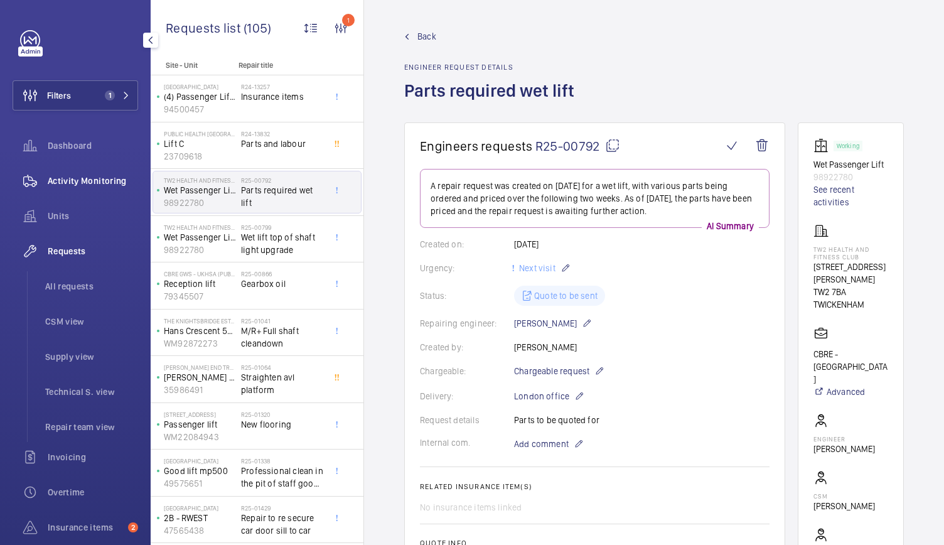
click at [77, 175] on span "Activity Monitoring" at bounding box center [93, 180] width 90 height 13
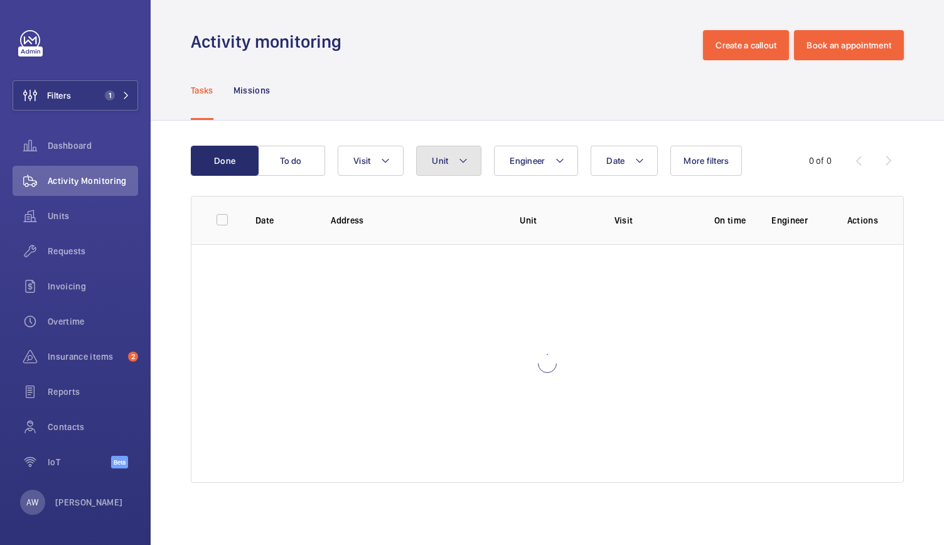
click at [451, 161] on button "Unit" at bounding box center [448, 161] width 65 height 30
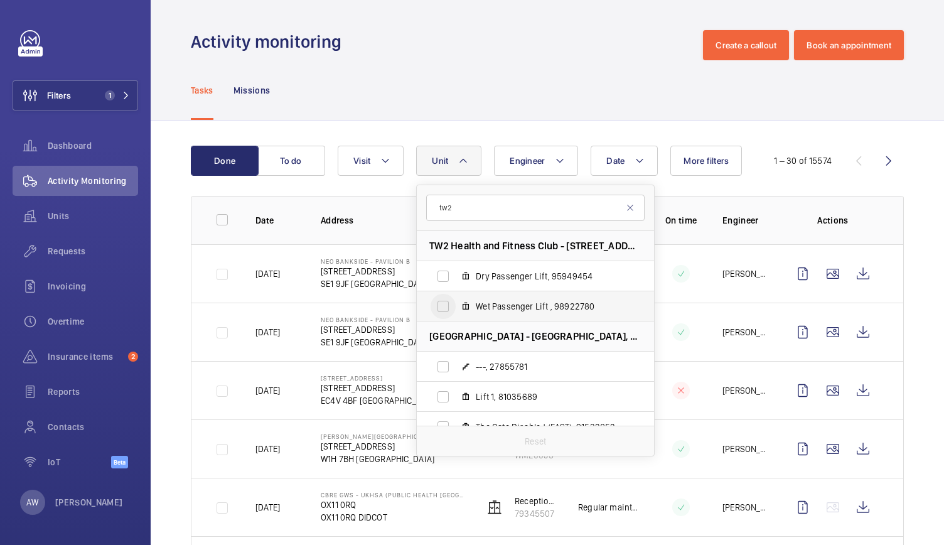
type input "tw2"
click at [434, 310] on input "Wet Passenger Lift , 98922780" at bounding box center [442, 306] width 25 height 25
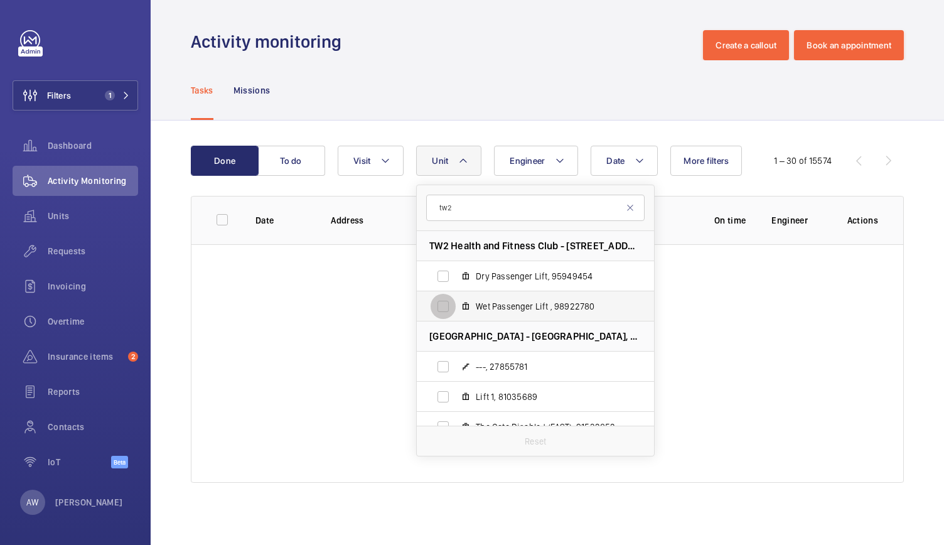
click at [434, 310] on input "Wet Passenger Lift , 98922780" at bounding box center [442, 306] width 25 height 25
checkbox input "true"
click at [454, 114] on div "Tasks Missions" at bounding box center [547, 90] width 713 height 60
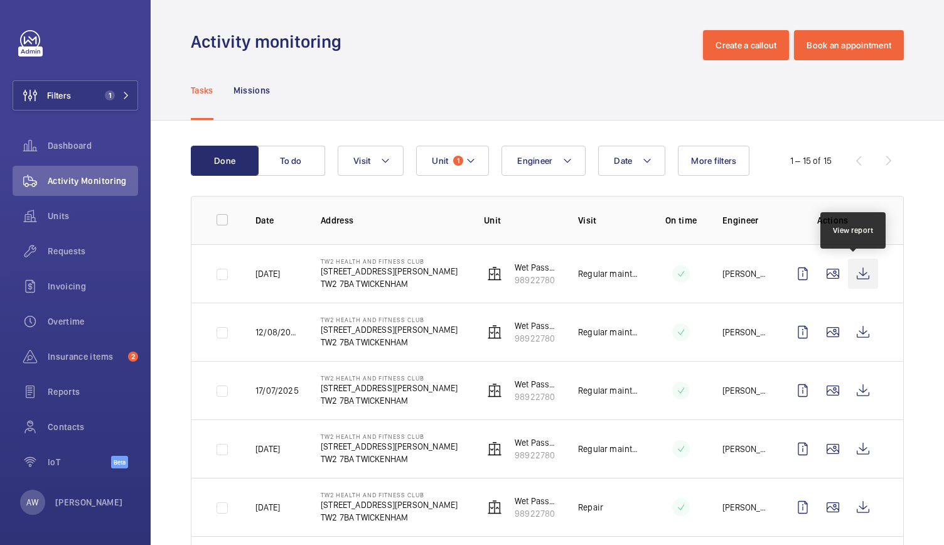
click at [862, 265] on wm-front-icon-button at bounding box center [863, 273] width 30 height 30
click at [93, 261] on div "Requests" at bounding box center [75, 251] width 125 height 30
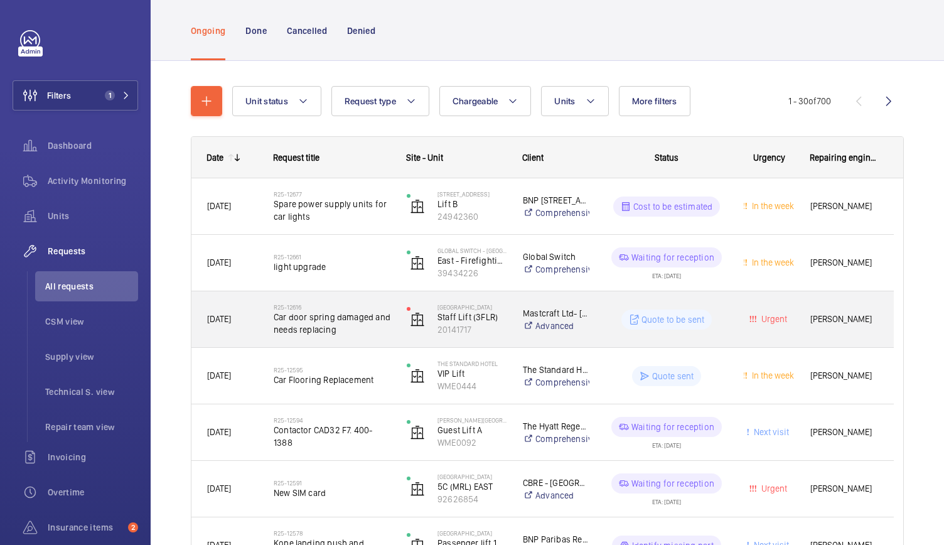
scroll to position [72, 0]
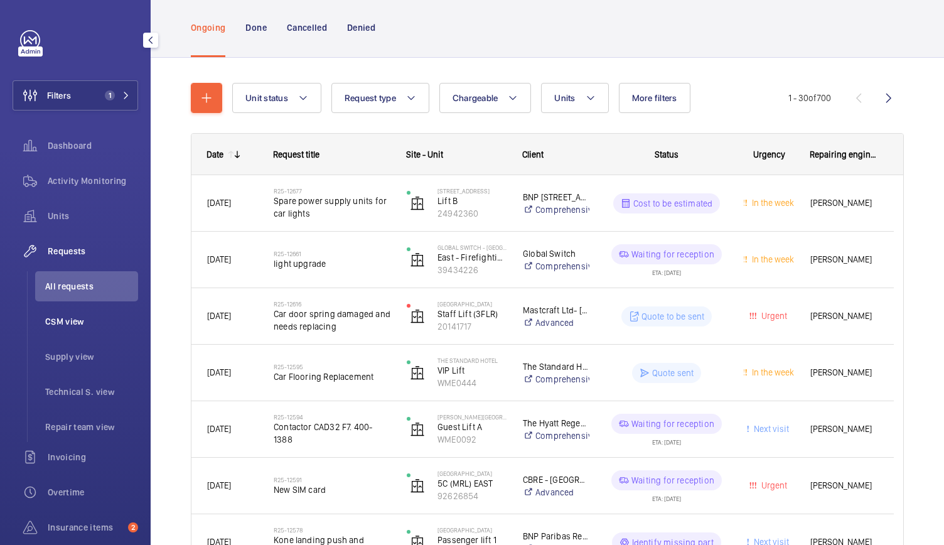
click at [60, 317] on span "CSM view" at bounding box center [91, 321] width 93 height 13
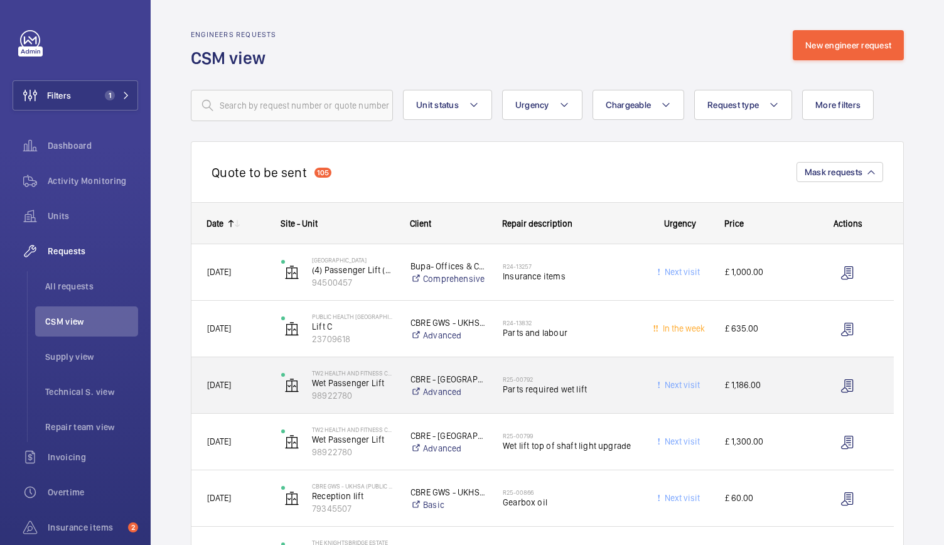
click at [652, 395] on div "Next visit" at bounding box center [671, 385] width 73 height 40
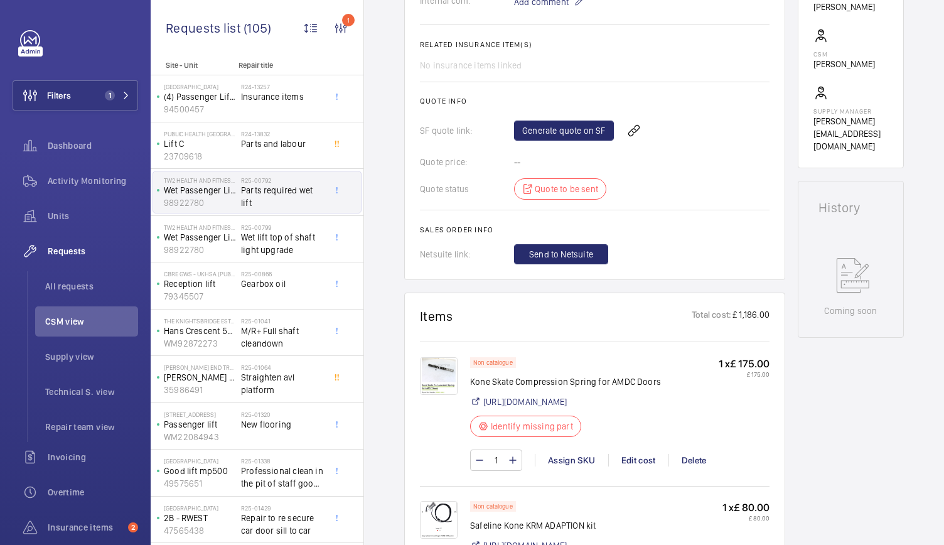
scroll to position [413, 0]
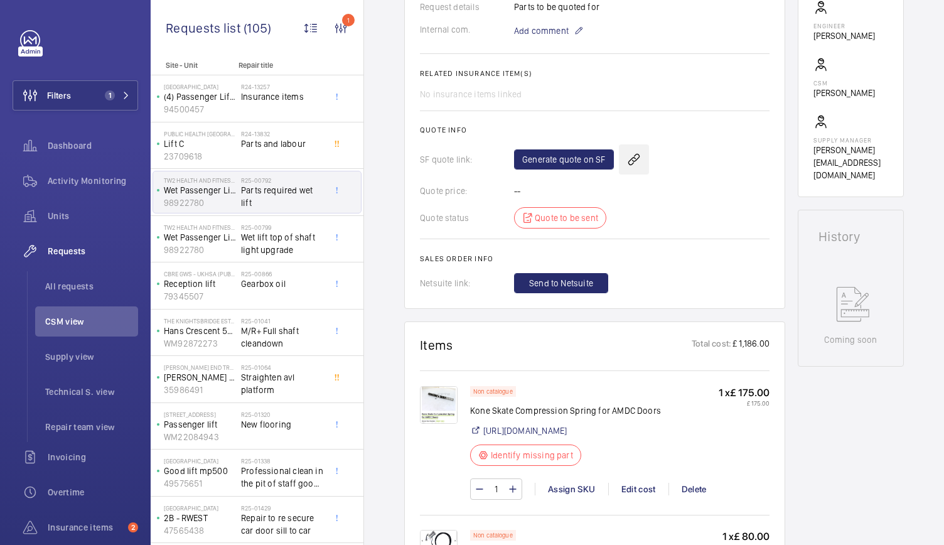
click at [634, 159] on wm-front-icon-button at bounding box center [634, 159] width 30 height 30
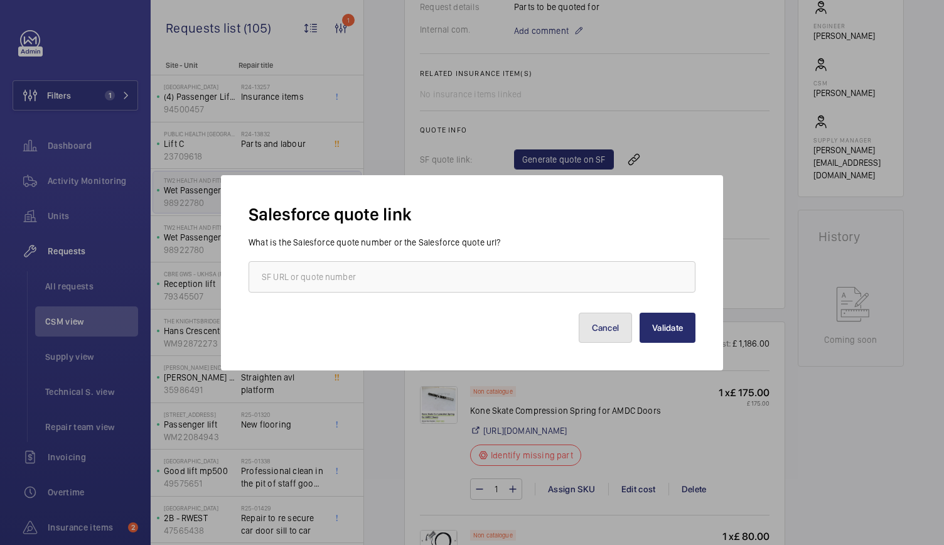
click at [605, 334] on button "Cancel" at bounding box center [605, 327] width 54 height 30
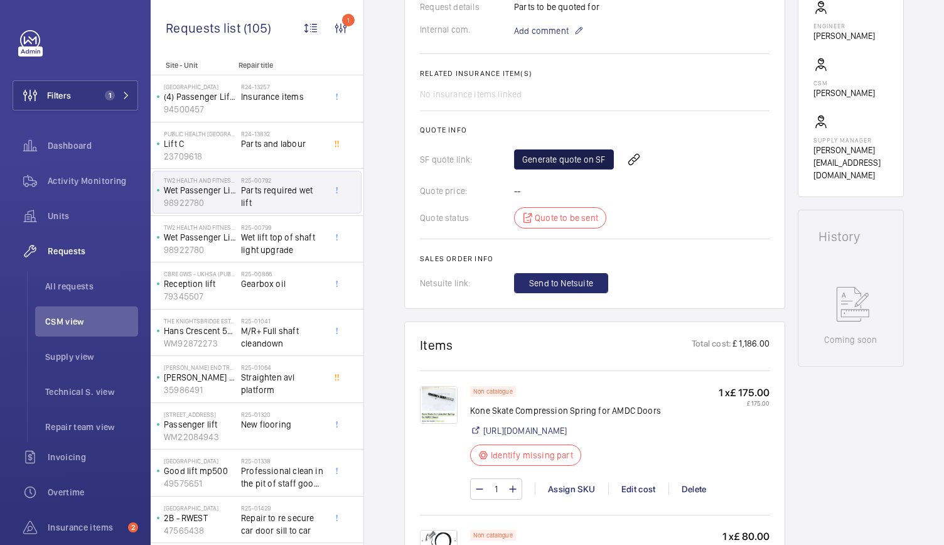
click at [587, 157] on link "Generate quote on SF" at bounding box center [564, 159] width 100 height 20
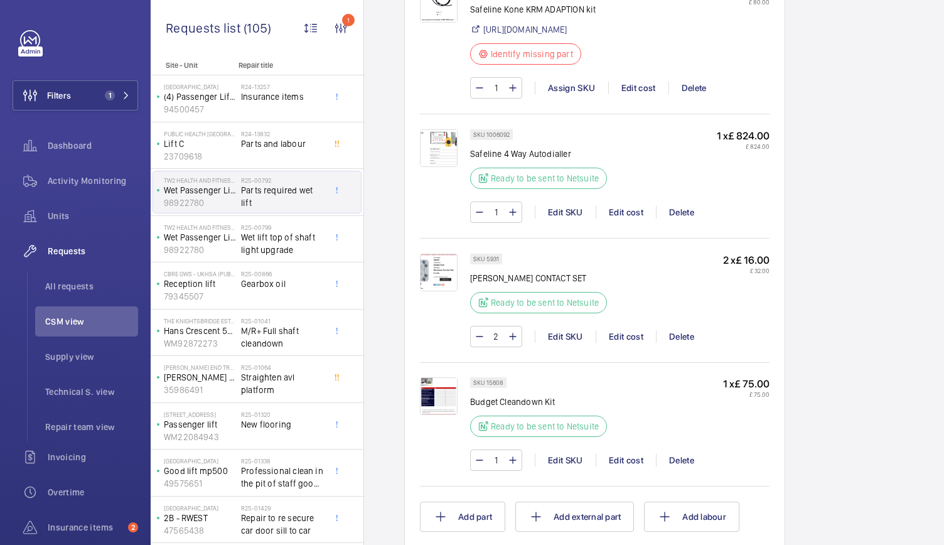
scroll to position [958, 0]
click at [442, 285] on img at bounding box center [439, 272] width 38 height 38
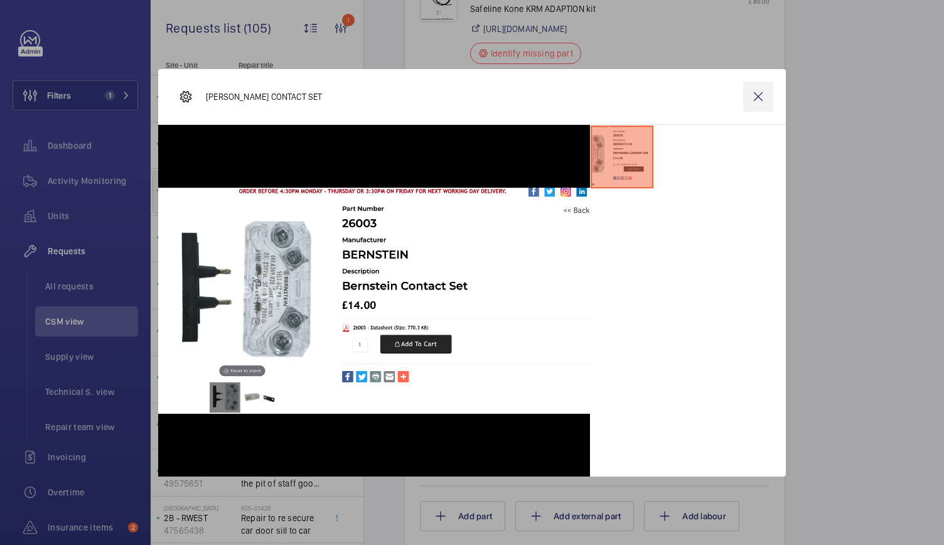
click at [764, 92] on wm-front-icon-button at bounding box center [758, 97] width 30 height 30
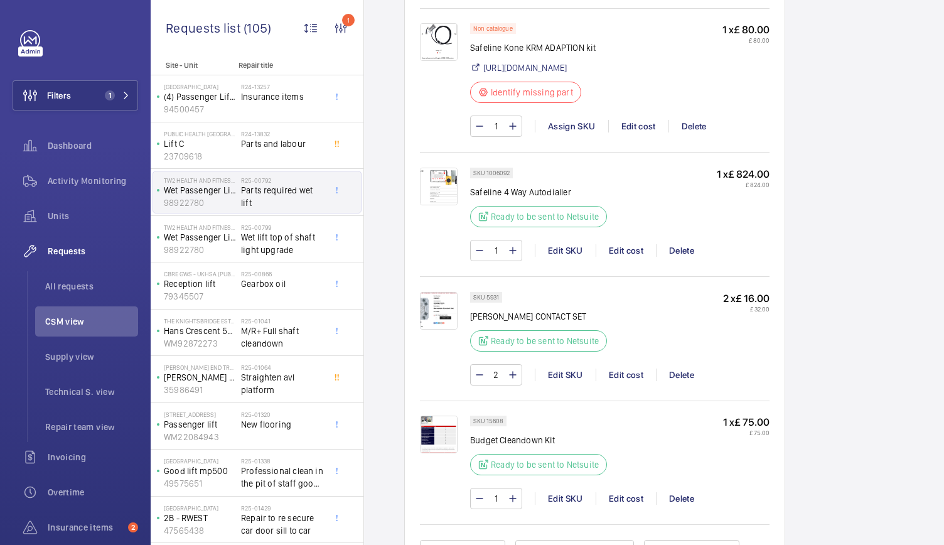
scroll to position [0, 0]
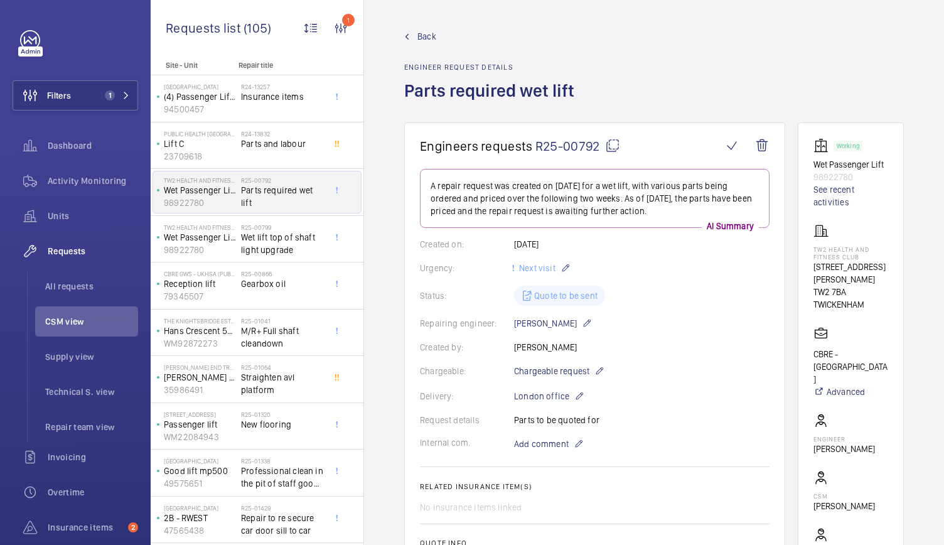
click at [432, 38] on span "Back" at bounding box center [426, 36] width 19 height 13
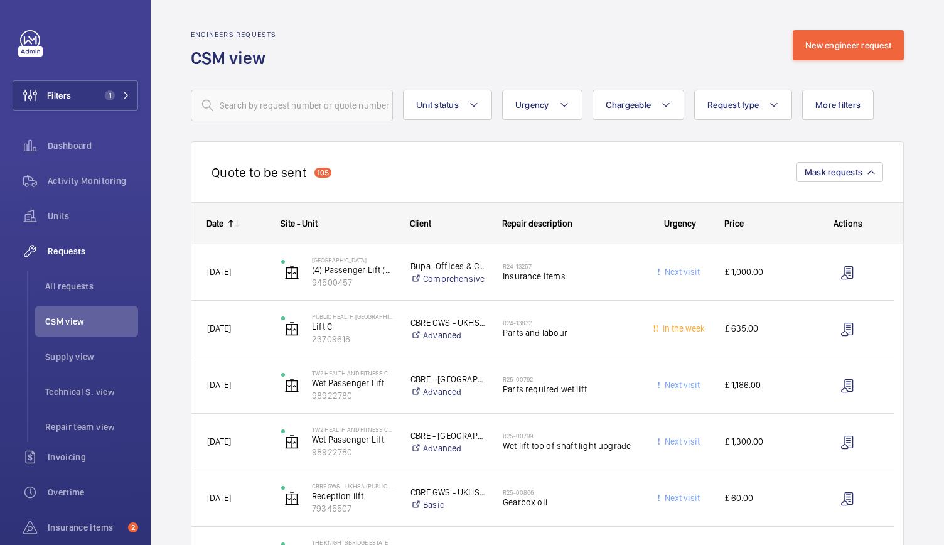
scroll to position [14, 0]
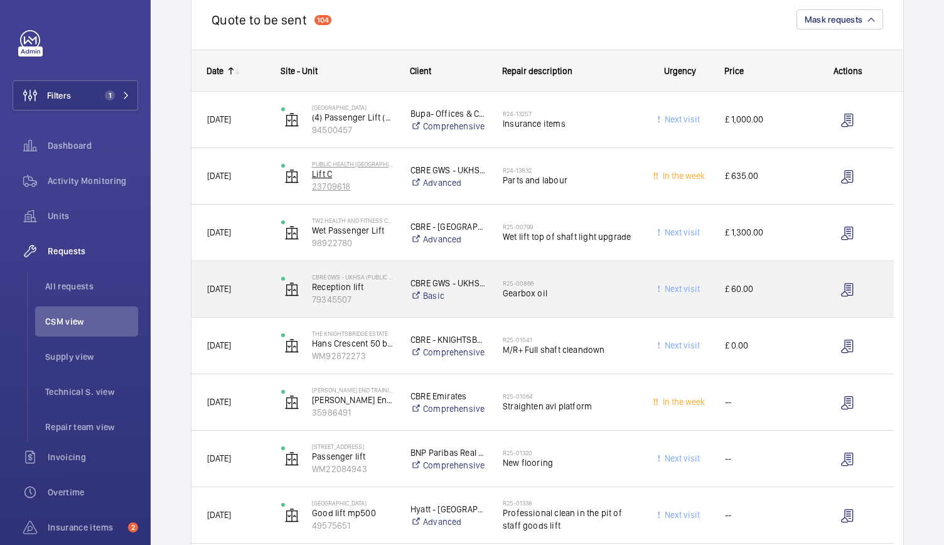
scroll to position [153, 0]
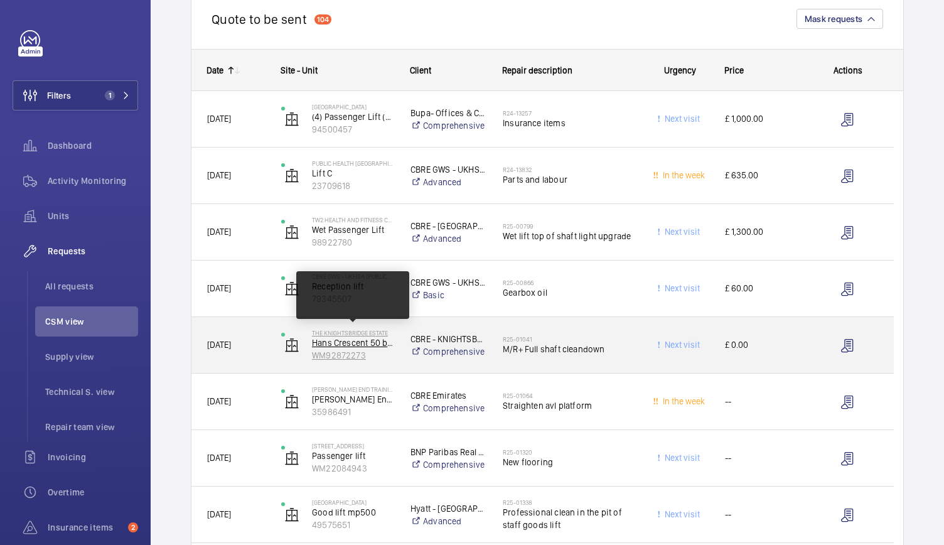
click at [324, 336] on p "Hans Crescent 50 back goods lift" at bounding box center [353, 342] width 82 height 13
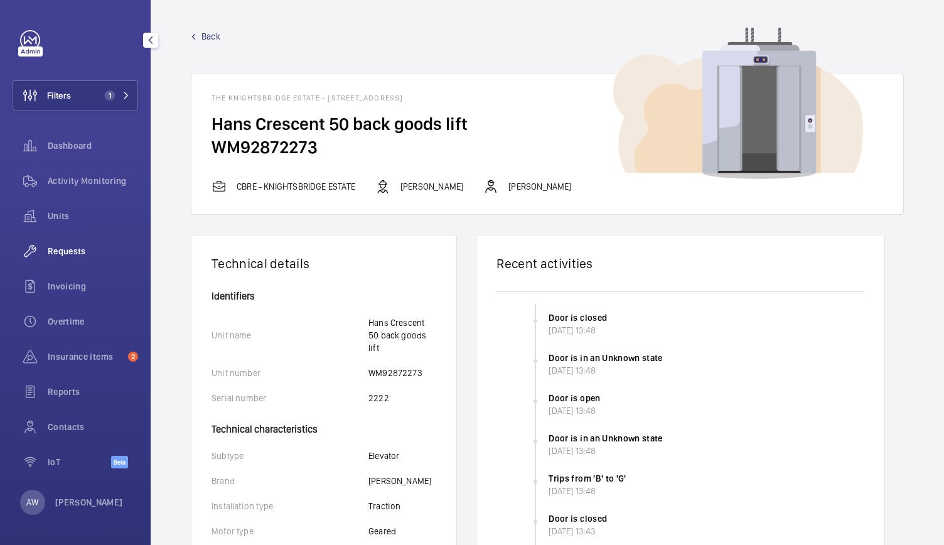
click at [63, 251] on span "Requests" at bounding box center [93, 251] width 90 height 13
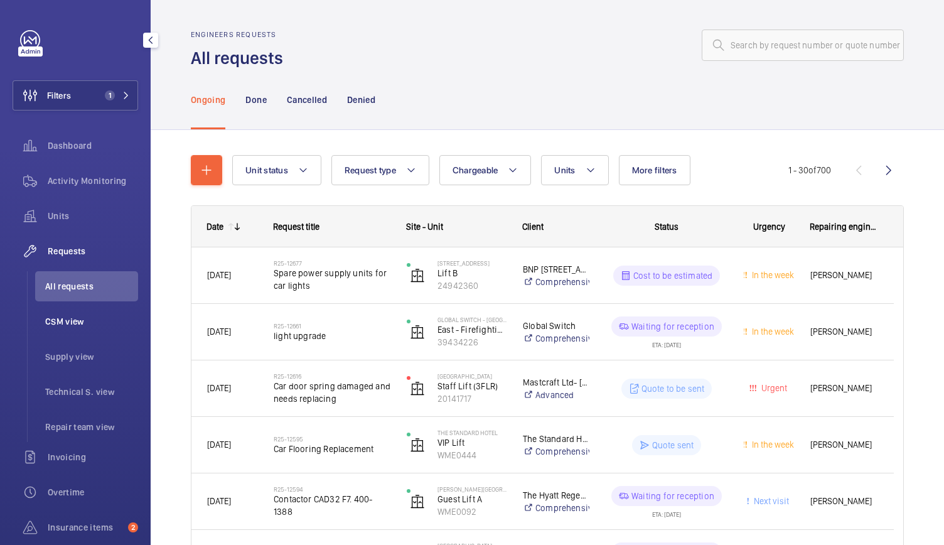
click at [71, 319] on span "CSM view" at bounding box center [91, 321] width 93 height 13
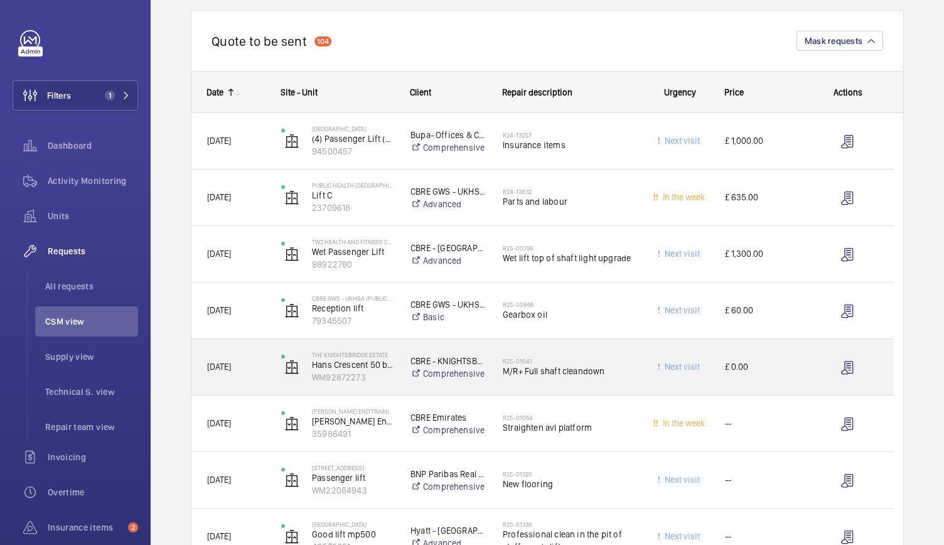
scroll to position [270, 0]
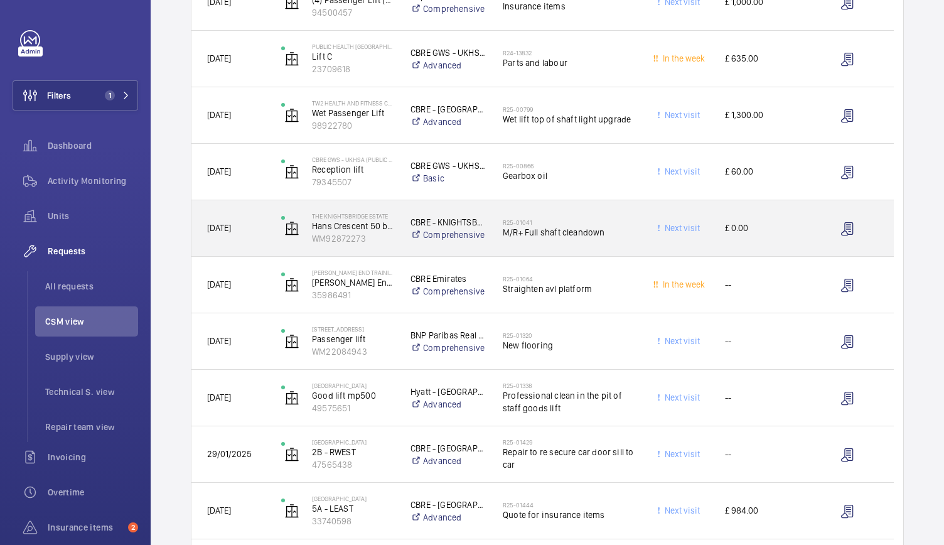
click at [626, 245] on div "R25-01041 M/R+ Full shaft cleandown" at bounding box center [568, 228] width 132 height 36
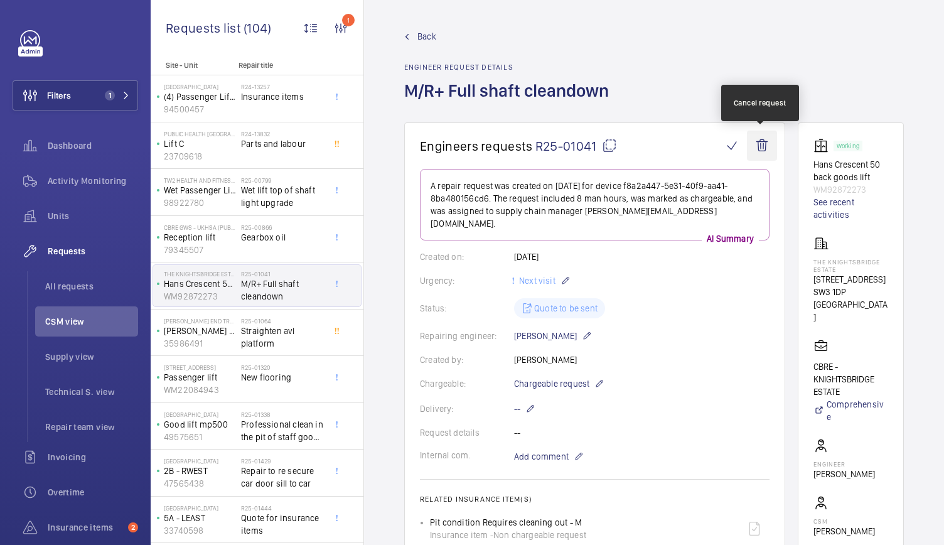
click at [765, 142] on wm-front-icon-button at bounding box center [762, 145] width 30 height 30
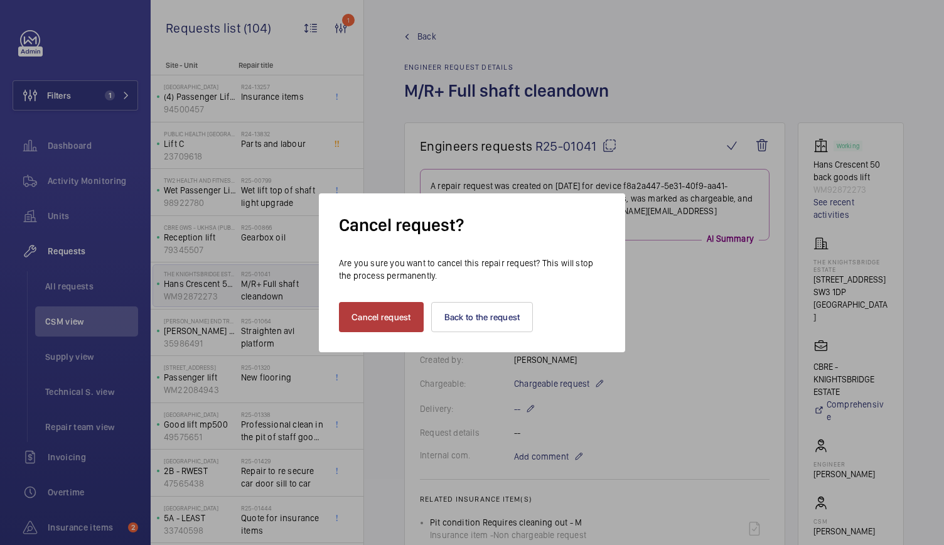
click at [381, 309] on button "Cancel request" at bounding box center [381, 317] width 85 height 30
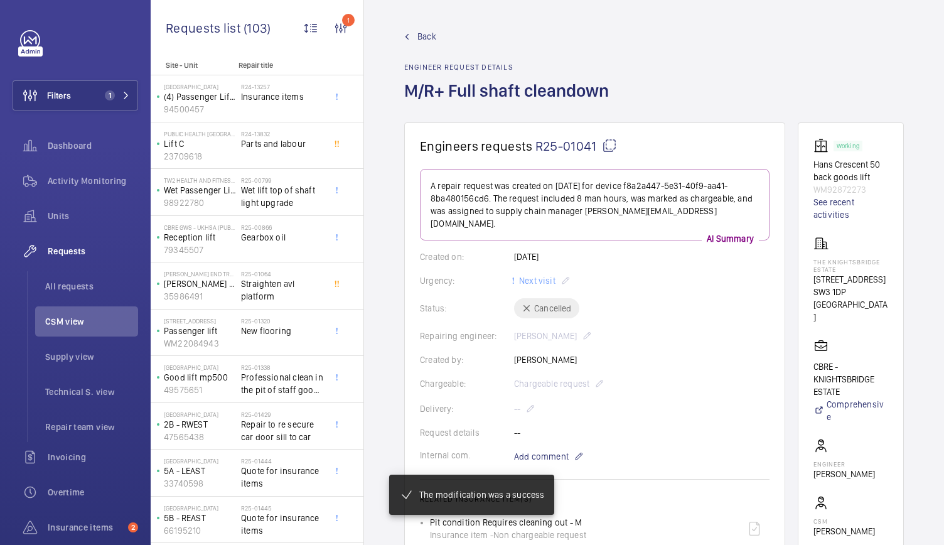
click at [425, 30] on span "Back" at bounding box center [426, 36] width 19 height 13
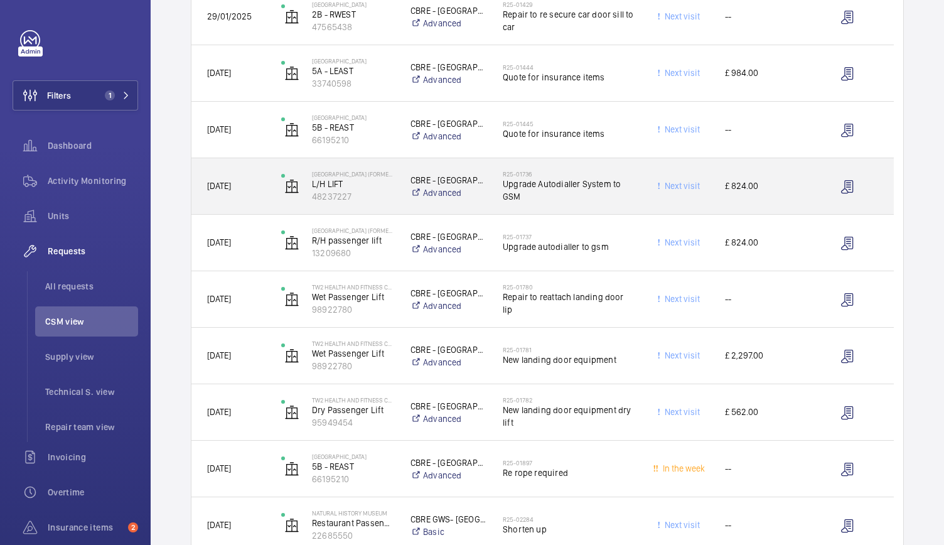
scroll to position [651, 0]
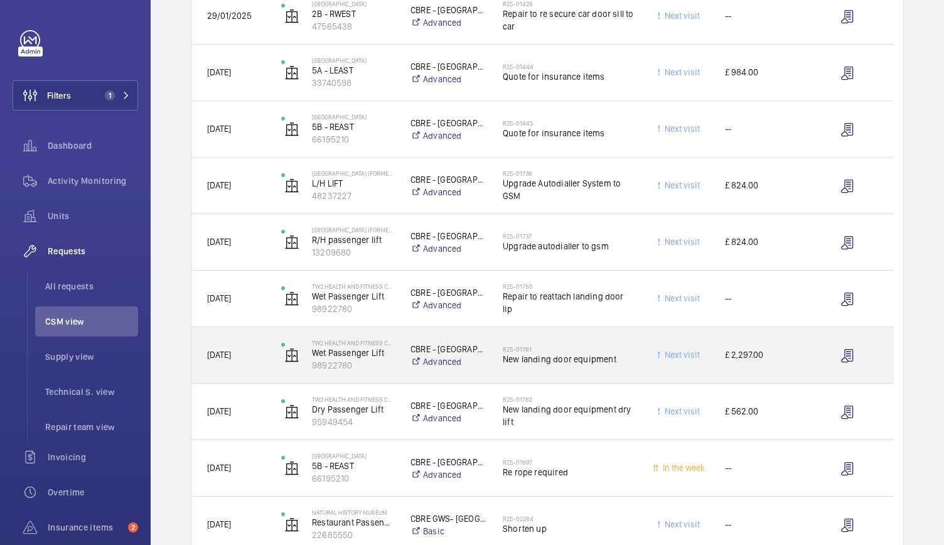
click at [587, 339] on div "R25-01781 New landing door equipment" at bounding box center [568, 355] width 132 height 36
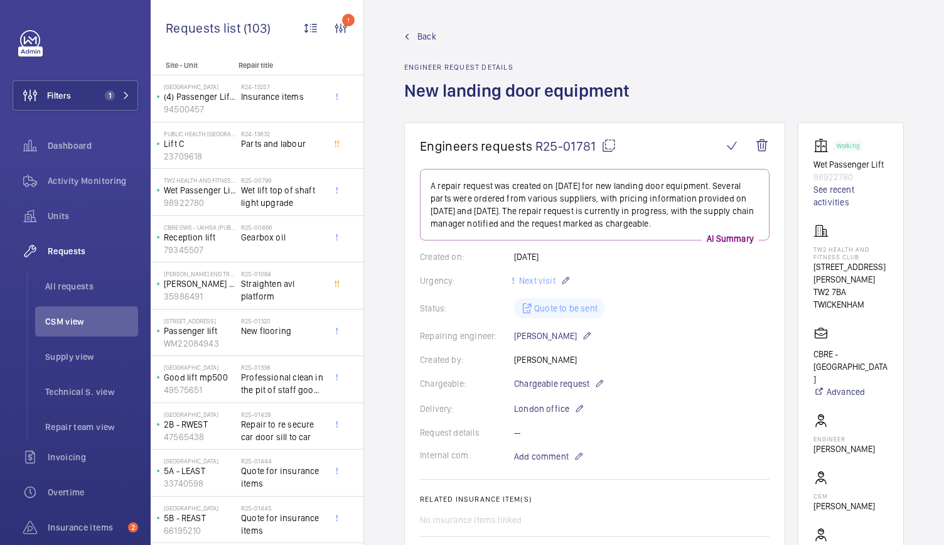
click at [427, 38] on span "Back" at bounding box center [426, 36] width 19 height 13
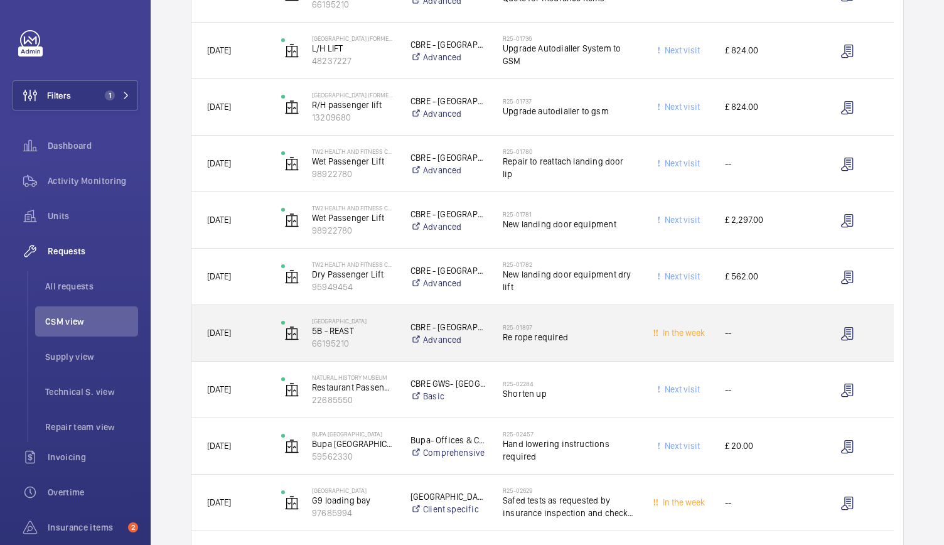
scroll to position [900, 0]
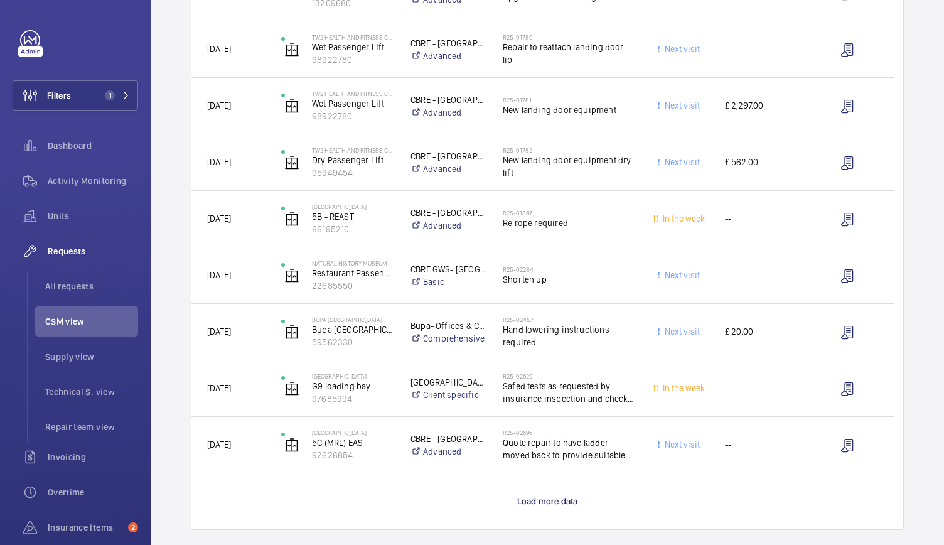
click at [549, 487] on wm-front-load-more-cell "Load more data" at bounding box center [546, 500] width 711 height 55
click at [542, 505] on span "Load more data" at bounding box center [547, 501] width 61 height 10
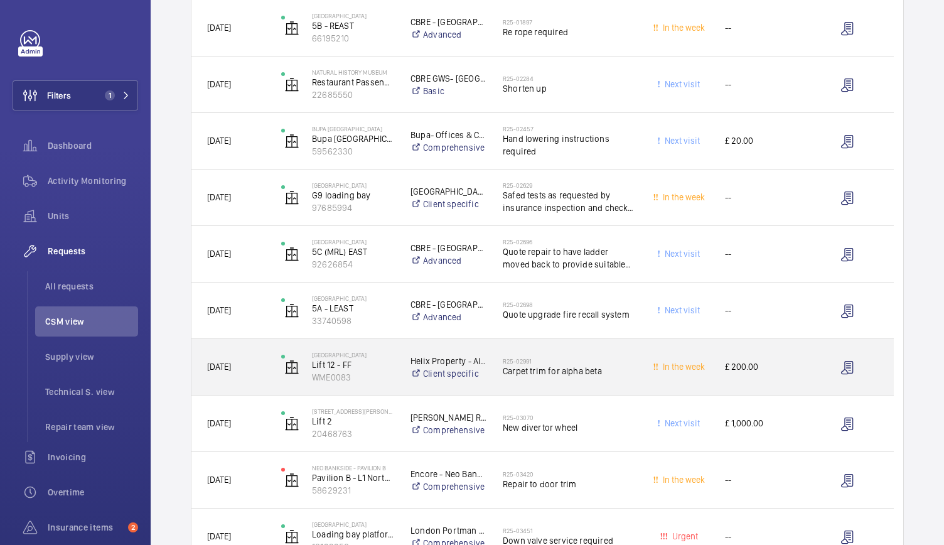
scroll to position [1112, 0]
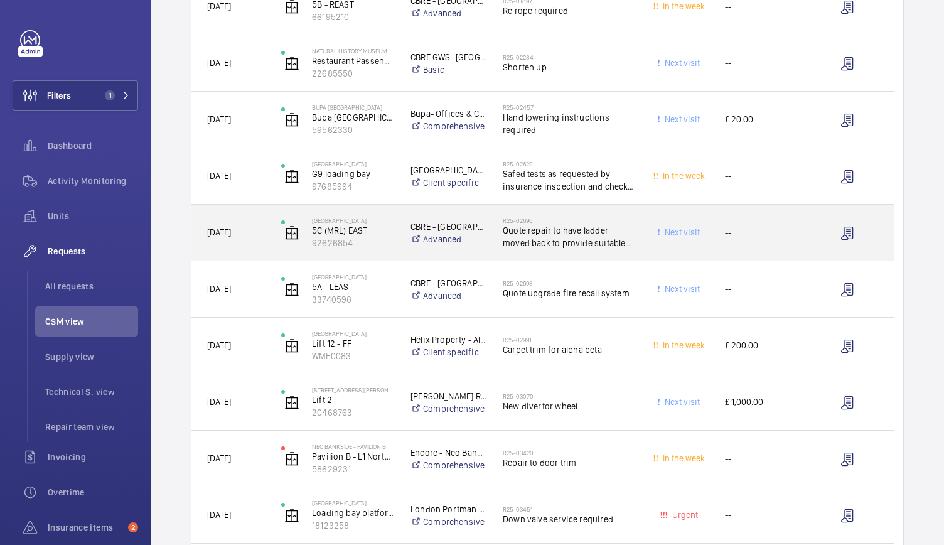
click at [793, 238] on span "--" at bounding box center [763, 232] width 76 height 14
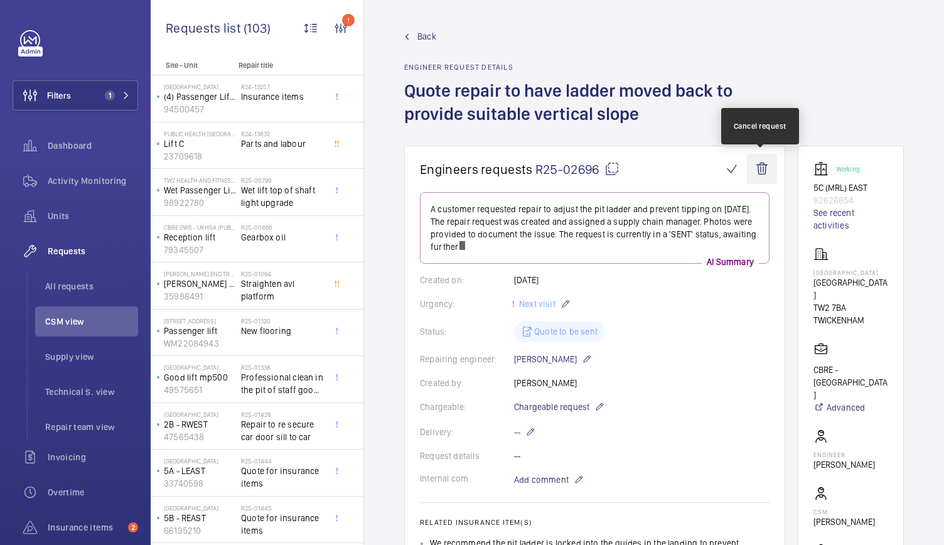
click at [763, 166] on wm-front-icon-button at bounding box center [762, 169] width 30 height 30
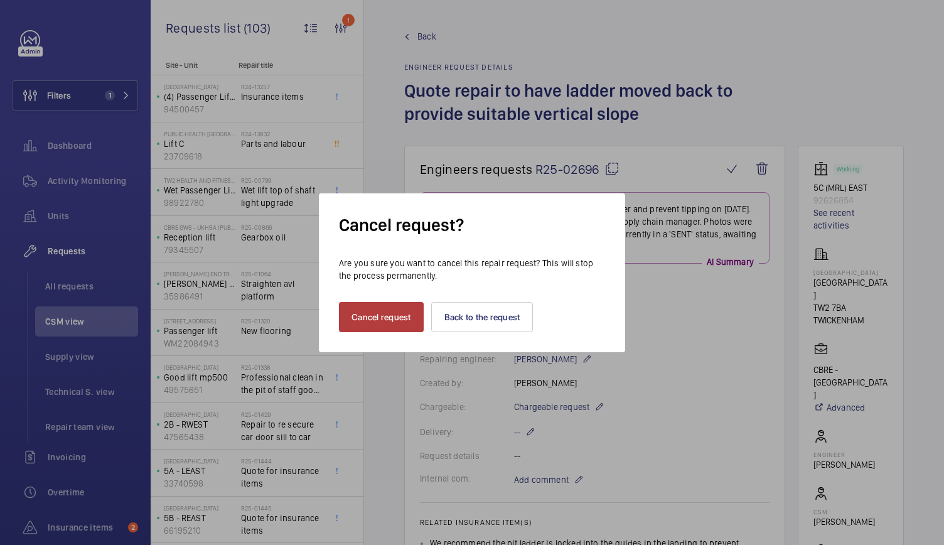
click at [367, 303] on button "Cancel request" at bounding box center [381, 317] width 85 height 30
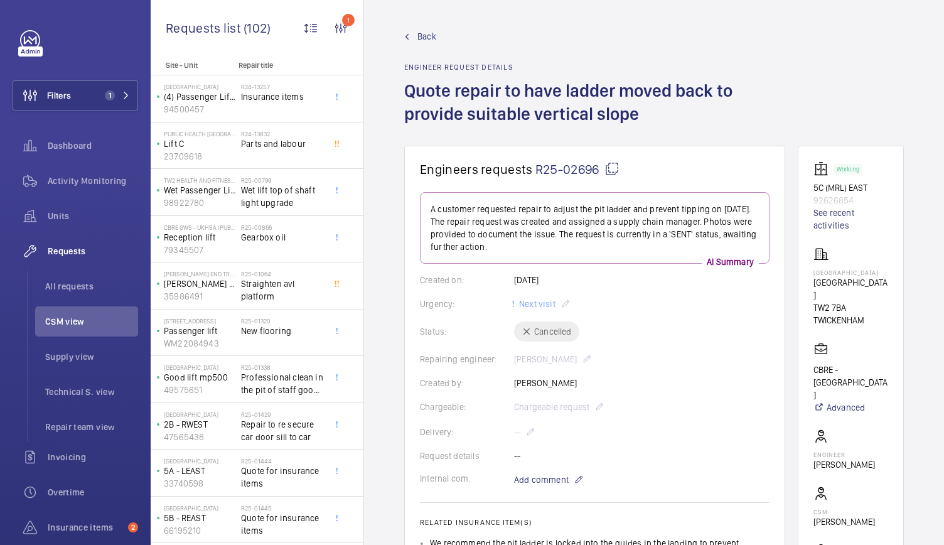
click at [418, 36] on span "Back" at bounding box center [426, 36] width 19 height 13
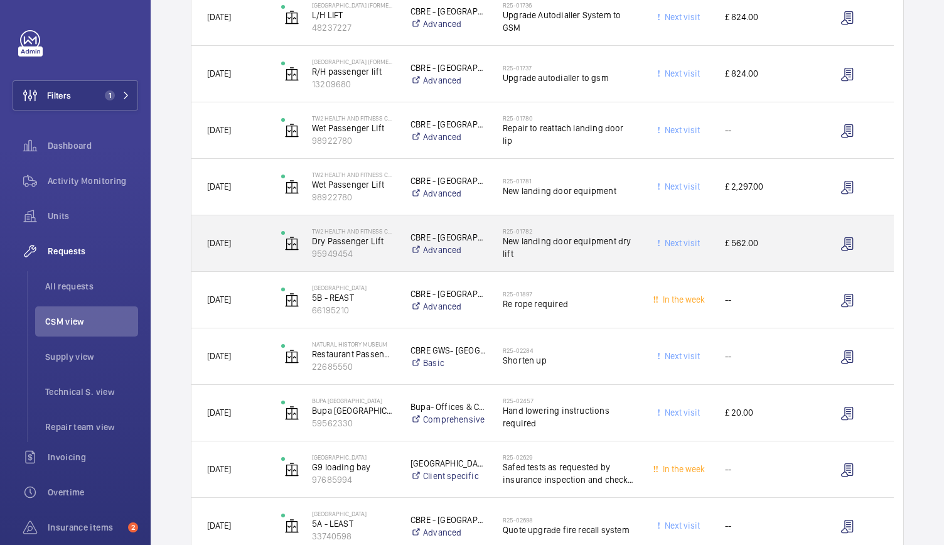
scroll to position [820, 0]
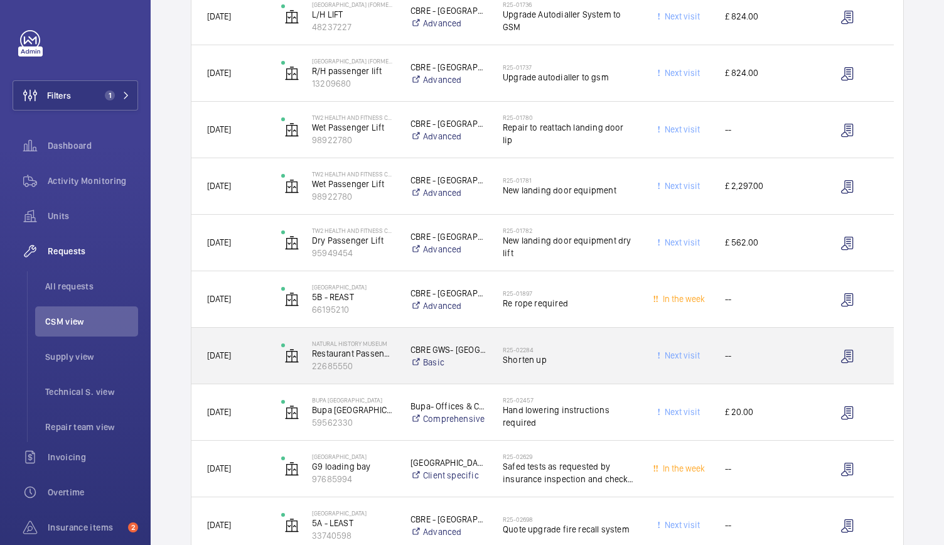
click at [580, 367] on div "R25-02284 Shorten up" at bounding box center [568, 356] width 132 height 36
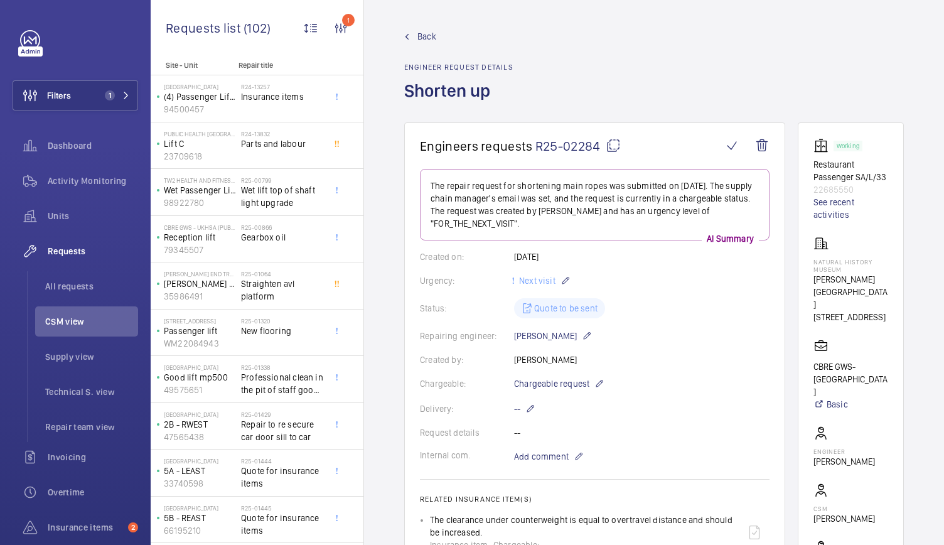
click at [834, 224] on wm-front-card-body "Working Restaurant Passenger SA/L/33 22685550 See recent activities [GEOGRAPHIC…" at bounding box center [850, 372] width 75 height 469
click at [841, 205] on link "See recent activities" at bounding box center [850, 208] width 75 height 25
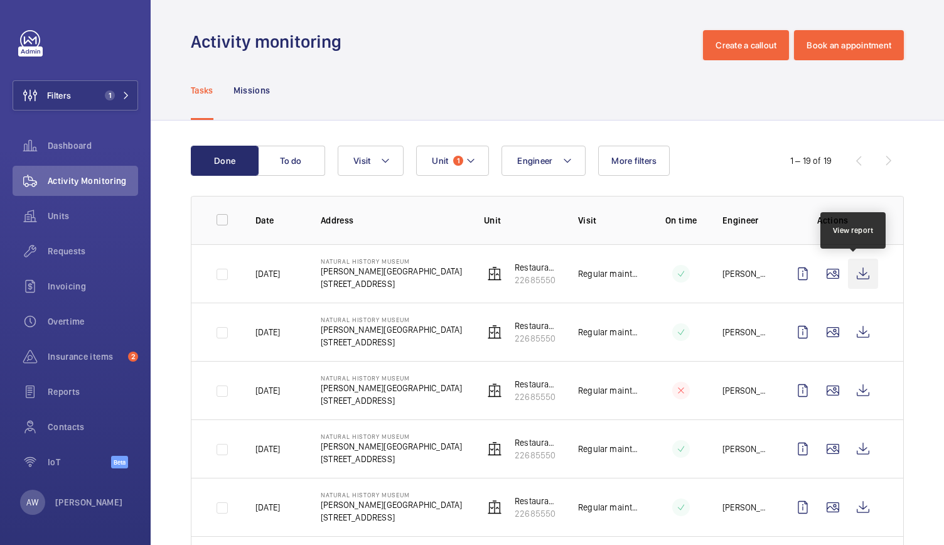
click at [858, 269] on wm-front-icon-button at bounding box center [863, 273] width 30 height 30
click at [68, 254] on span "Requests" at bounding box center [93, 251] width 90 height 13
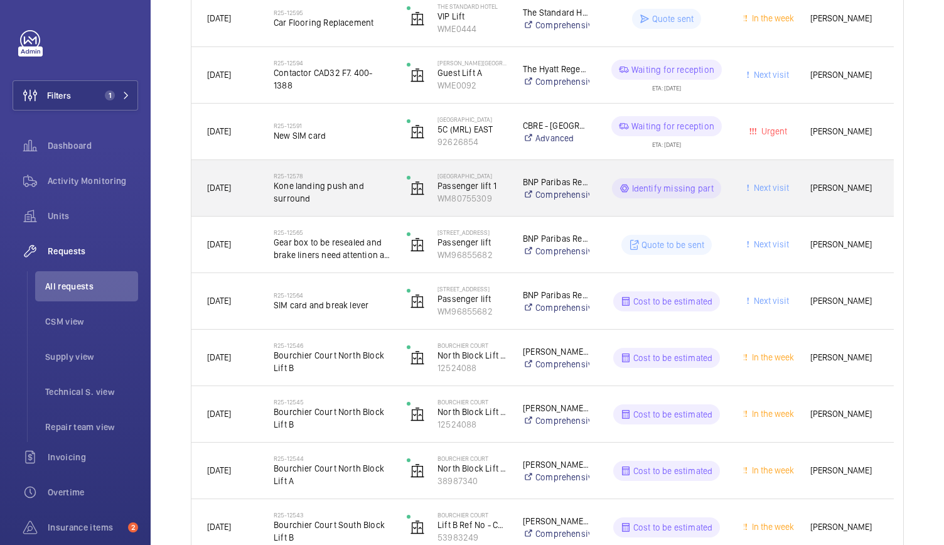
scroll to position [427, 0]
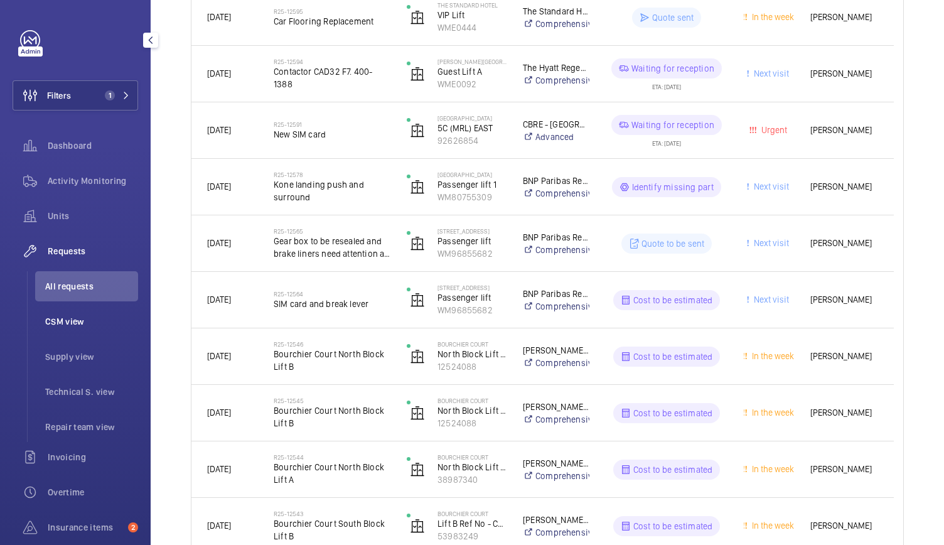
click at [89, 321] on span "CSM view" at bounding box center [91, 321] width 93 height 13
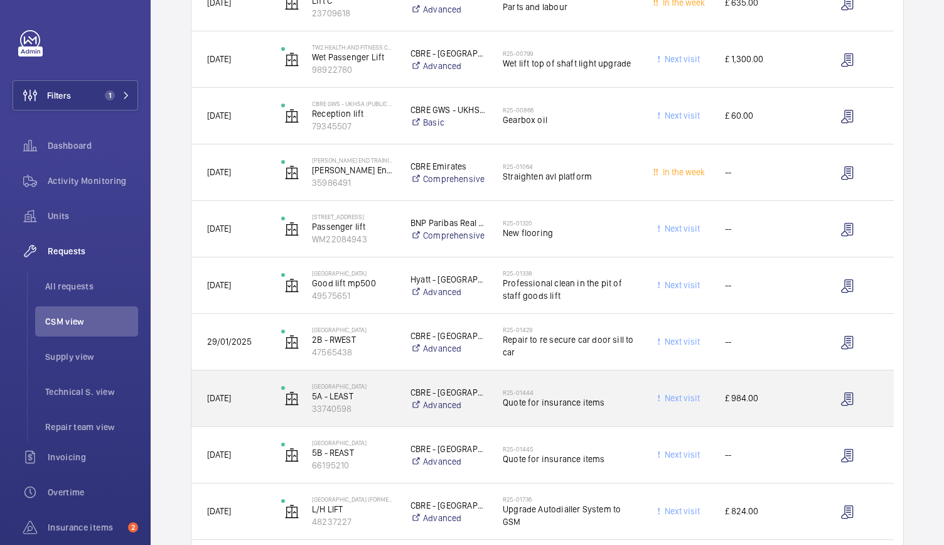
scroll to position [326, 0]
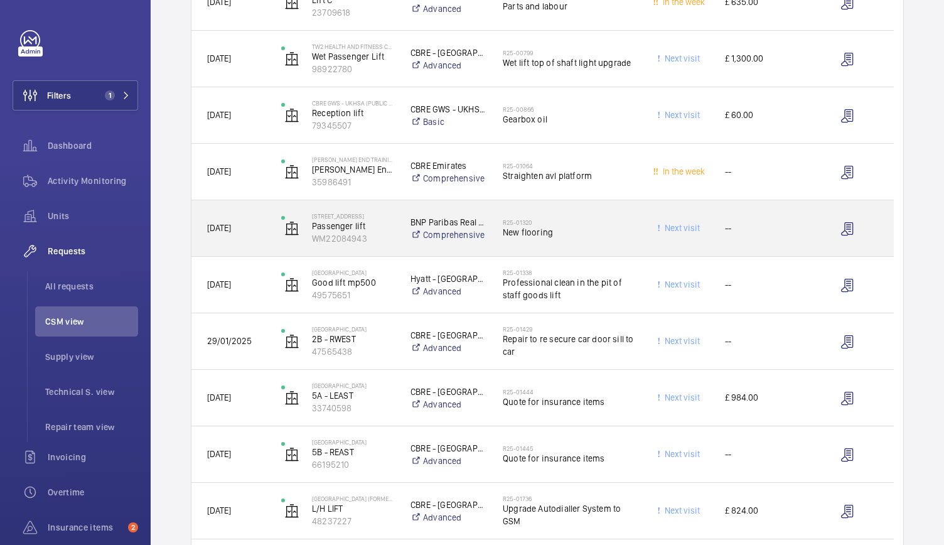
click at [636, 238] on div "Next visit" at bounding box center [671, 228] width 73 height 40
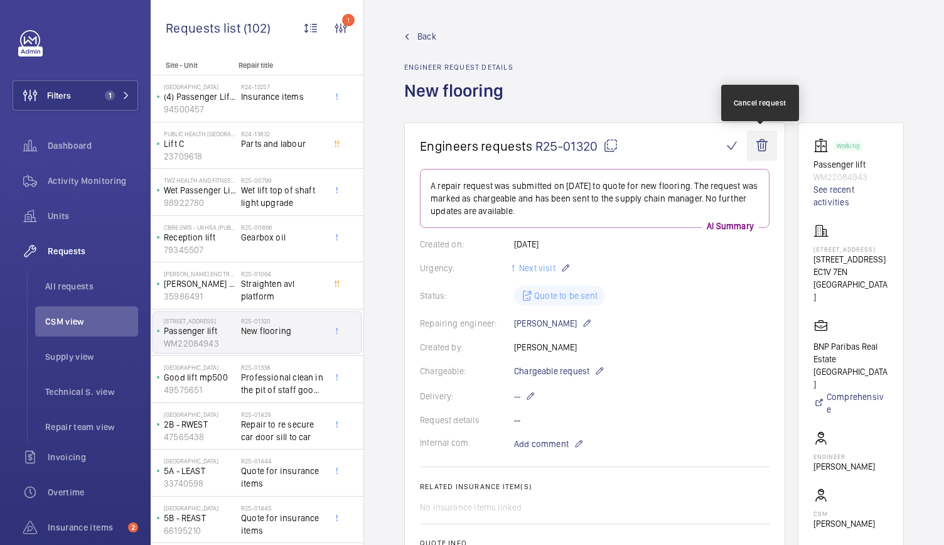
click at [763, 144] on wm-front-icon-button at bounding box center [762, 145] width 30 height 30
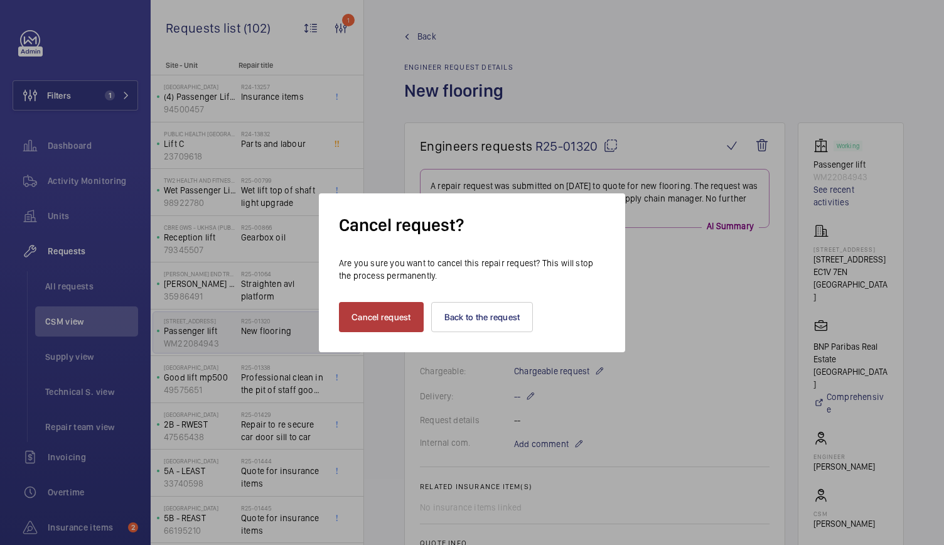
click at [370, 307] on button "Cancel request" at bounding box center [381, 317] width 85 height 30
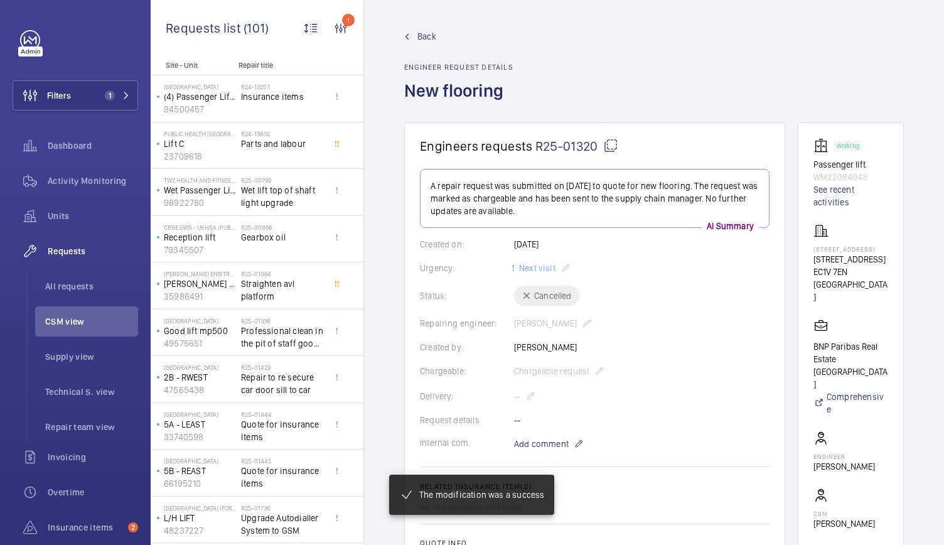
click at [424, 33] on span "Back" at bounding box center [426, 36] width 19 height 13
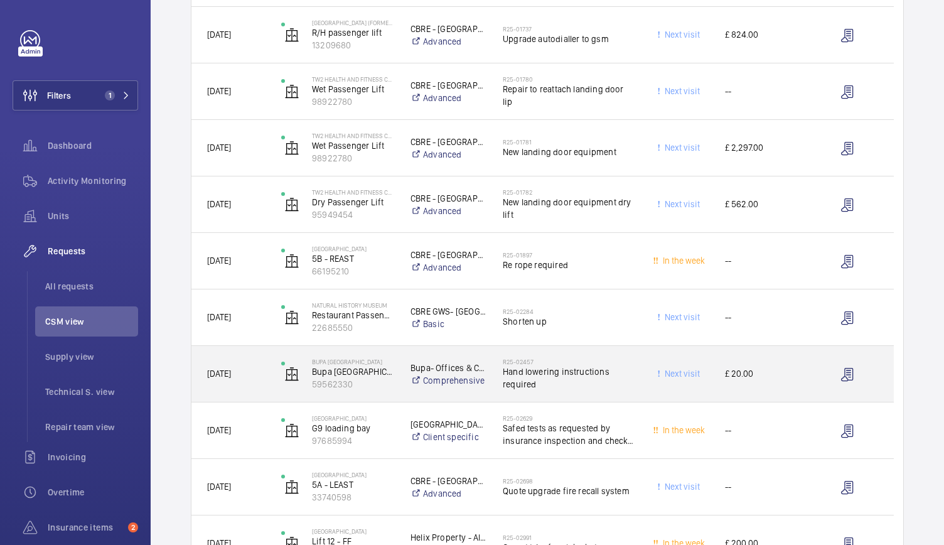
scroll to position [802, 0]
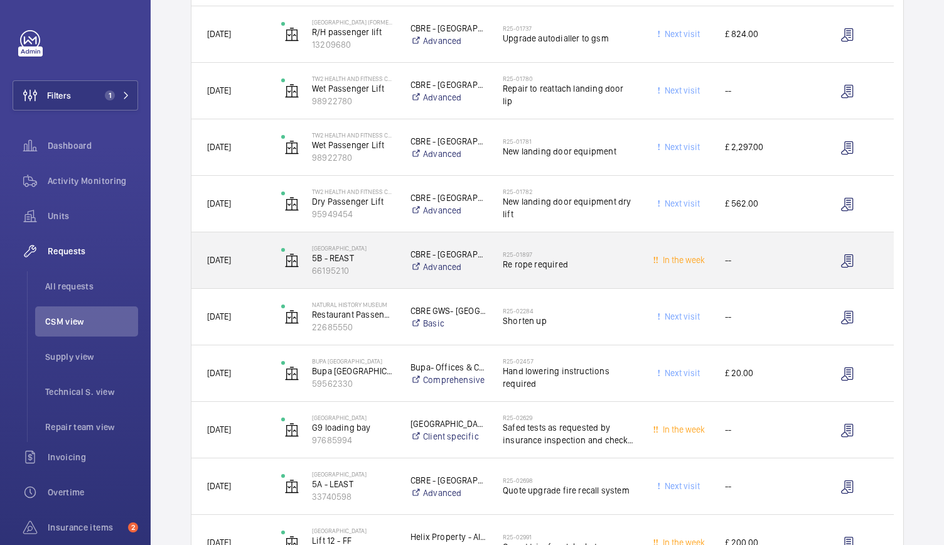
click at [800, 270] on div "--" at bounding box center [755, 260] width 92 height 56
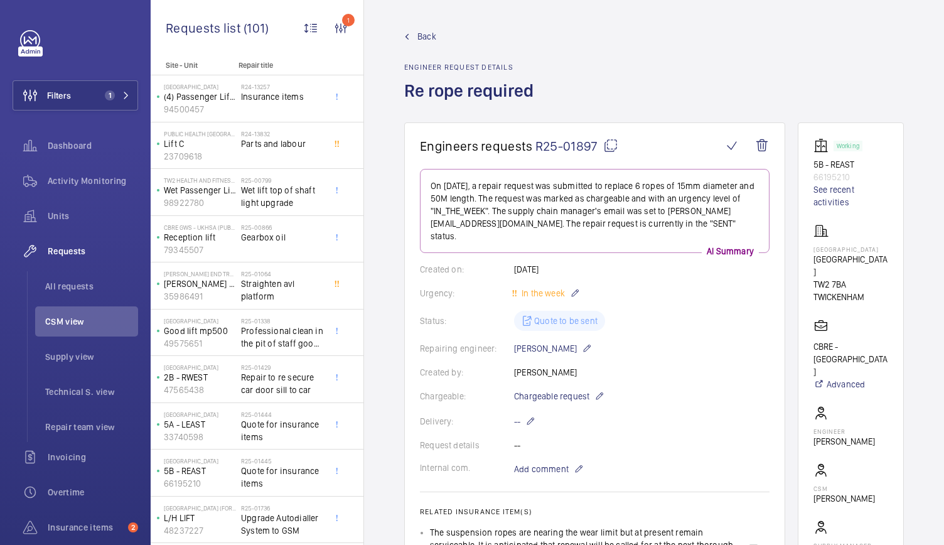
click at [423, 32] on span "Back" at bounding box center [426, 36] width 19 height 13
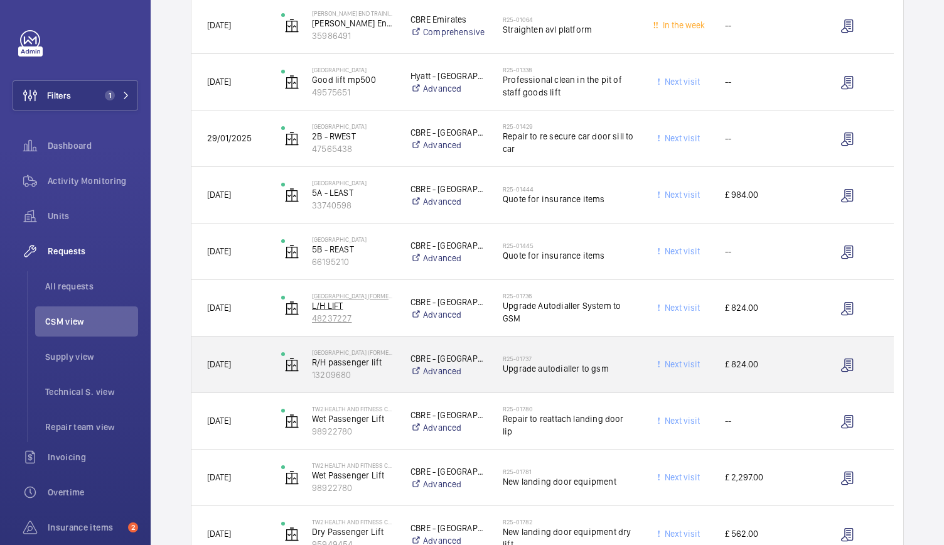
scroll to position [473, 0]
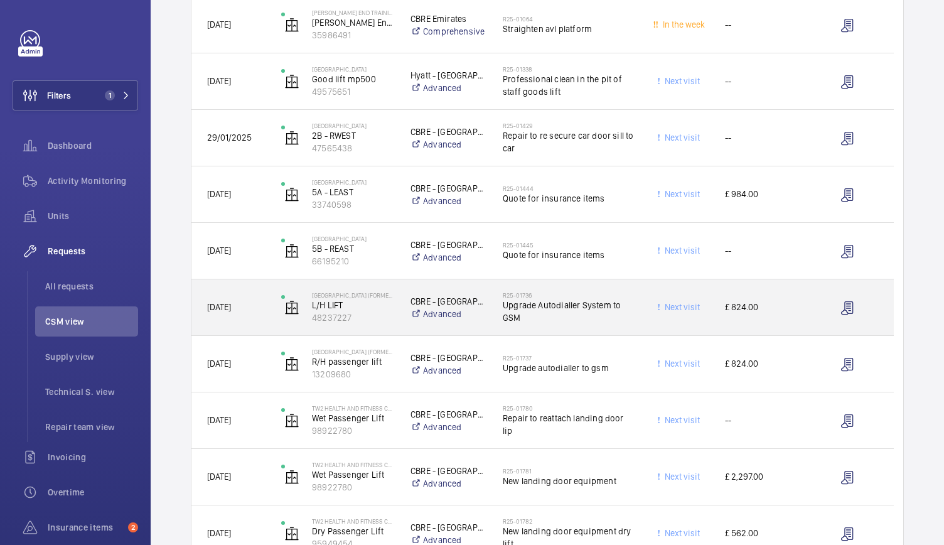
click at [401, 326] on div "CBRE - Twickenham Advanced" at bounding box center [440, 307] width 91 height 50
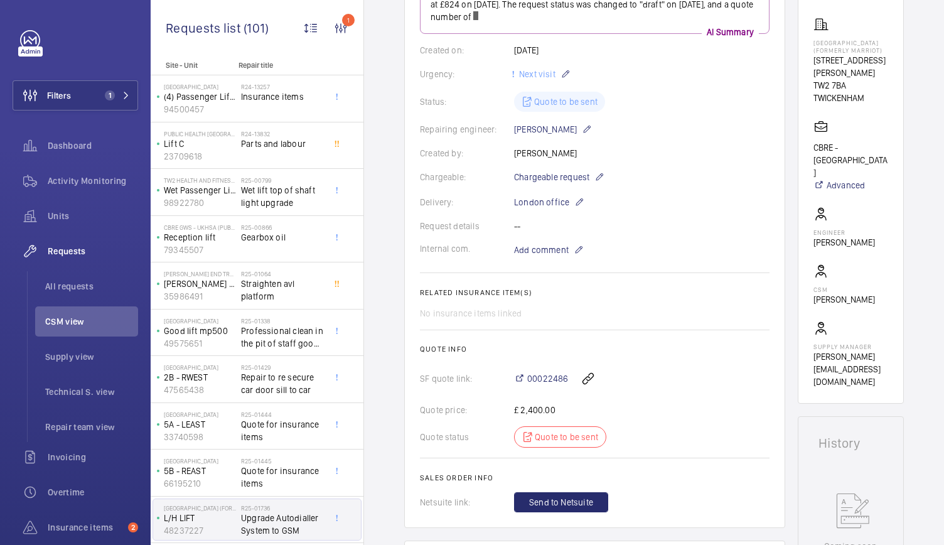
scroll to position [207, 0]
click at [563, 378] on span "00022486" at bounding box center [547, 377] width 41 height 13
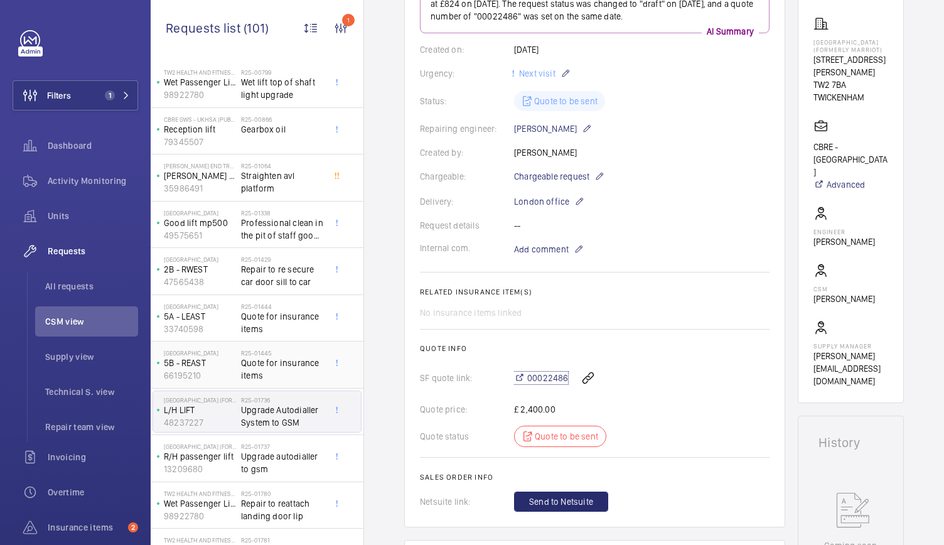
scroll to position [109, 0]
click at [265, 459] on span "Upgrade autodialler to gsm" at bounding box center [282, 461] width 83 height 25
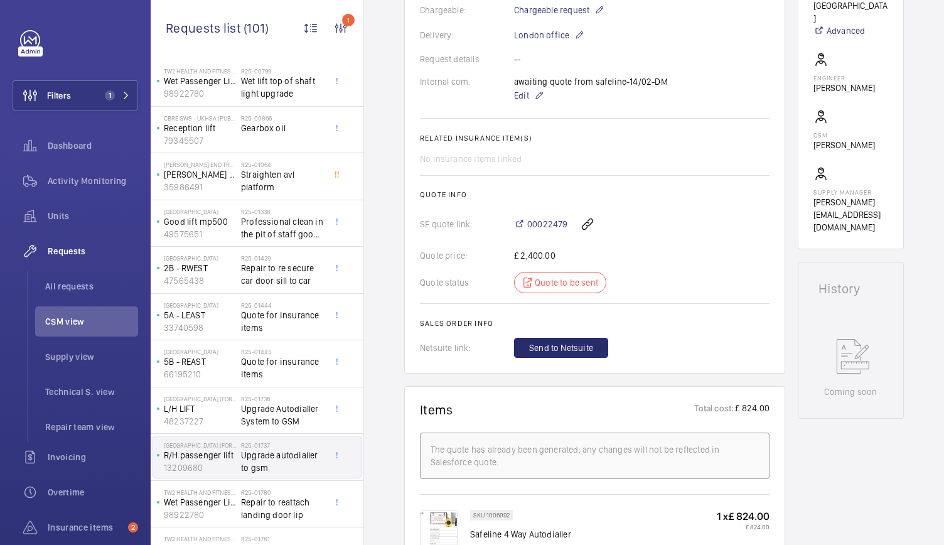
scroll to position [373, 0]
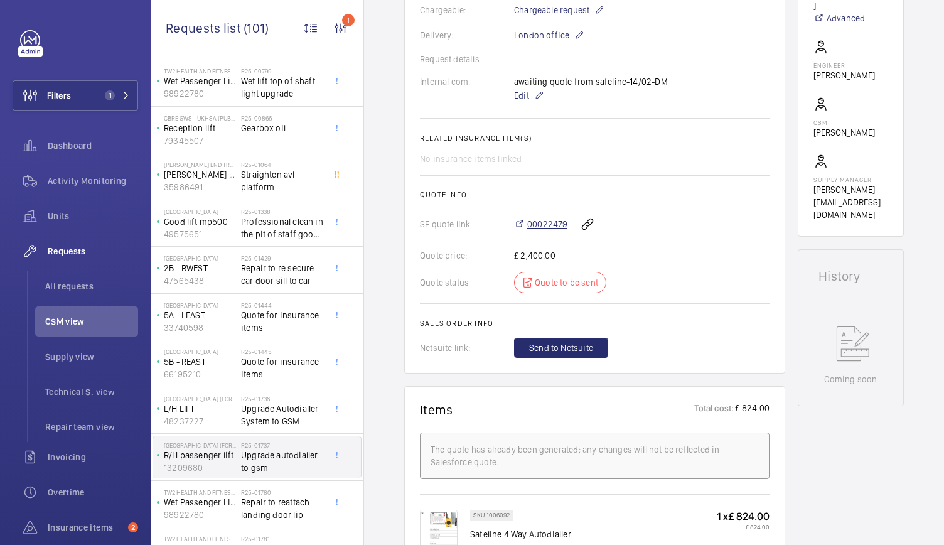
click at [558, 225] on span "00022479" at bounding box center [547, 224] width 40 height 13
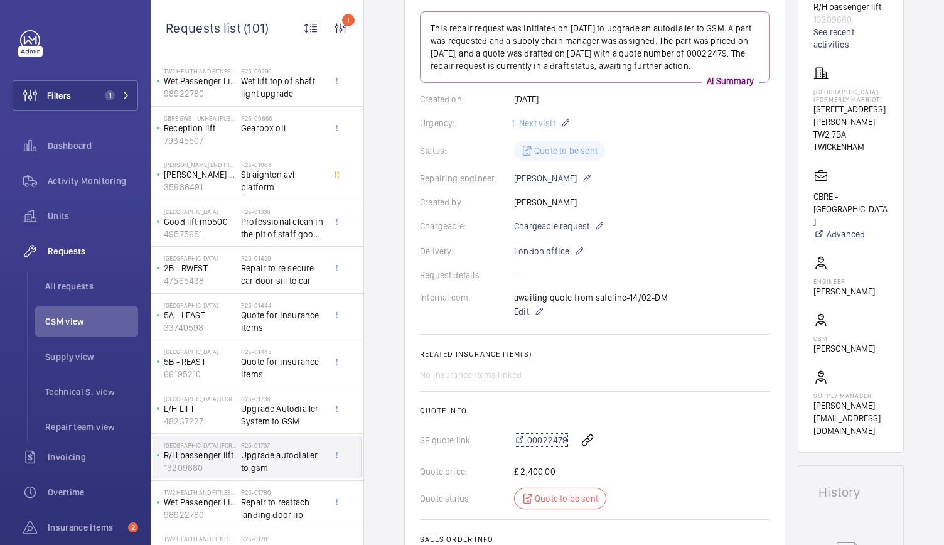
scroll to position [0, 0]
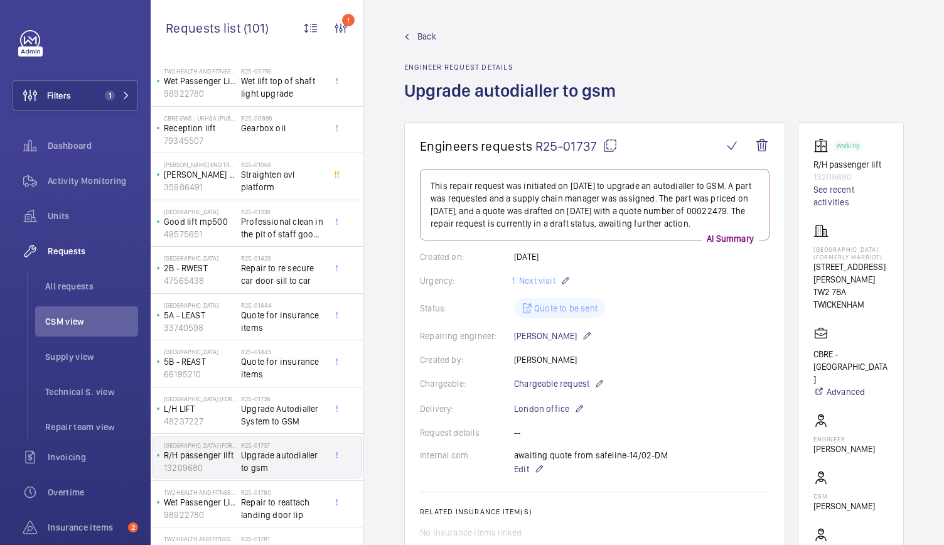
click at [425, 33] on span "Back" at bounding box center [426, 36] width 19 height 13
click at [427, 33] on span "Back" at bounding box center [426, 36] width 19 height 13
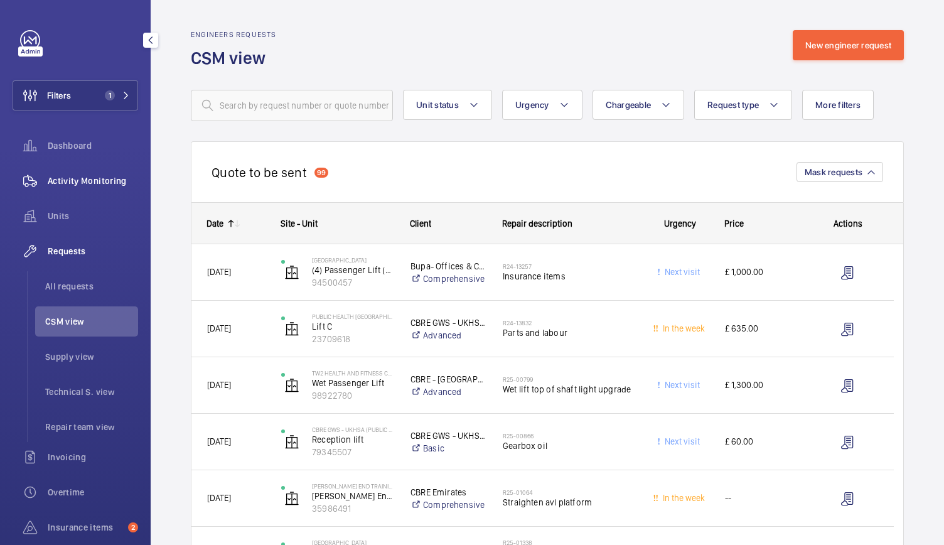
click at [82, 171] on div "Activity Monitoring" at bounding box center [75, 181] width 125 height 30
